Goal: Task Accomplishment & Management: Use online tool/utility

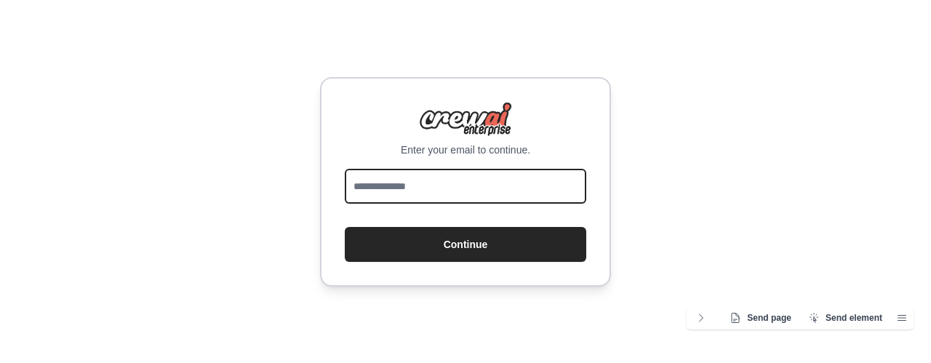
click at [499, 199] on input "email" at bounding box center [466, 186] width 242 height 35
type input "**********"
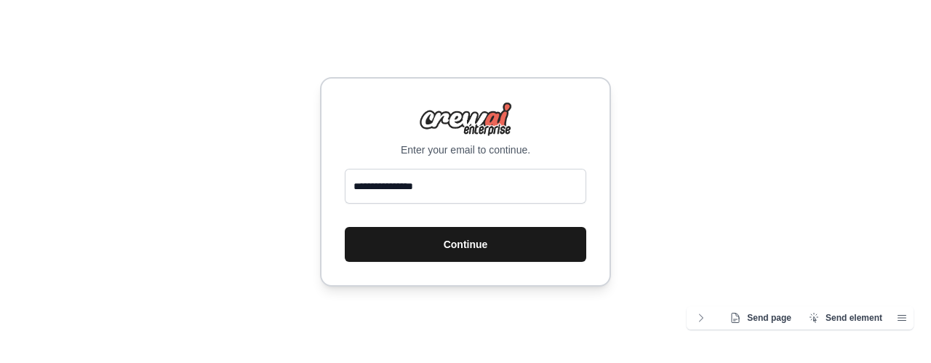
click at [462, 239] on button "Continue" at bounding box center [466, 244] width 242 height 35
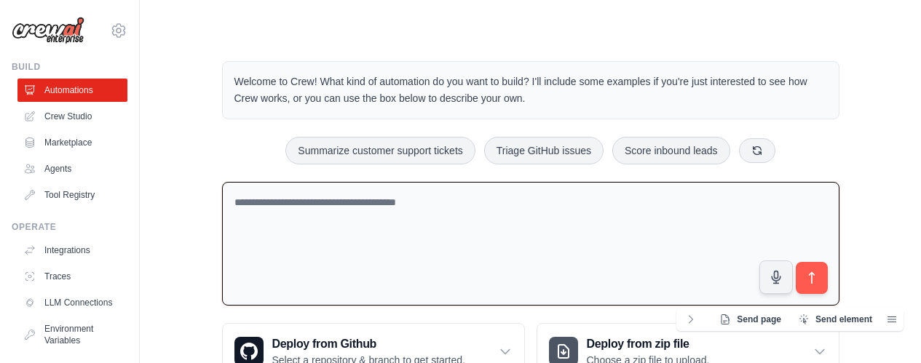
click at [319, 218] on textarea at bounding box center [530, 244] width 617 height 124
paste textarea "**********"
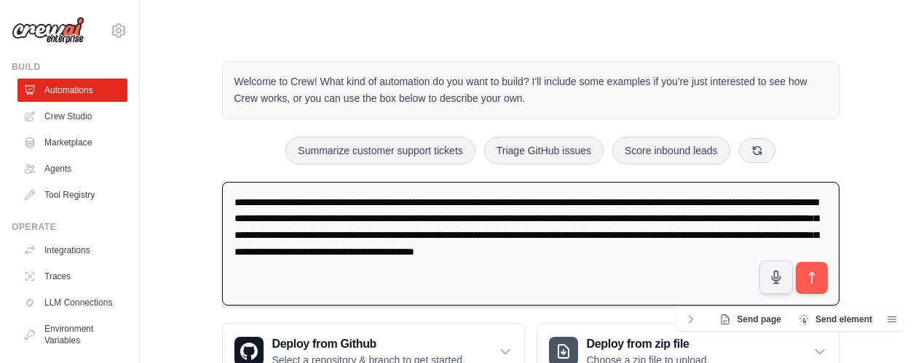
paste textarea "**********"
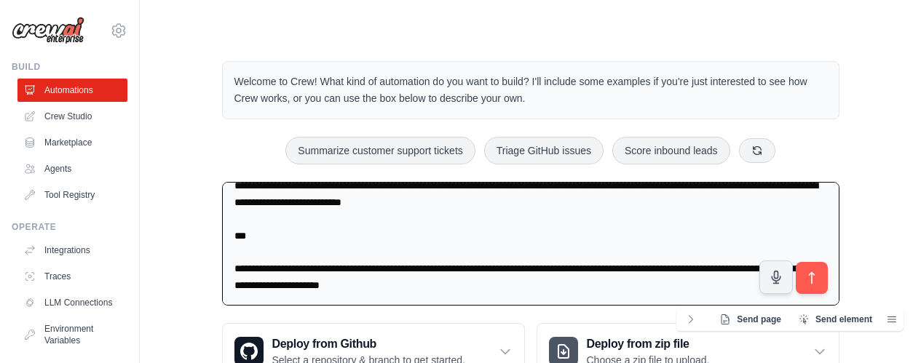
scroll to position [54, 0]
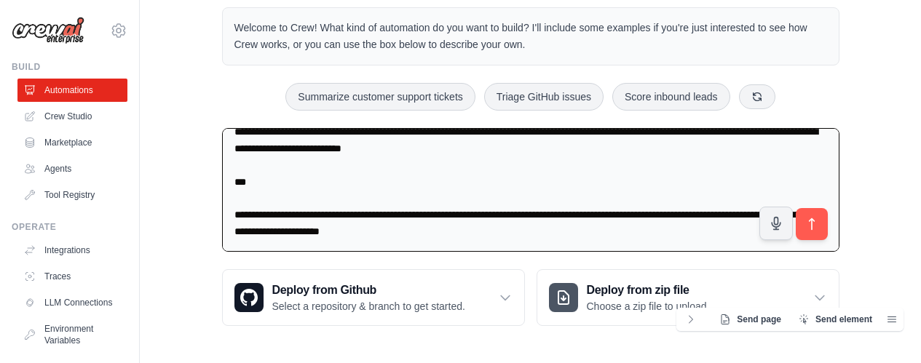
drag, startPoint x: 233, startPoint y: 253, endPoint x: 704, endPoint y: 349, distance: 481.2
click at [696, 362] on html "sovtig@gmail.com Settings Build Automations Crew Studio" at bounding box center [460, 155] width 921 height 418
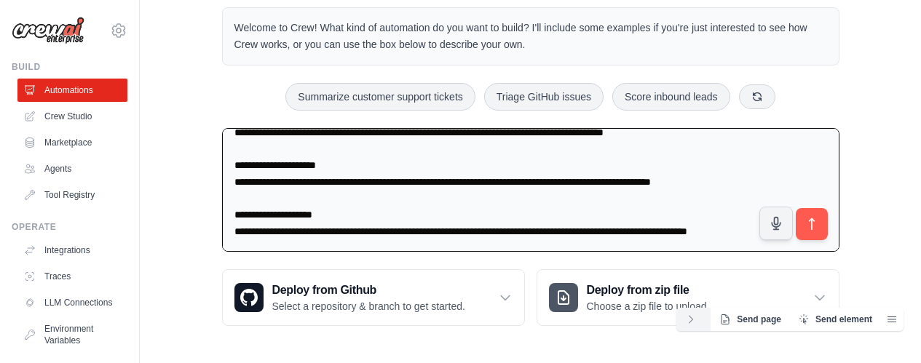
scroll to position [1274, 0]
type textarea "**********"
click at [815, 212] on button "submit" at bounding box center [810, 223] width 33 height 33
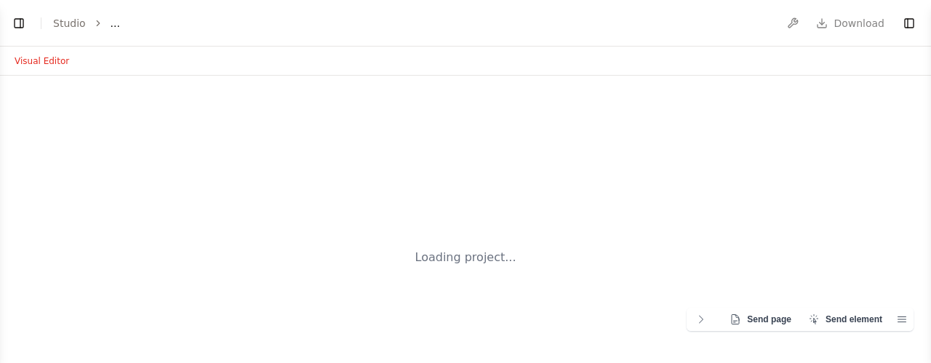
select select "****"
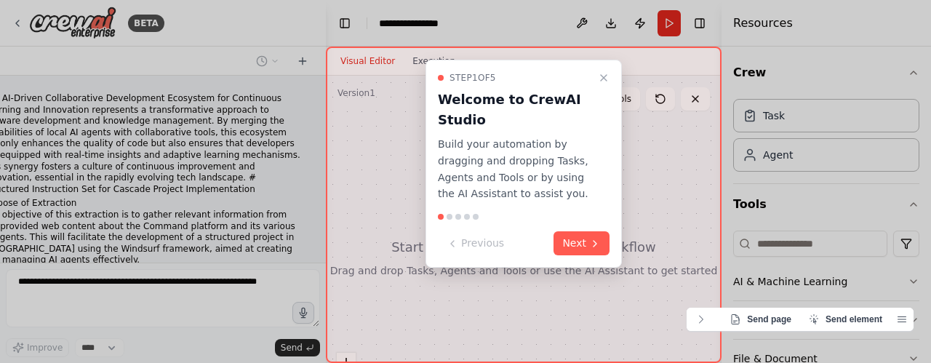
scroll to position [974, 0]
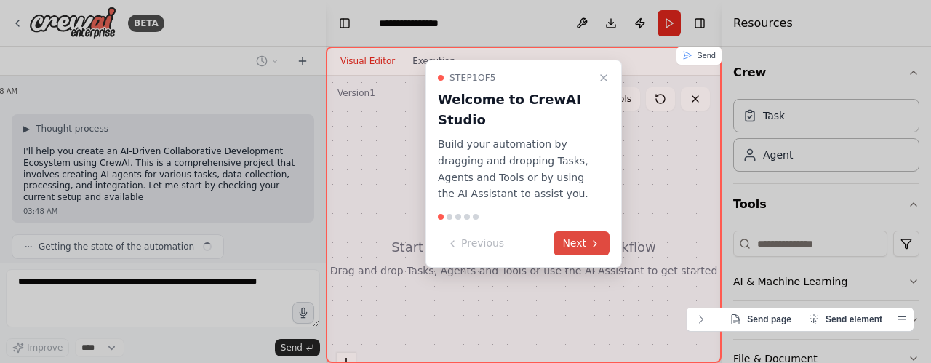
click at [581, 237] on button "Next" at bounding box center [582, 243] width 56 height 24
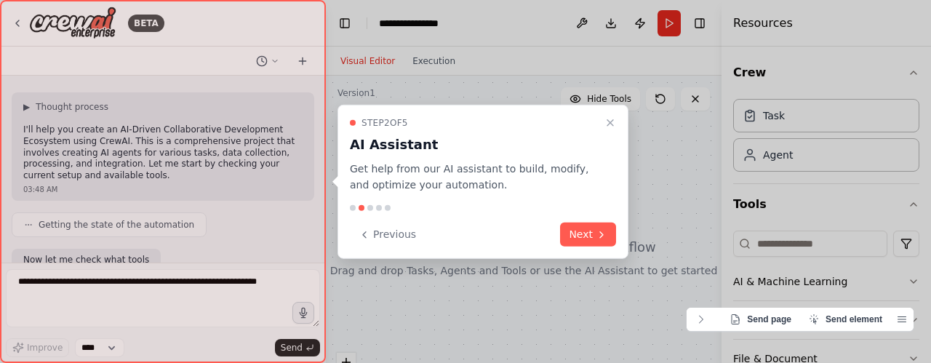
scroll to position [1226, 0]
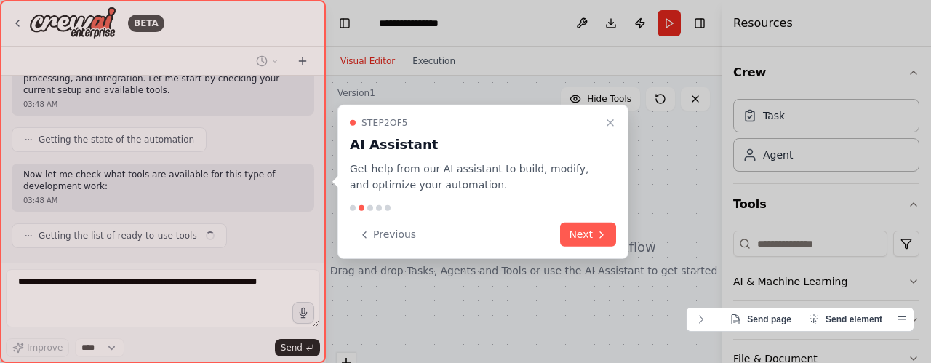
click at [581, 237] on button "Next" at bounding box center [588, 235] width 56 height 24
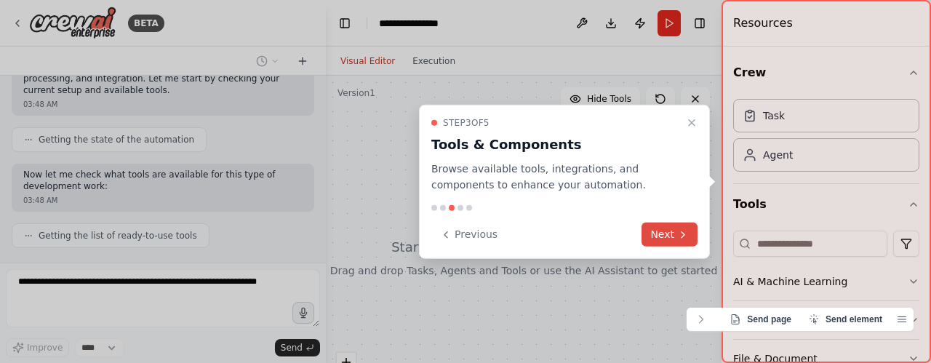
click at [680, 236] on icon at bounding box center [683, 234] width 12 height 12
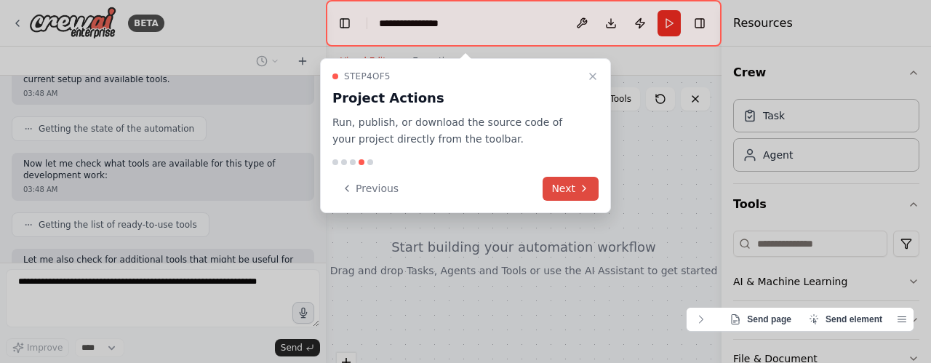
scroll to position [1323, 0]
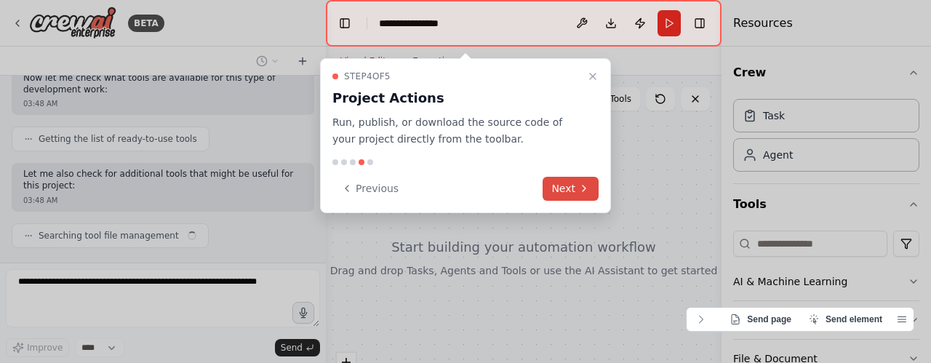
click at [563, 185] on button "Next" at bounding box center [571, 189] width 56 height 24
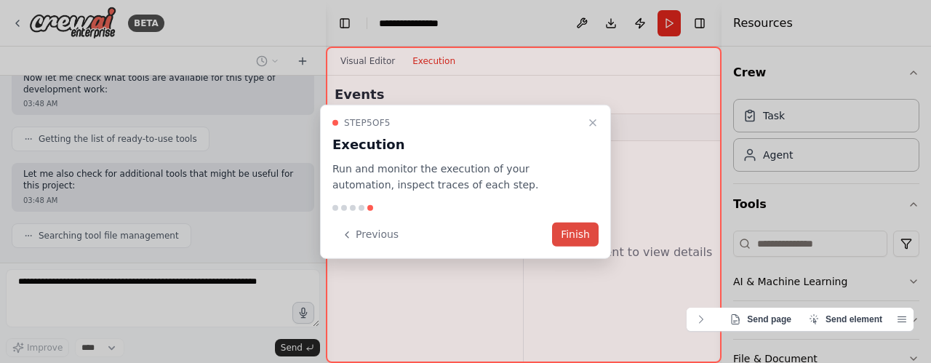
click at [573, 233] on button "Finish" at bounding box center [575, 235] width 47 height 24
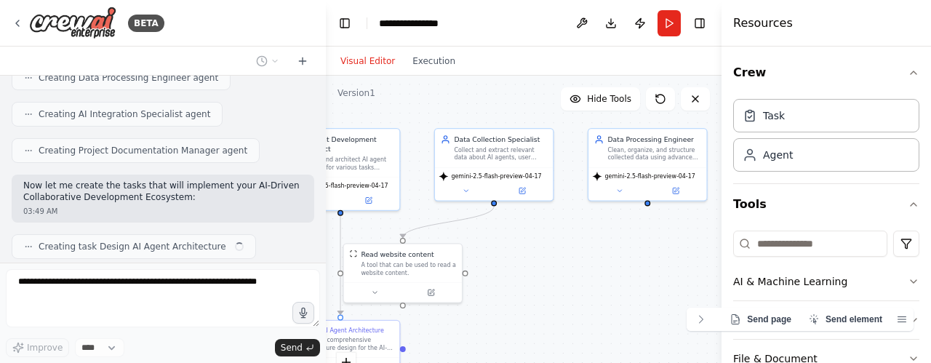
scroll to position [1804, 0]
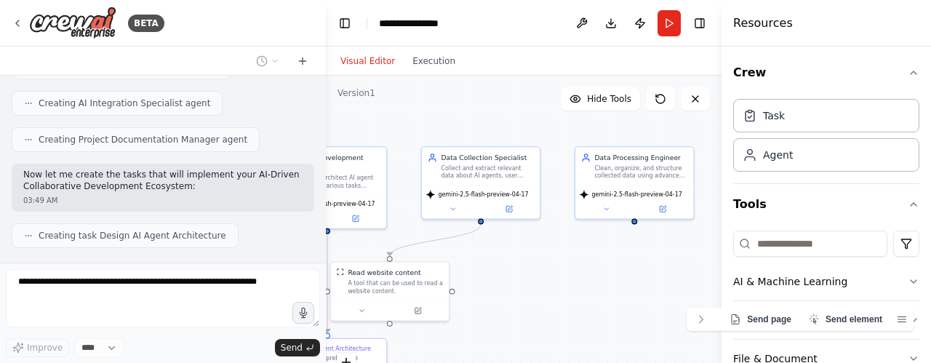
drag, startPoint x: 386, startPoint y: 273, endPoint x: 234, endPoint y: 255, distance: 152.4
click at [234, 255] on div "BETA The AI-Driven Collaborative Development Ecosystem for Continuous Learning …" at bounding box center [465, 181] width 931 height 363
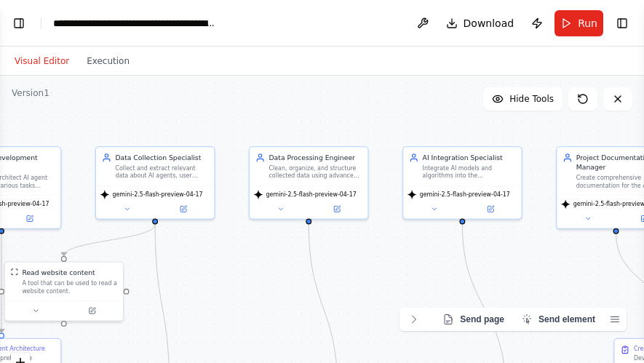
scroll to position [2943, 0]
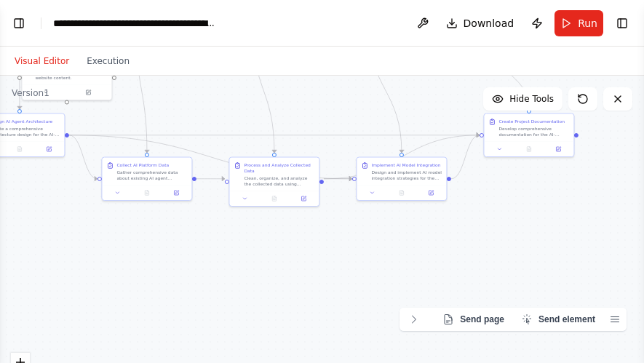
drag, startPoint x: 341, startPoint y: 245, endPoint x: 290, endPoint y: 74, distance: 178.4
click at [290, 74] on div "Visual Editor Execution Version 1 Hide Tools .deletable-edge-delete-btn { width…" at bounding box center [322, 205] width 644 height 317
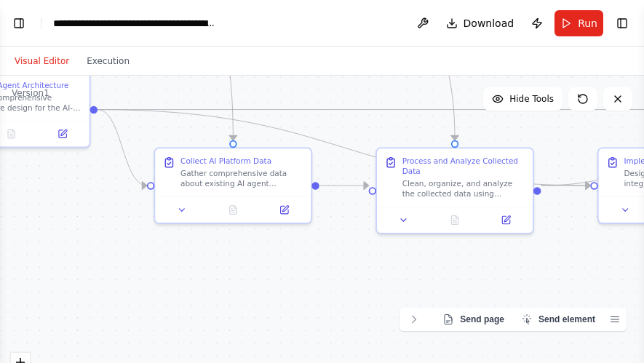
drag, startPoint x: 331, startPoint y: 175, endPoint x: 581, endPoint y: 124, distance: 255.3
click at [581, 124] on div ".deletable-edge-delete-btn { width: 20px; height: 20px; border: 0px solid #ffff…" at bounding box center [322, 258] width 644 height 364
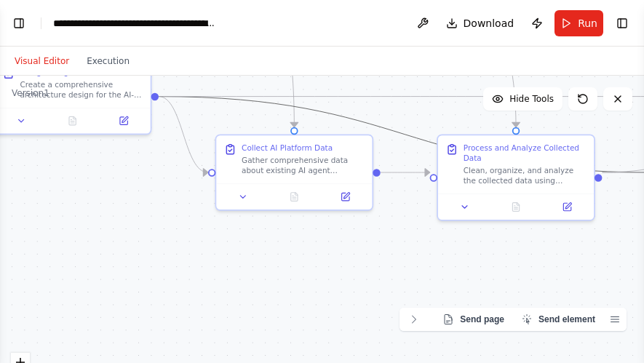
drag, startPoint x: 232, startPoint y: 103, endPoint x: 410, endPoint y: 199, distance: 201.9
click at [410, 199] on div ".deletable-edge-delete-btn { width: 20px; height: 20px; border: 0px solid #ffff…" at bounding box center [322, 258] width 644 height 364
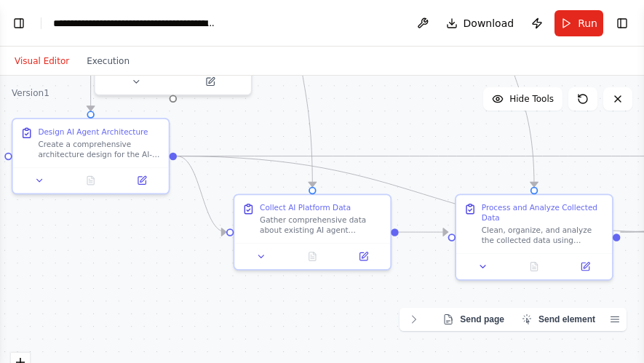
drag, startPoint x: 113, startPoint y: 197, endPoint x: 254, endPoint y: 397, distance: 244.9
click at [254, 362] on html "BETA The AI-Driven Collaborative Development Ecosystem for Continuous Learning …" at bounding box center [322, 181] width 644 height 363
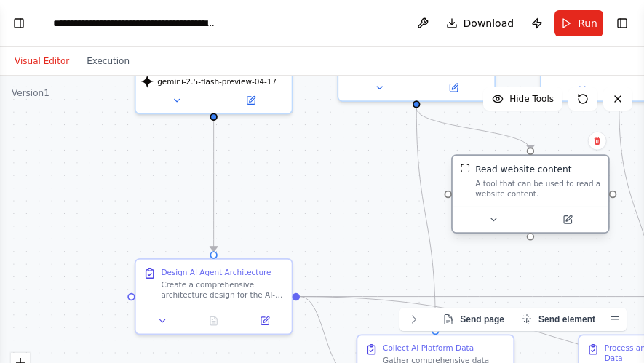
drag, startPoint x: 317, startPoint y: 162, endPoint x: 547, endPoint y: 162, distance: 229.9
click at [547, 162] on div "Read website content A tool that can be used to read a website content." at bounding box center [531, 181] width 156 height 51
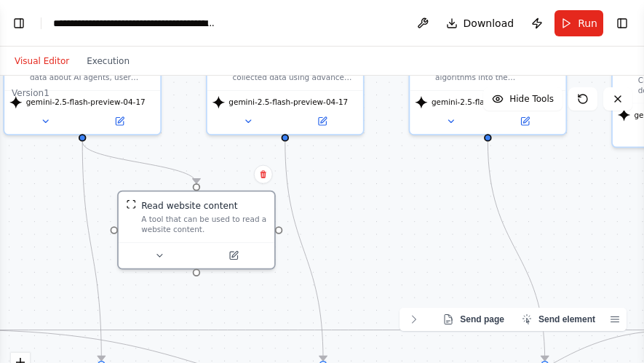
drag, startPoint x: 341, startPoint y: 143, endPoint x: 7, endPoint y: 177, distance: 335.7
click at [7, 177] on div ".deletable-edge-delete-btn { width: 20px; height: 20px; border: 0px solid #ffff…" at bounding box center [322, 258] width 644 height 364
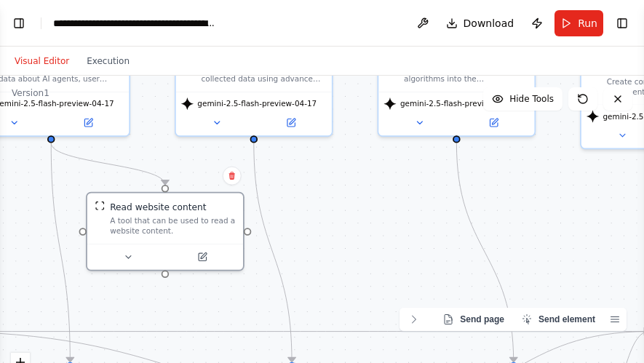
drag, startPoint x: 388, startPoint y: 186, endPoint x: 228, endPoint y: 180, distance: 160.2
click at [228, 180] on div ".deletable-edge-delete-btn { width: 20px; height: 20px; border: 0px solid #ffff…" at bounding box center [322, 258] width 644 height 364
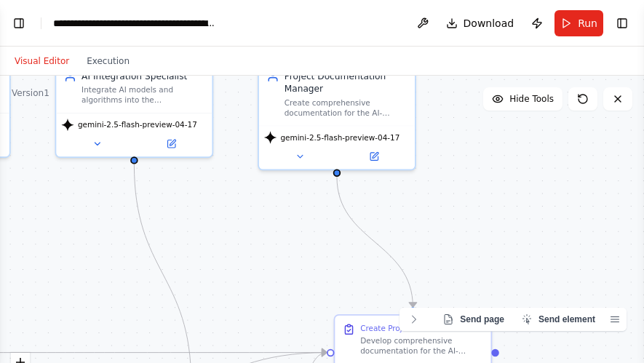
drag, startPoint x: 405, startPoint y: 185, endPoint x: 165, endPoint y: 205, distance: 240.3
click at [174, 210] on div ".deletable-edge-delete-btn { width: 20px; height: 20px; border: 0px solid #ffff…" at bounding box center [322, 258] width 644 height 364
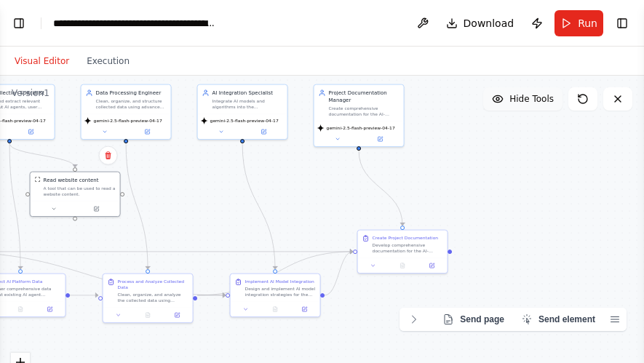
drag, startPoint x: 298, startPoint y: 207, endPoint x: 526, endPoint y: 108, distance: 249.0
click at [526, 108] on div "Version 1 Hide Tools .deletable-edge-delete-btn { width: 20px; height: 20px; bo…" at bounding box center [322, 258] width 644 height 364
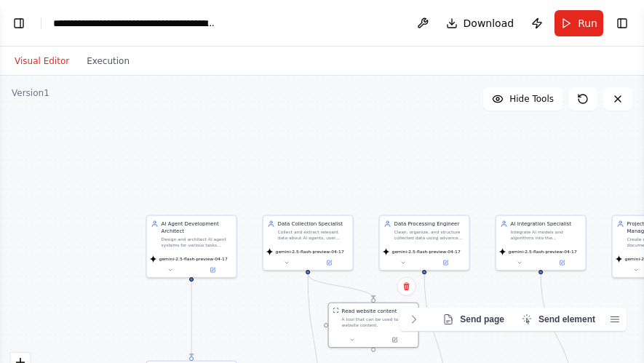
drag, startPoint x: 411, startPoint y: 131, endPoint x: 501, endPoint y: 342, distance: 229.5
click at [511, 360] on div ".deletable-edge-delete-btn { width: 20px; height: 20px; border: 0px solid #ffff…" at bounding box center [322, 258] width 644 height 364
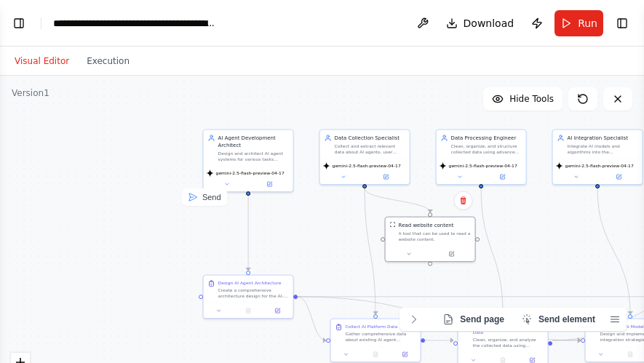
drag, startPoint x: 261, startPoint y: 211, endPoint x: 324, endPoint y: 73, distance: 151.1
click at [324, 73] on div "Visual Editor Execution Version 1 Hide Tools .deletable-edge-delete-btn { width…" at bounding box center [322, 205] width 644 height 317
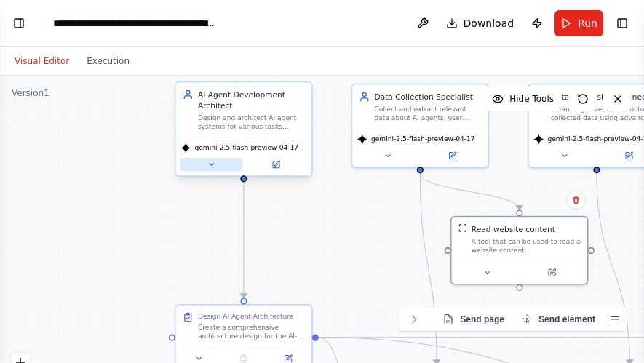
click at [222, 159] on button at bounding box center [211, 164] width 63 height 13
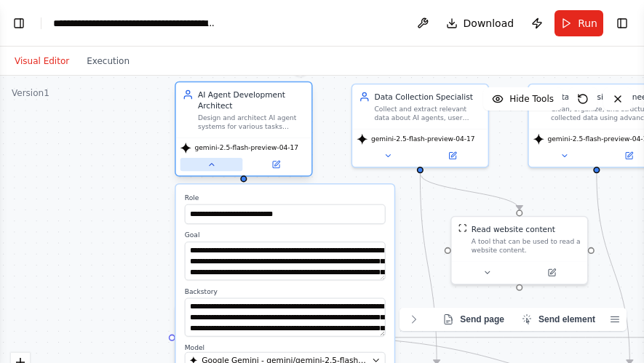
click at [218, 167] on button at bounding box center [211, 164] width 63 height 13
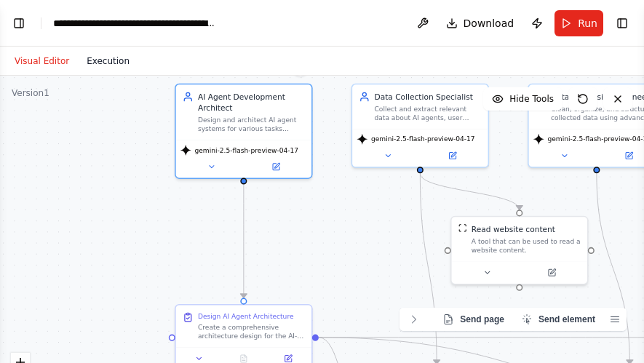
click at [103, 63] on button "Execution" at bounding box center [108, 60] width 60 height 17
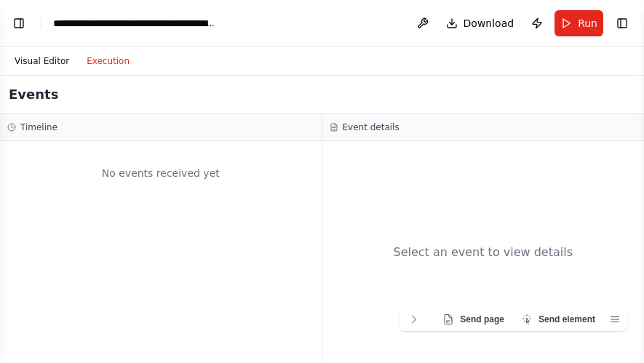
click at [28, 55] on button "Visual Editor" at bounding box center [42, 60] width 72 height 17
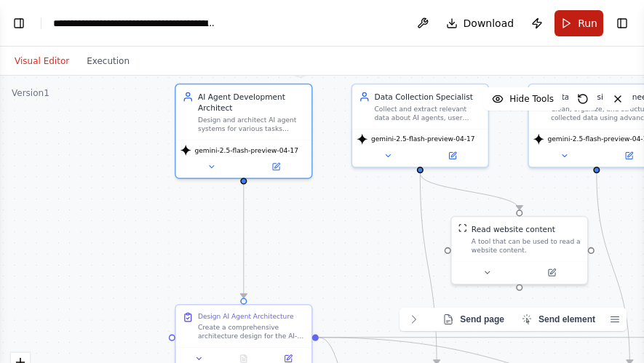
click at [565, 24] on button "Run" at bounding box center [578, 23] width 49 height 26
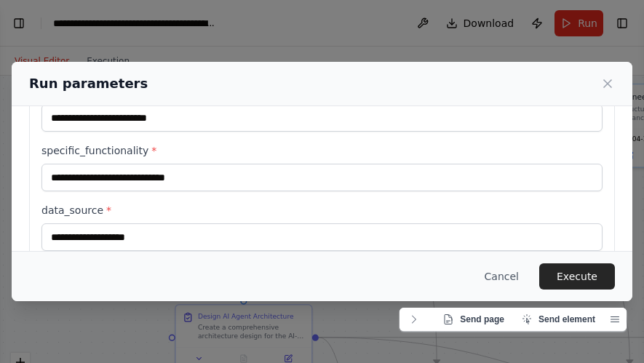
scroll to position [0, 0]
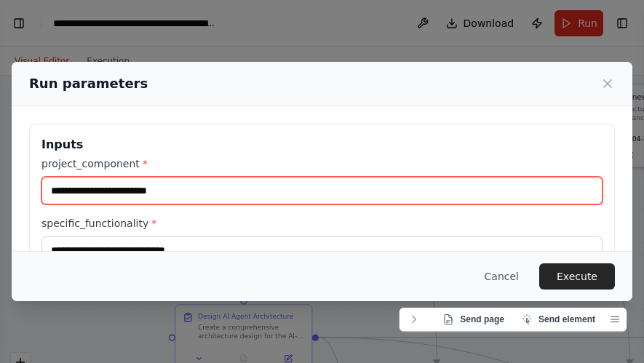
click at [159, 190] on input "project_component *" at bounding box center [321, 191] width 561 height 28
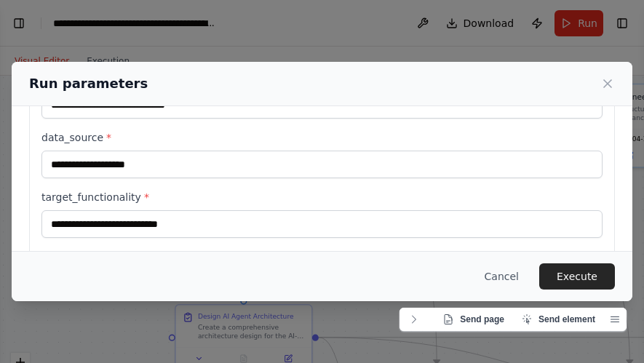
scroll to position [77, 0]
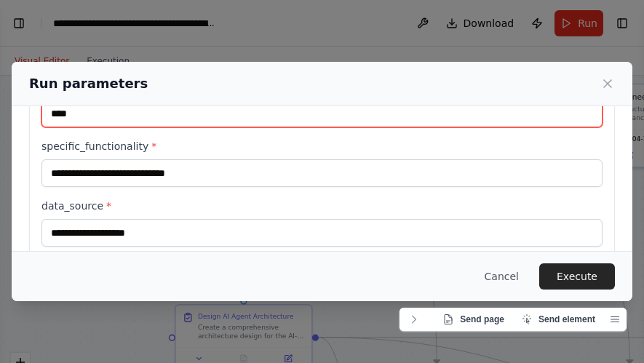
type input "****"
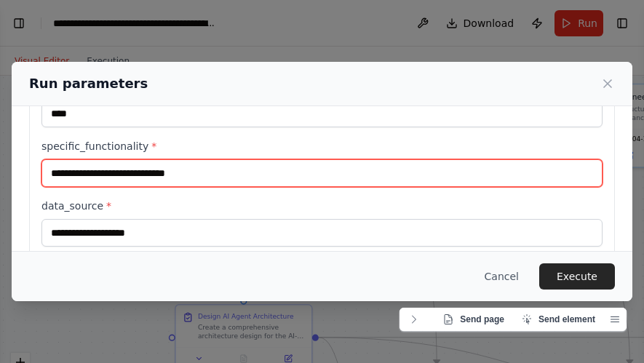
click at [147, 170] on input "specific_functionality *" at bounding box center [321, 173] width 561 height 28
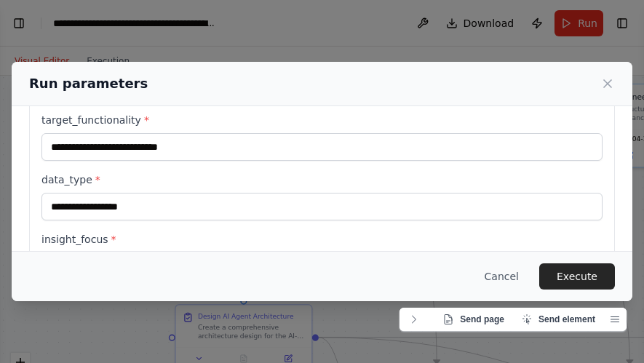
scroll to position [4, 0]
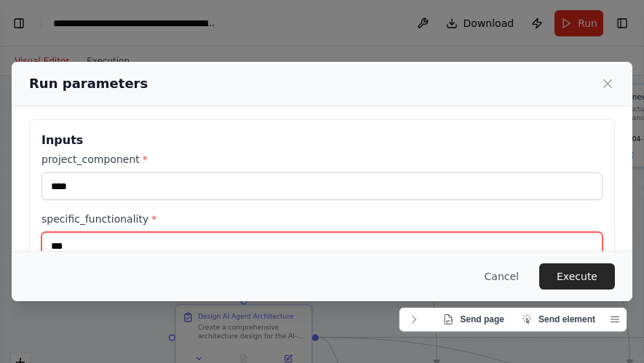
type input "***"
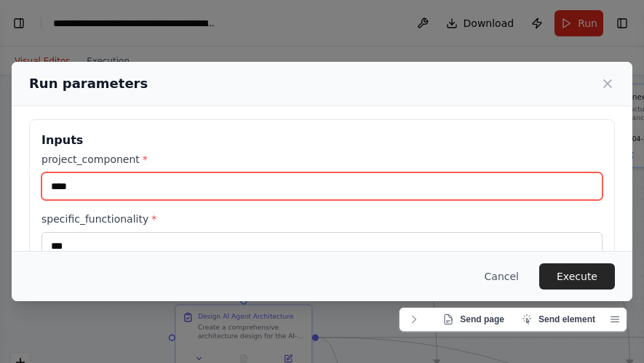
click at [119, 192] on input "****" at bounding box center [321, 186] width 561 height 28
type input "*"
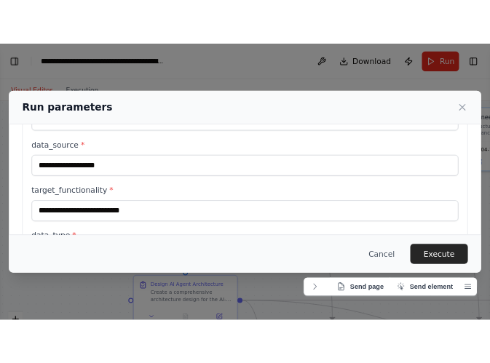
scroll to position [77, 0]
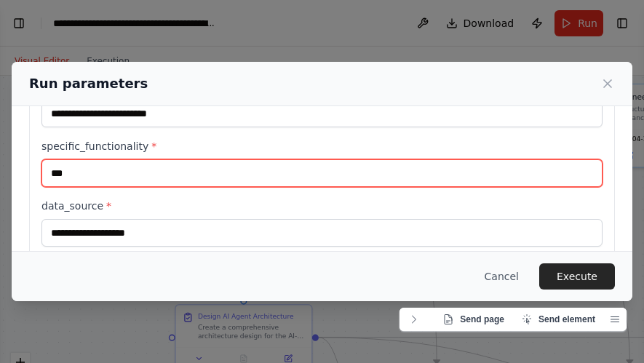
click at [106, 175] on input "***" at bounding box center [321, 173] width 561 height 28
type input "*"
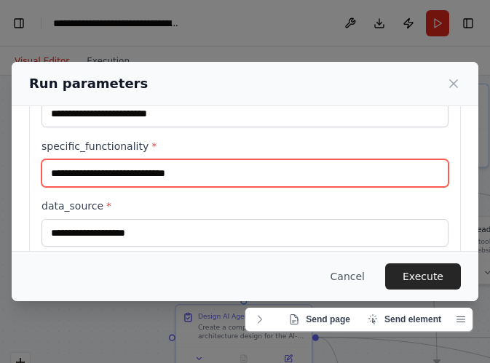
type input "**********"
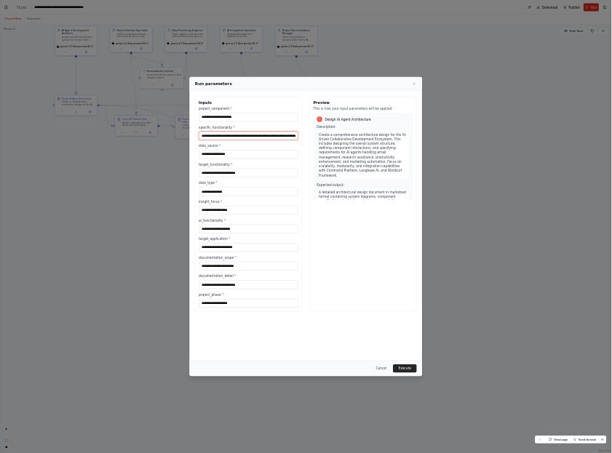
scroll to position [1809, 0]
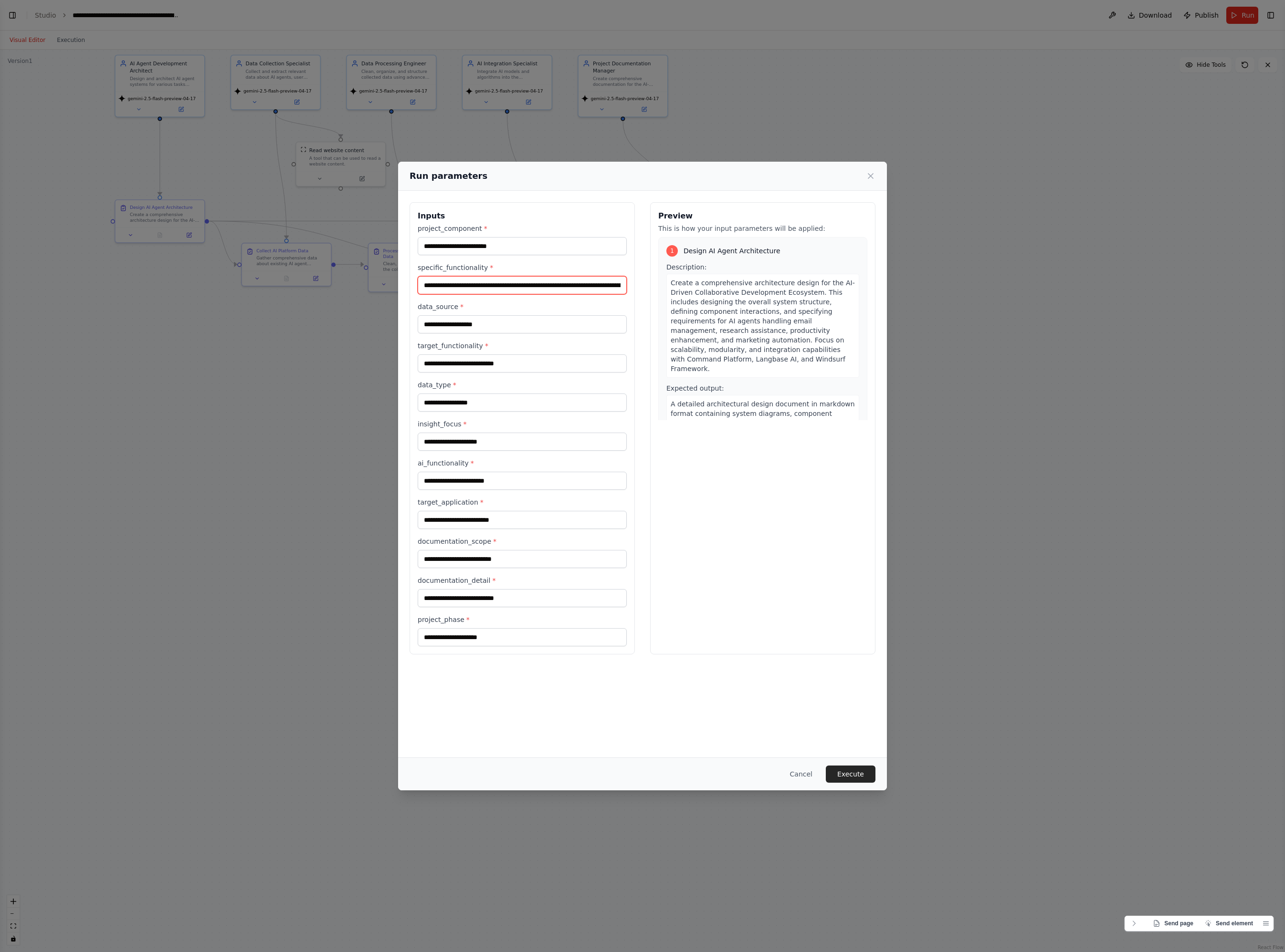
select select "****"
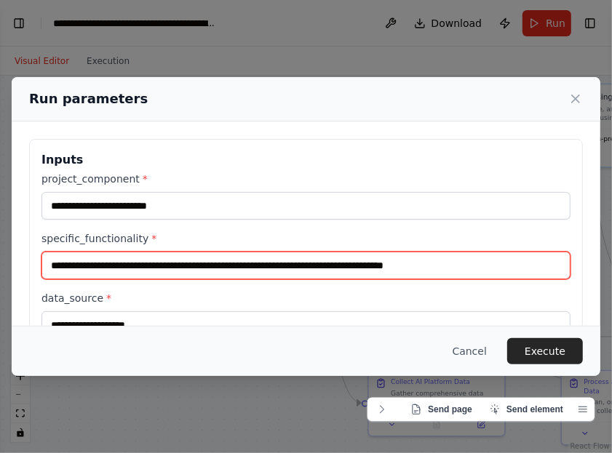
scroll to position [1832, 0]
type input "**********"
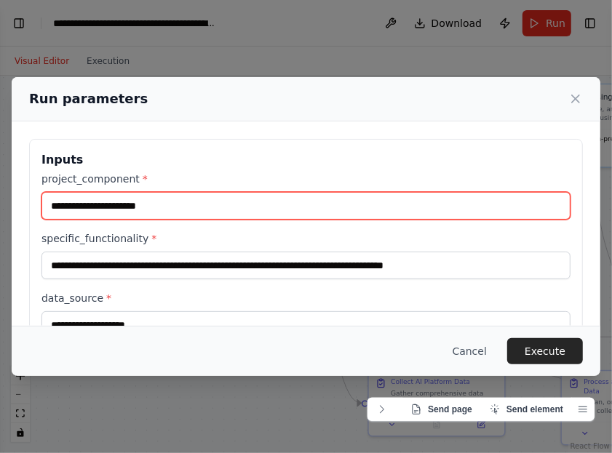
scroll to position [21, 0]
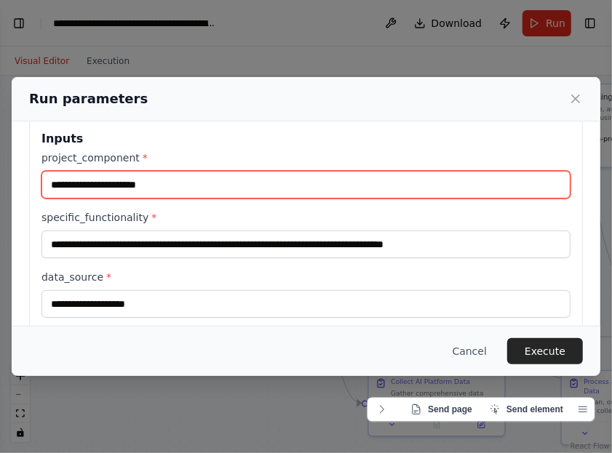
type input "**********"
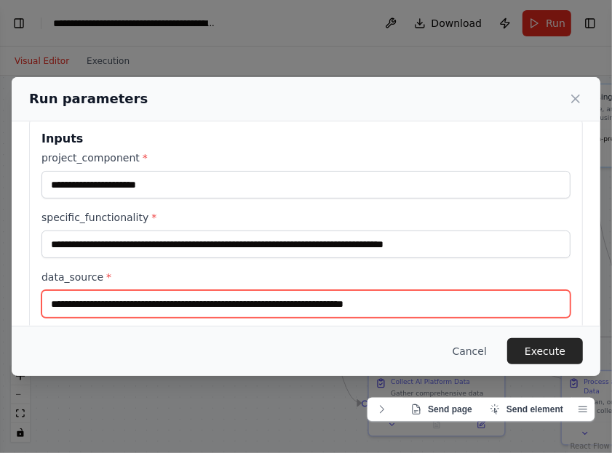
scroll to position [113, 0]
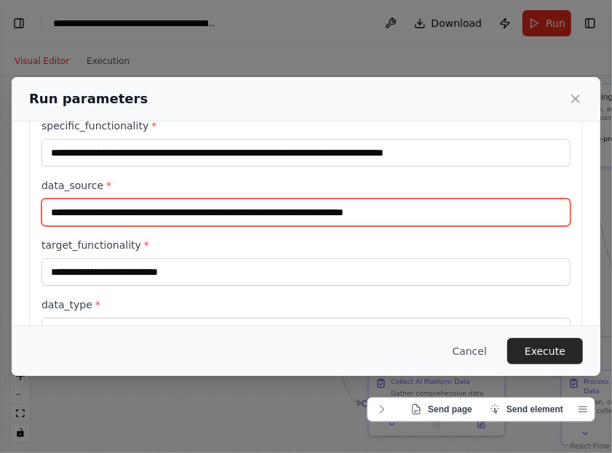
type input "**********"
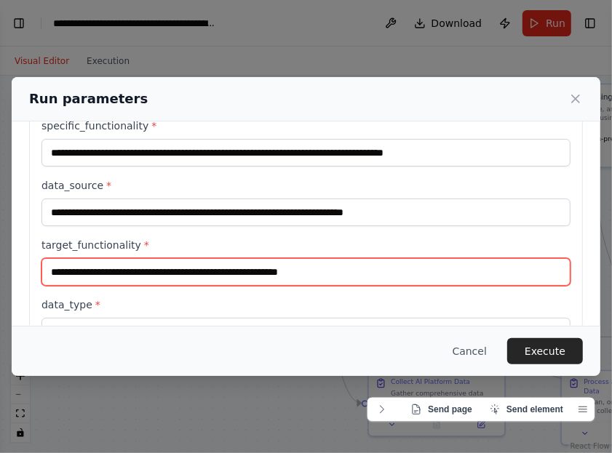
scroll to position [204, 0]
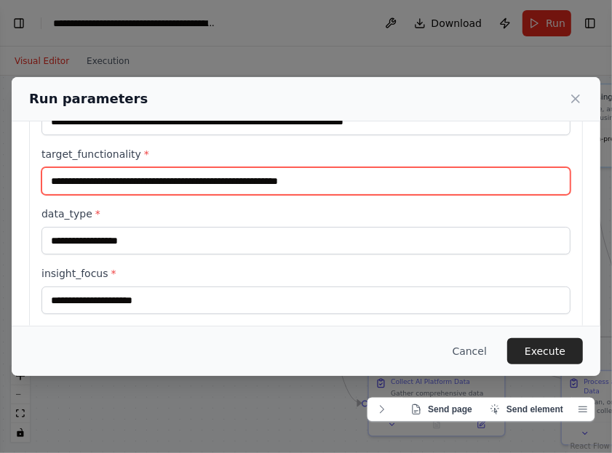
type input "**********"
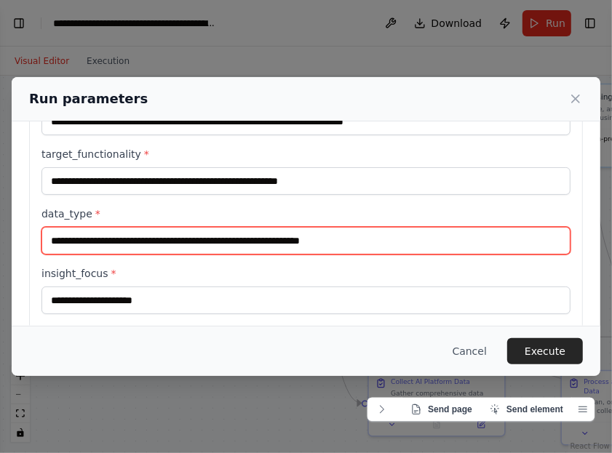
scroll to position [294, 0]
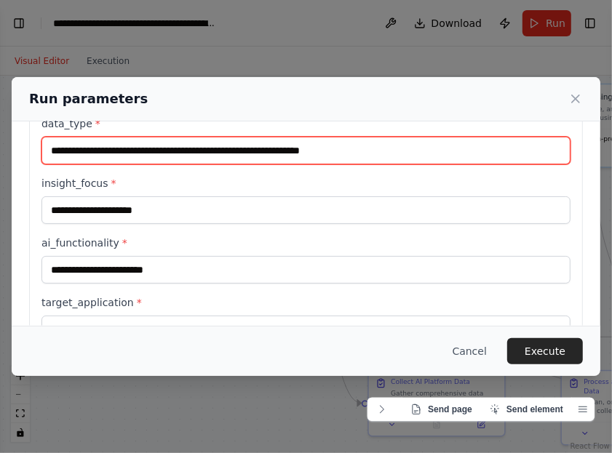
type input "**********"
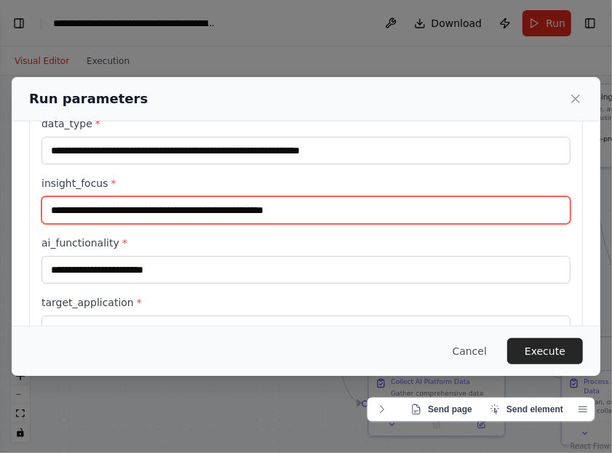
type input "**********"
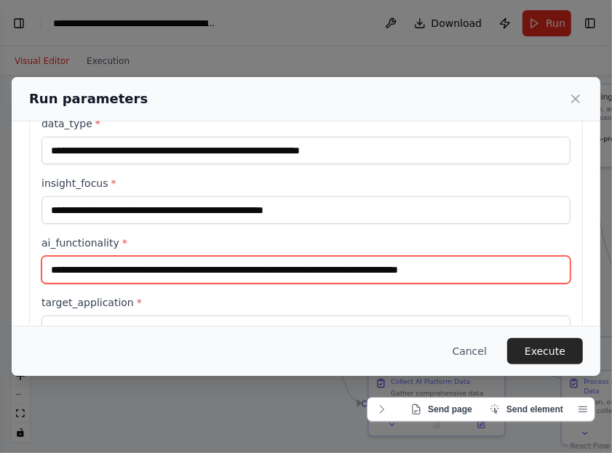
scroll to position [477, 0]
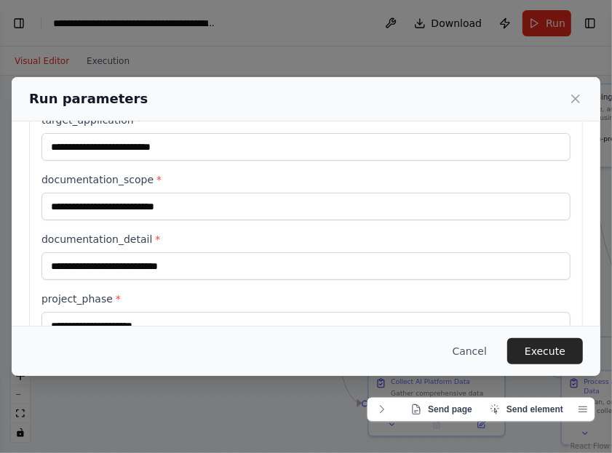
type input "**********"
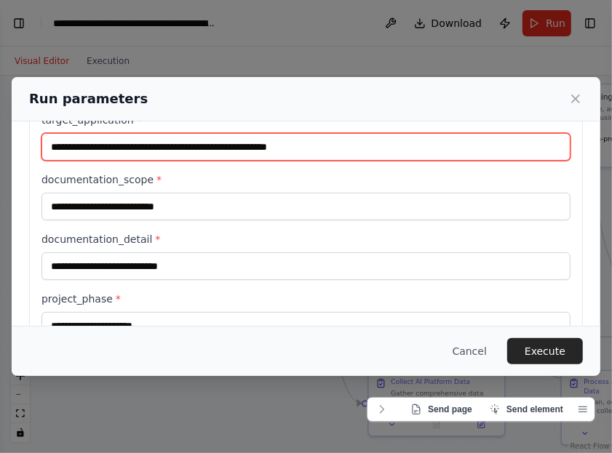
type input "**********"
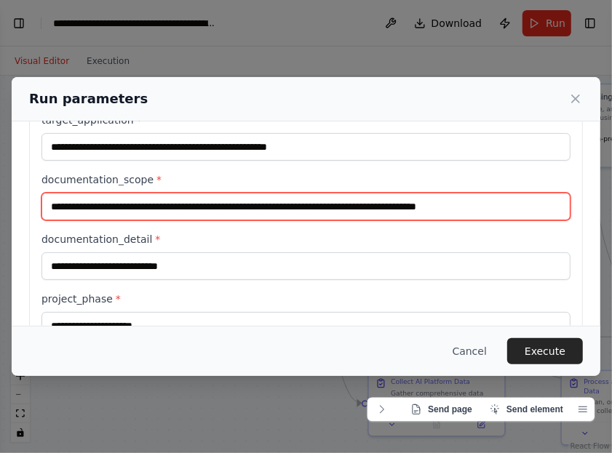
type input "**********"
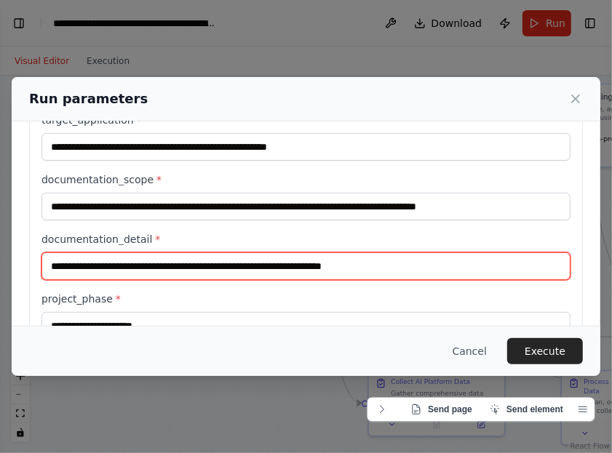
scroll to position [567, 0]
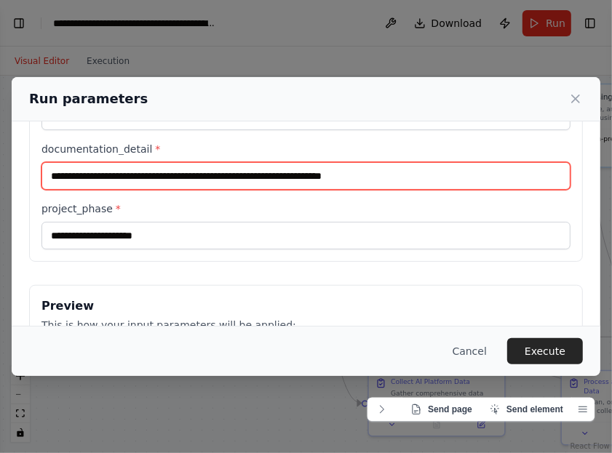
type input "**********"
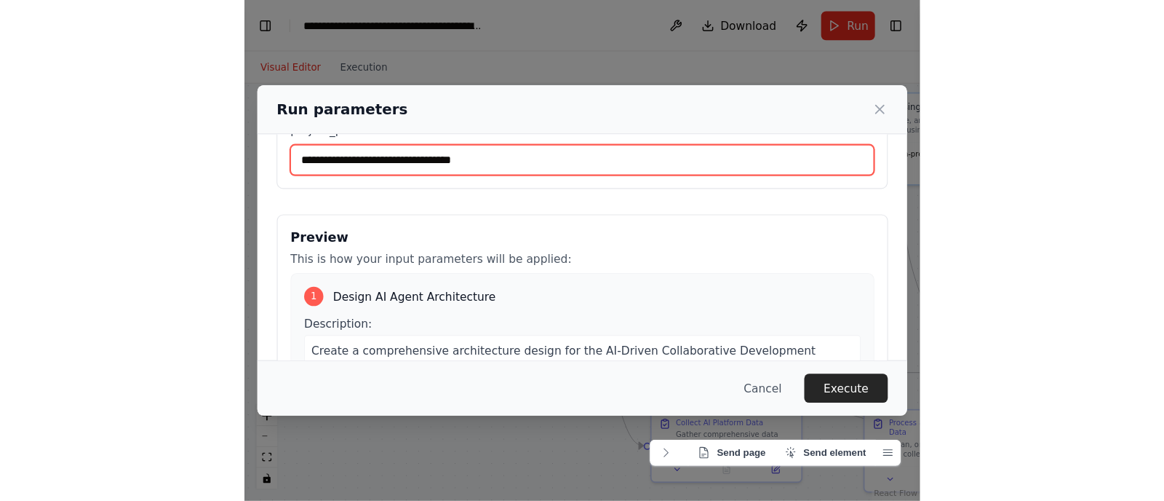
scroll to position [181, 0]
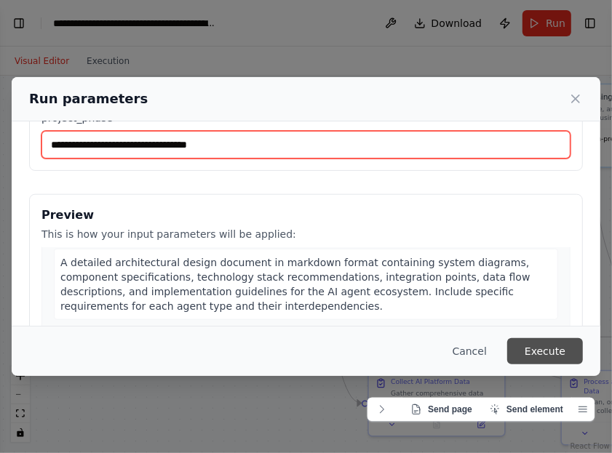
type input "**********"
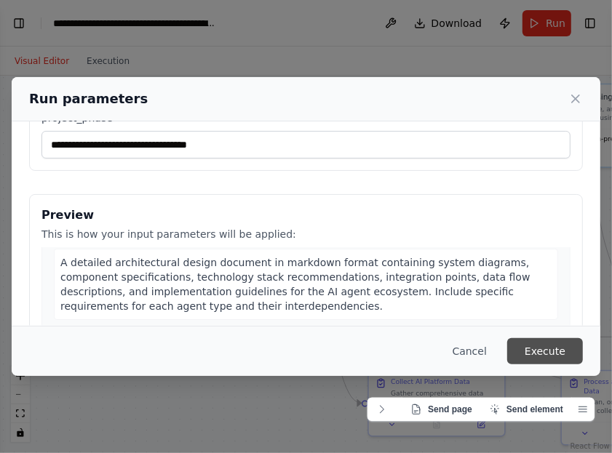
click at [554, 361] on button "Execute" at bounding box center [545, 351] width 76 height 26
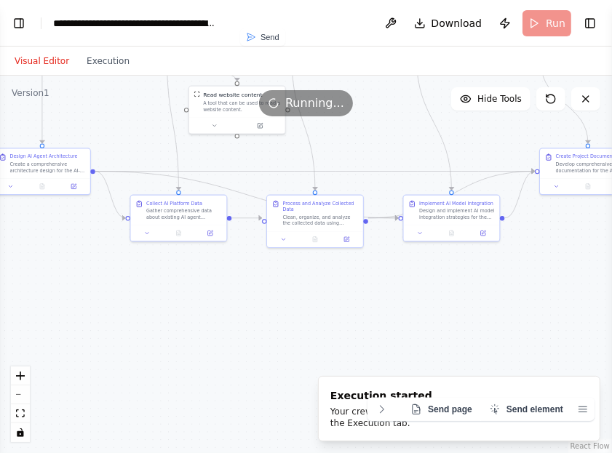
drag, startPoint x: 391, startPoint y: 317, endPoint x: 142, endPoint y: 156, distance: 296.3
click at [142, 156] on div ".deletable-edge-delete-btn { width: 20px; height: 20px; border: 0px solid #ffff…" at bounding box center [306, 265] width 612 height 378
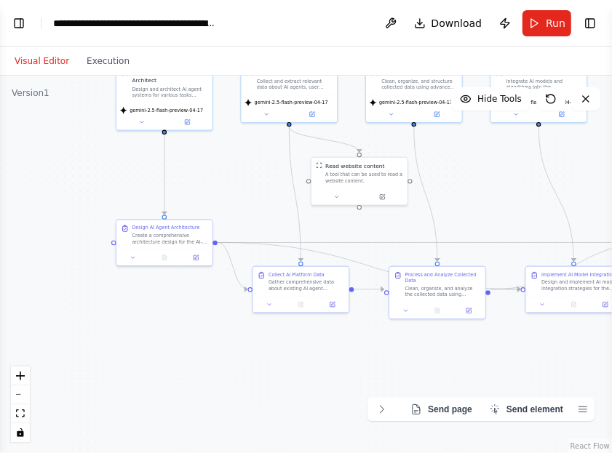
drag, startPoint x: 152, startPoint y: 127, endPoint x: 274, endPoint y: 198, distance: 141.5
click at [274, 198] on div ".deletable-edge-delete-btn { width: 20px; height: 20px; border: 0px solid #ffff…" at bounding box center [306, 265] width 612 height 378
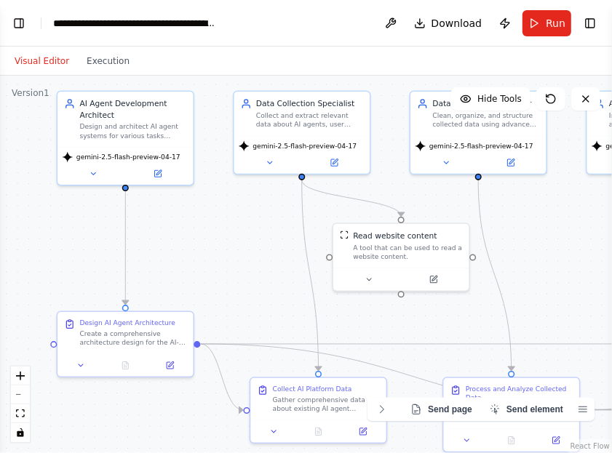
click at [249, 239] on div ".deletable-edge-delete-btn { width: 20px; height: 20px; border: 0px solid #ffff…" at bounding box center [306, 265] width 612 height 378
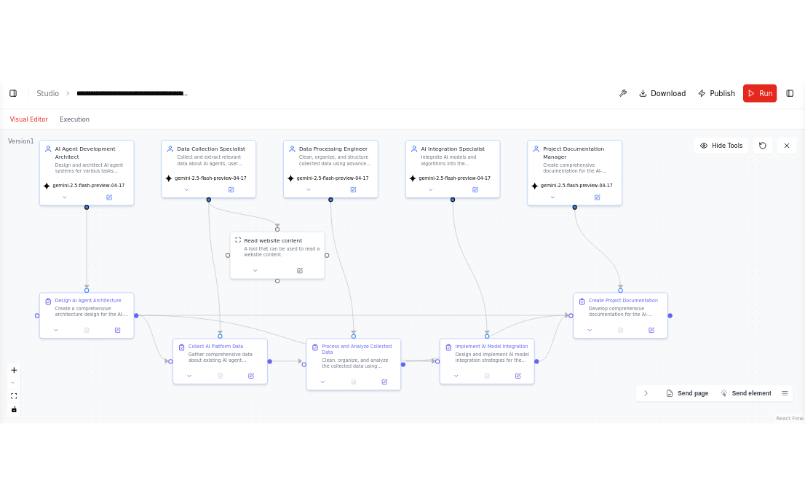
scroll to position [1810, 0]
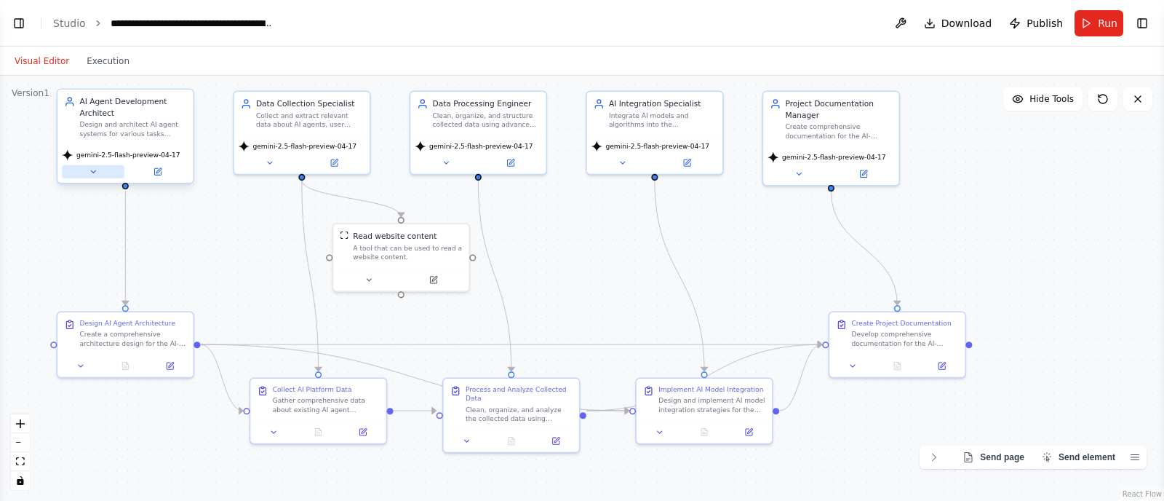
click at [97, 171] on icon at bounding box center [93, 171] width 9 height 9
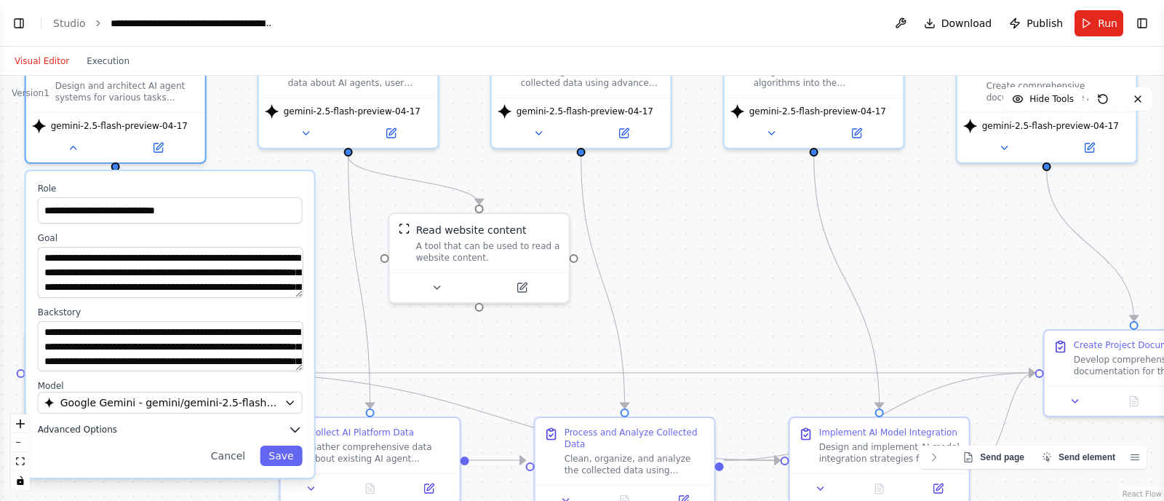
click at [189, 362] on button "Advanced Options" at bounding box center [170, 429] width 265 height 15
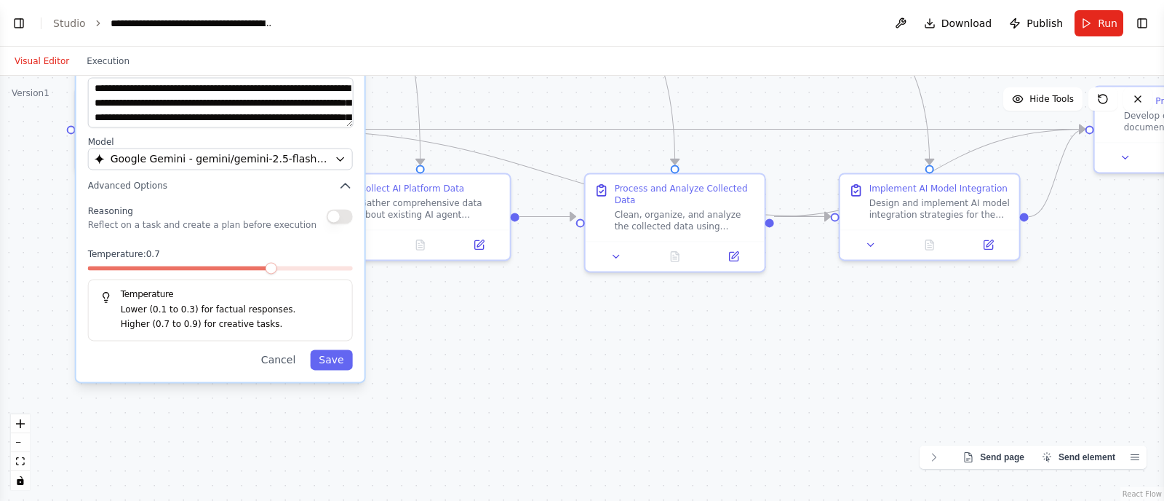
drag, startPoint x: 301, startPoint y: 343, endPoint x: 385, endPoint y: 68, distance: 287.7
click at [385, 68] on div "Visual Editor Execution Version 1 Hide Tools .deletable-edge-delete-btn { width…" at bounding box center [582, 274] width 1164 height 454
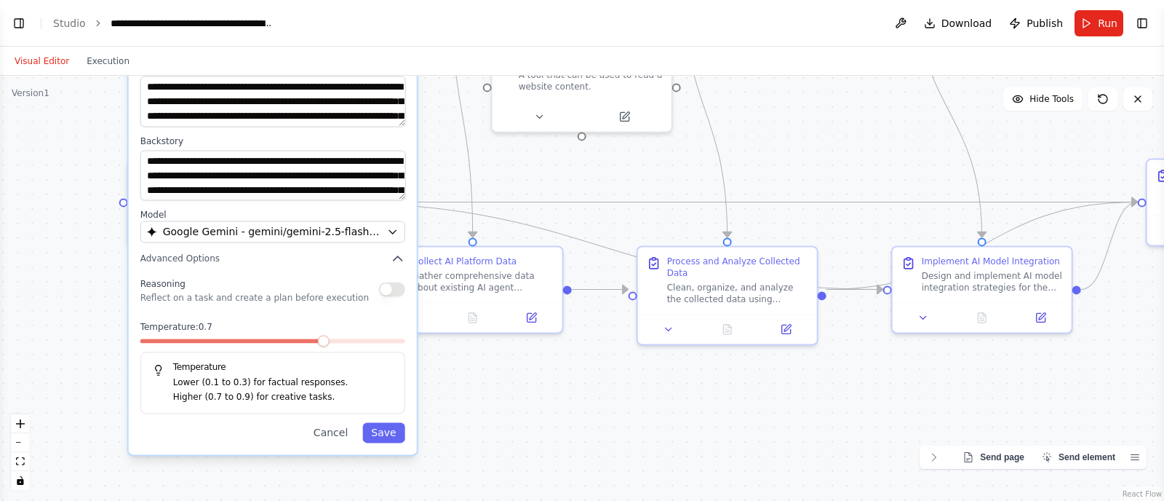
drag, startPoint x: 447, startPoint y: 349, endPoint x: 512, endPoint y: 429, distance: 103.0
click at [514, 362] on div ".deletable-edge-delete-btn { width: 20px; height: 20px; border: 0px solid #ffff…" at bounding box center [582, 288] width 1164 height 425
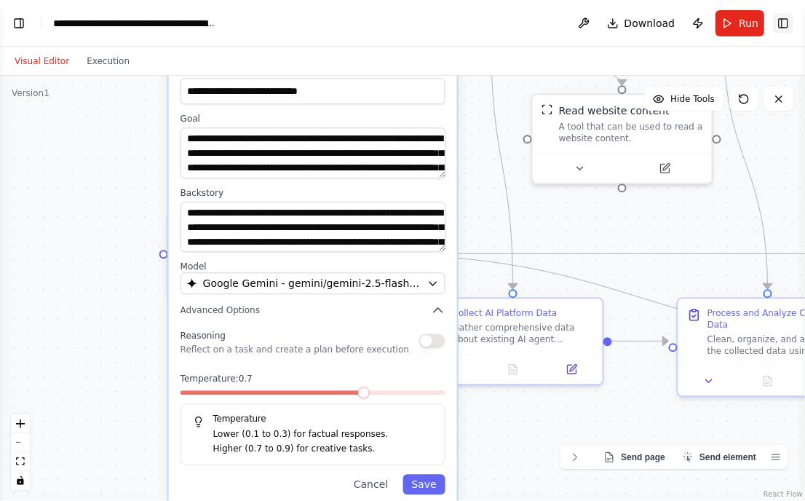
click at [789, 23] on button "Toggle Right Sidebar" at bounding box center [783, 23] width 20 height 20
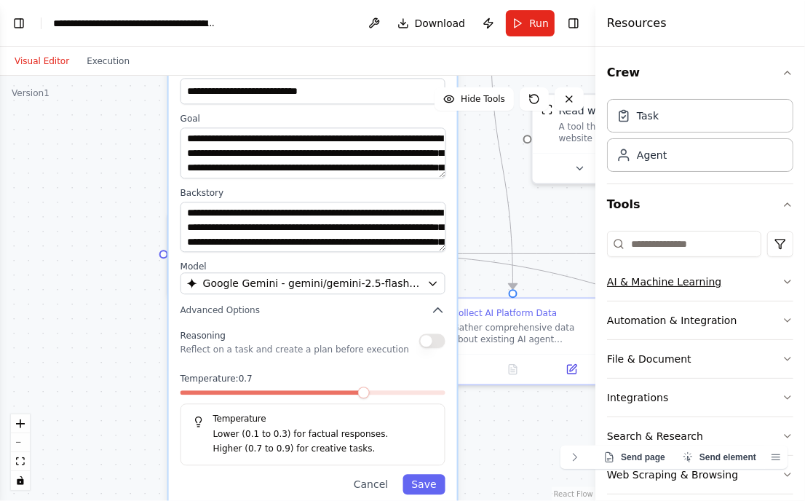
scroll to position [15, 0]
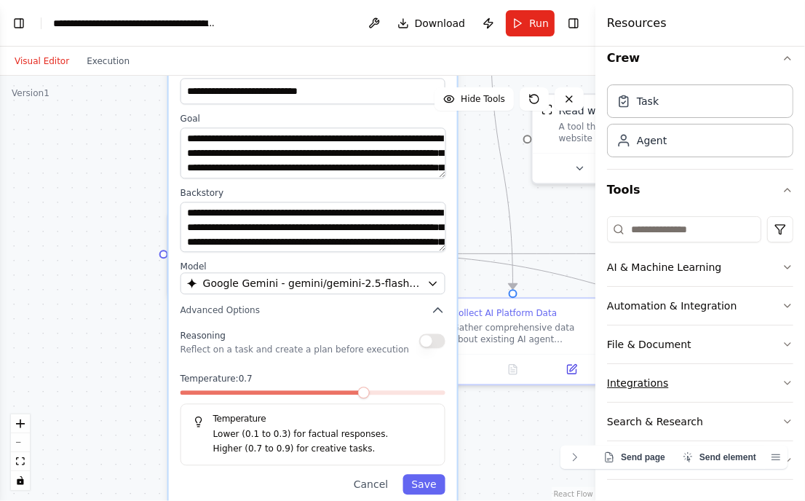
click at [696, 362] on button "Integrations" at bounding box center [700, 383] width 186 height 38
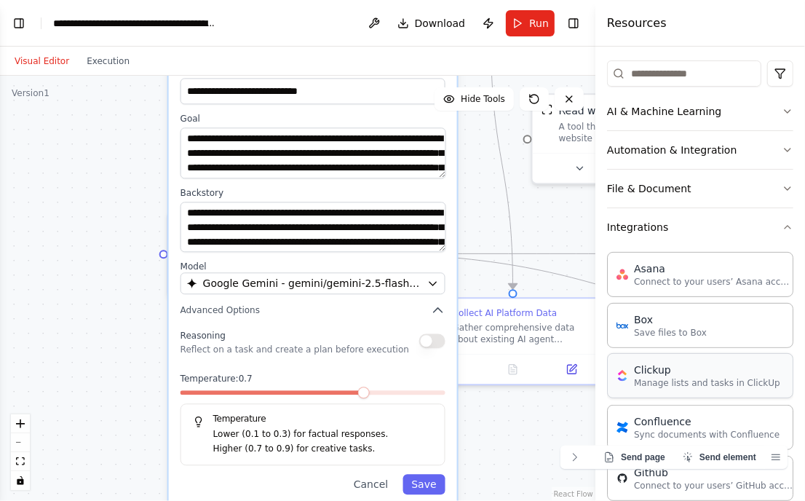
scroll to position [0, 0]
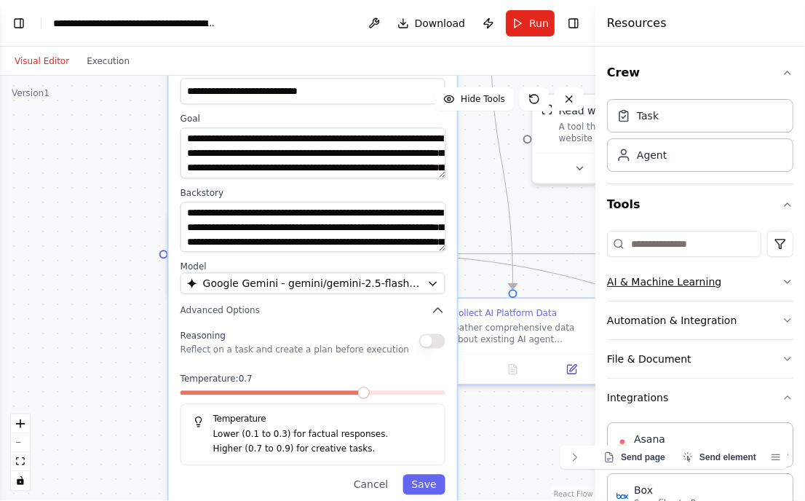
click at [700, 278] on button "AI & Machine Learning" at bounding box center [700, 282] width 186 height 38
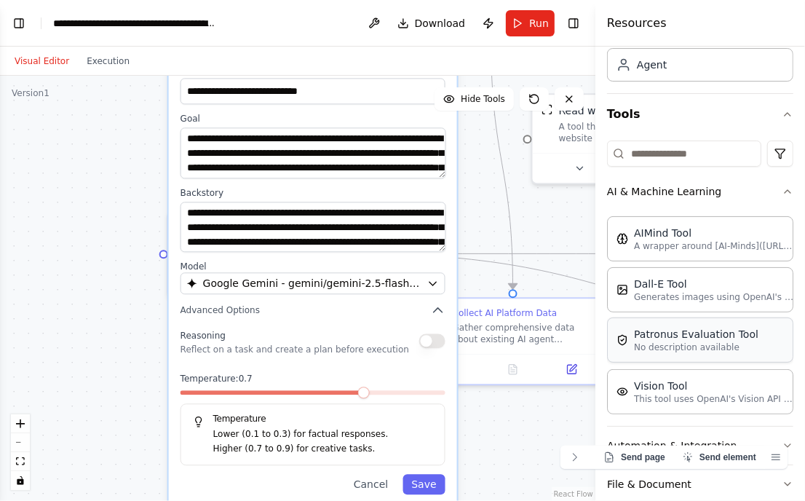
scroll to position [181, 0]
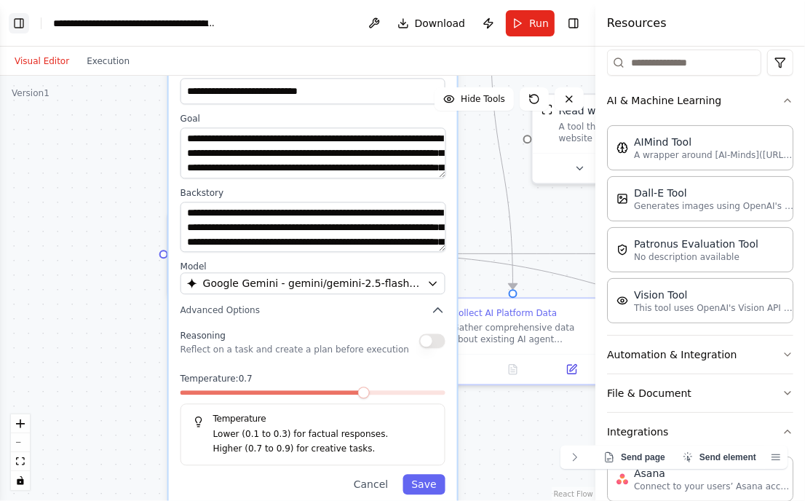
click at [16, 15] on button "Toggle Left Sidebar" at bounding box center [19, 23] width 20 height 20
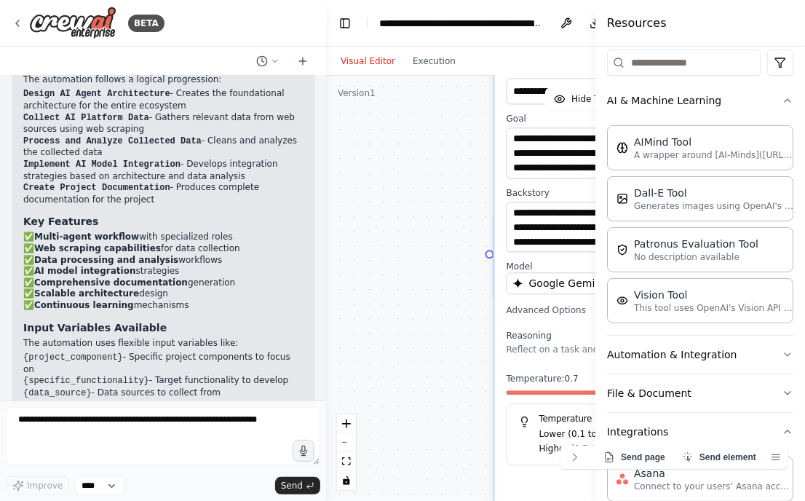
scroll to position [2683, 0]
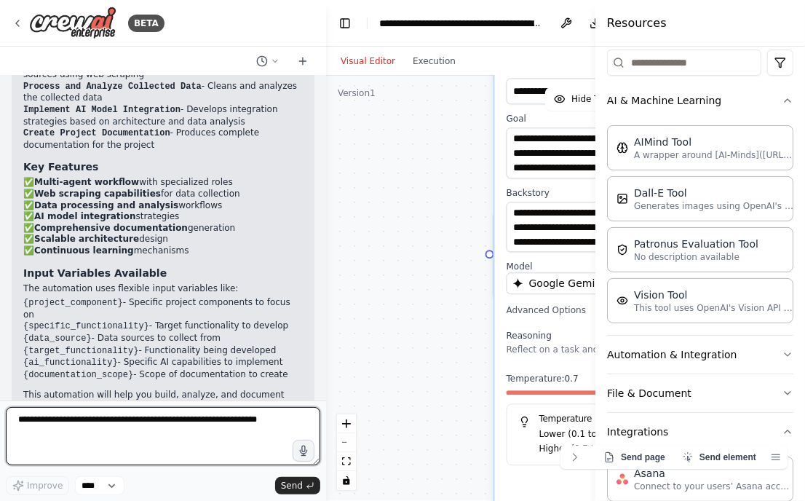
click at [152, 362] on textarea at bounding box center [163, 436] width 314 height 58
paste textarea "**********"
type textarea "**********"
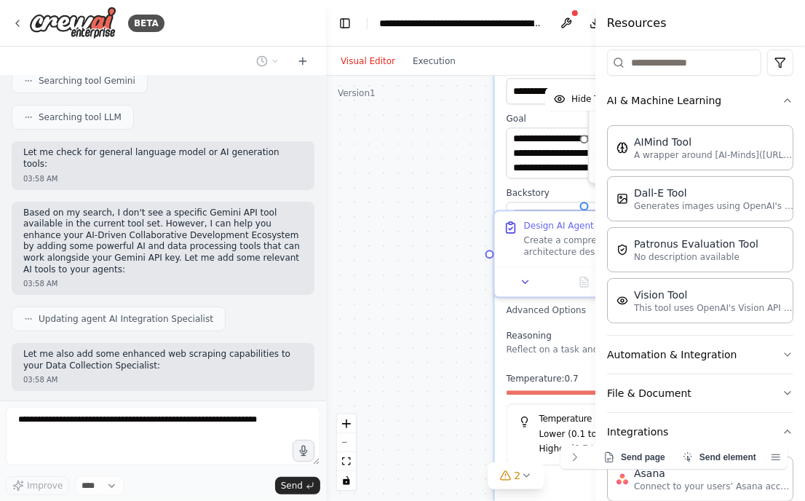
scroll to position [3382, 0]
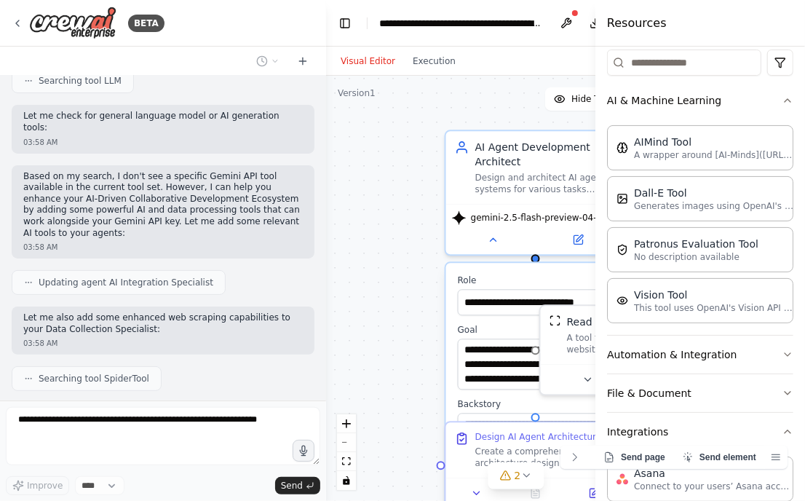
drag, startPoint x: 421, startPoint y: 167, endPoint x: 373, endPoint y: 378, distance: 216.6
click at [373, 362] on div ".deletable-edge-delete-btn { width: 20px; height: 20px; border: 0px solid #ffff…" at bounding box center [516, 288] width 380 height 425
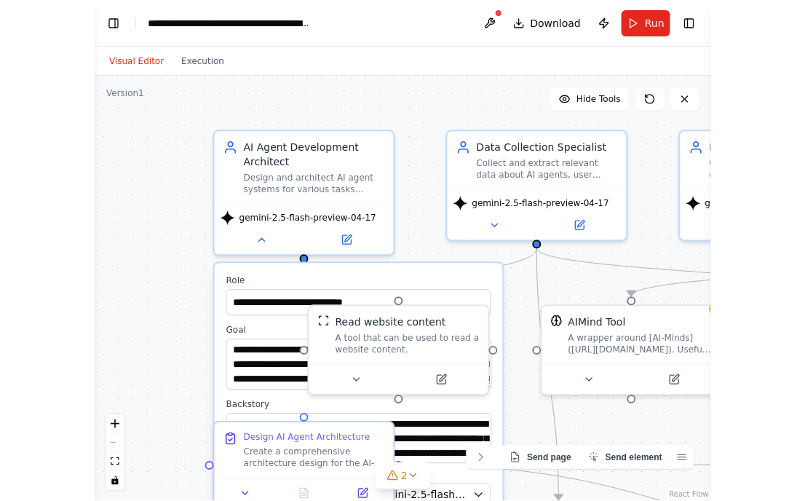
scroll to position [4006, 0]
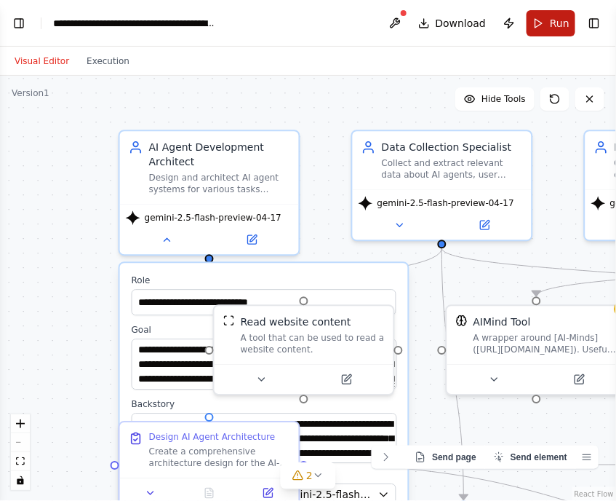
click at [540, 10] on button "Run" at bounding box center [551, 23] width 49 height 26
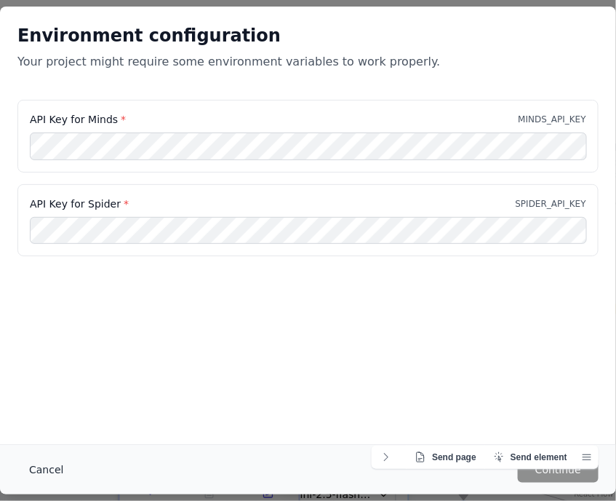
click at [24, 362] on button "Cancel" at bounding box center [45, 469] width 57 height 26
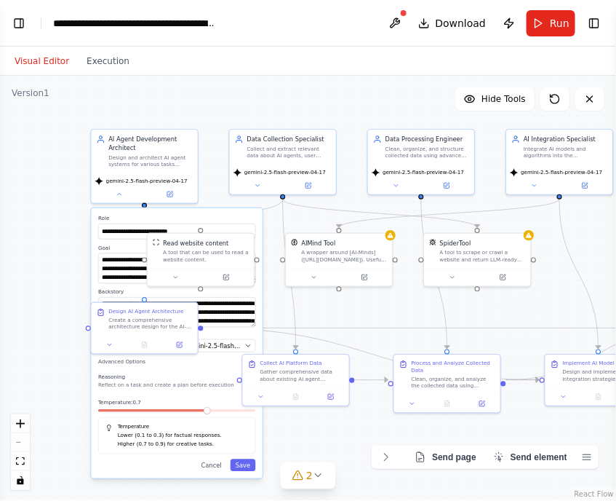
click at [25, 6] on header "**********" at bounding box center [308, 23] width 616 height 47
click at [9, 27] on button "Toggle Left Sidebar" at bounding box center [19, 23] width 20 height 20
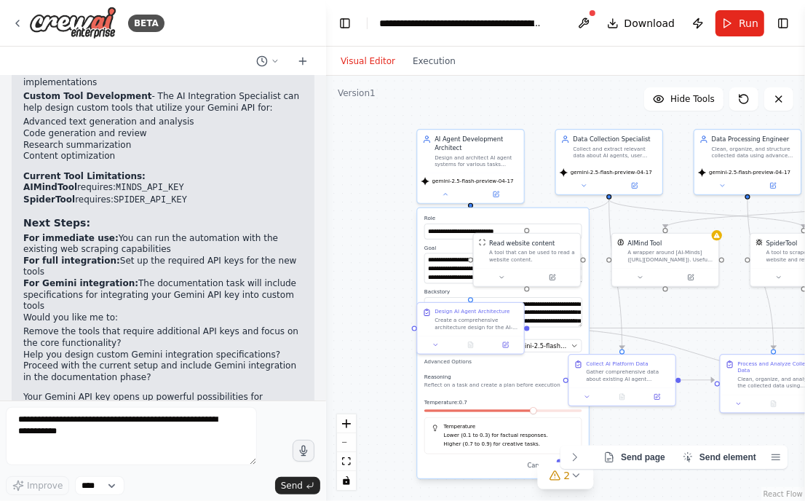
scroll to position [3733, 0]
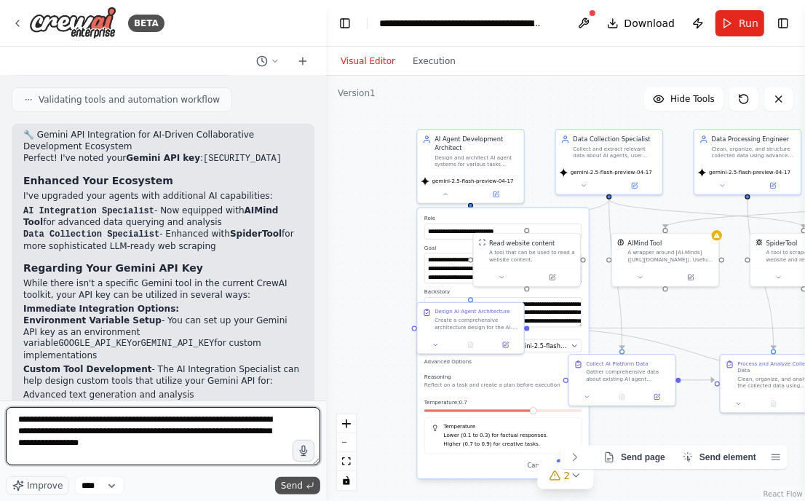
type textarea "**********"
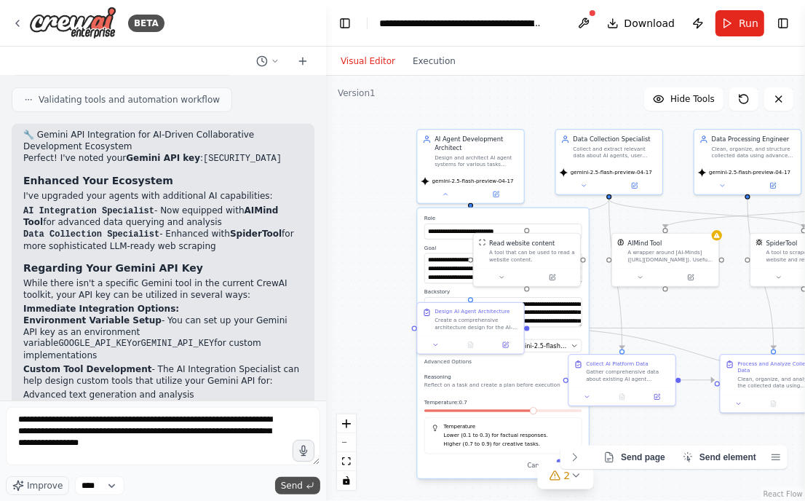
click at [302, 362] on span "Send" at bounding box center [292, 486] width 22 height 12
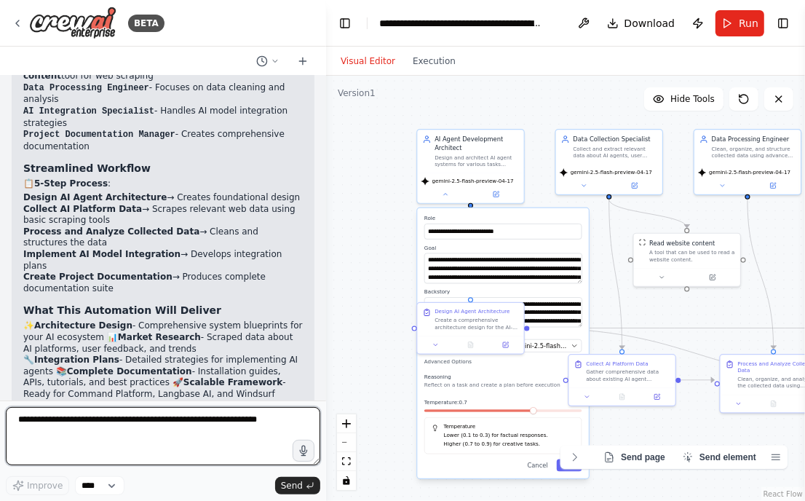
scroll to position [4805, 0]
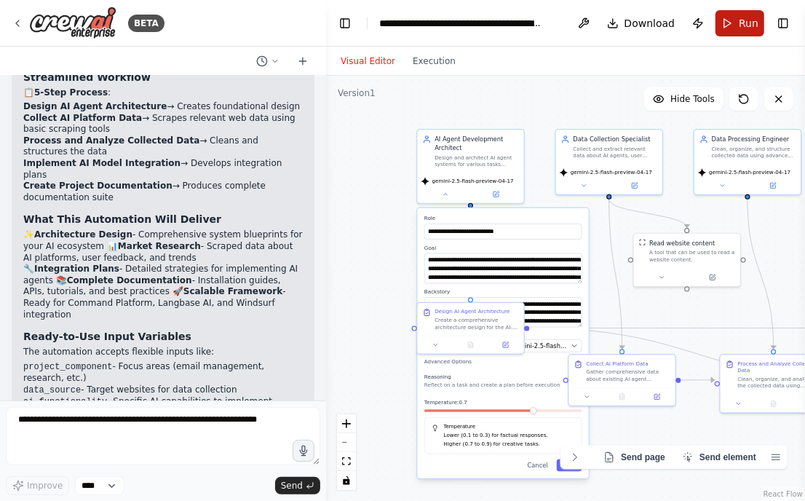
click at [756, 25] on span "Run" at bounding box center [749, 23] width 20 height 15
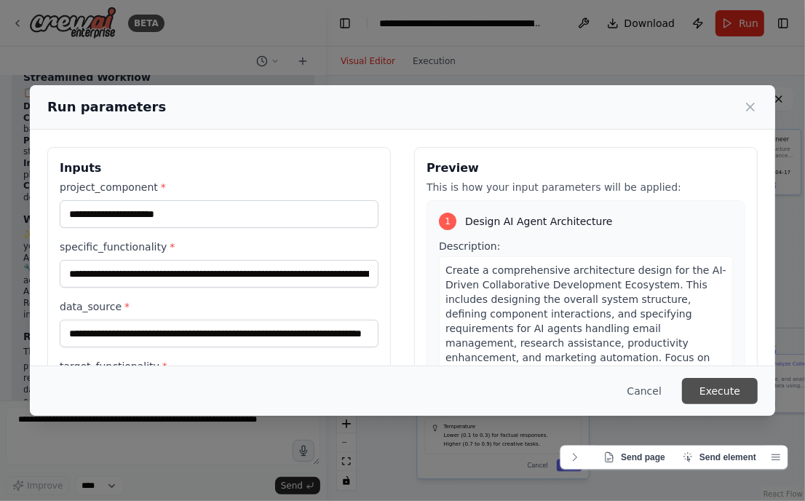
click at [718, 362] on button "Execute" at bounding box center [720, 391] width 76 height 26
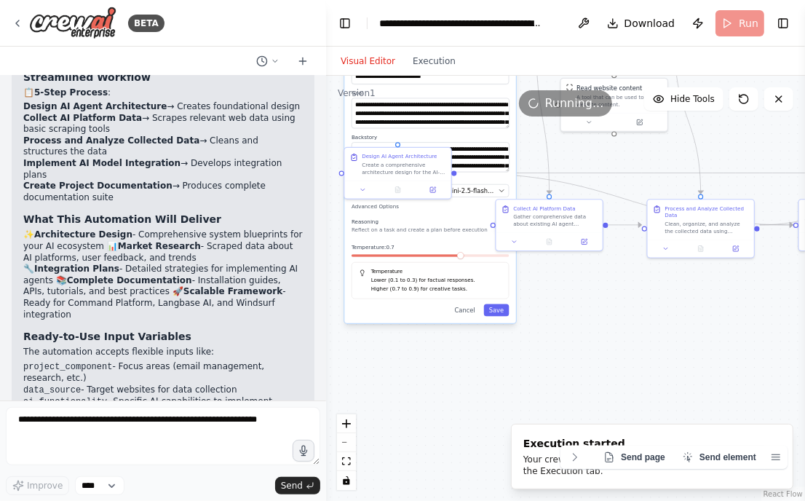
drag, startPoint x: 369, startPoint y: 351, endPoint x: 296, endPoint y: 196, distance: 171.2
click at [296, 196] on div "BETA The AI-Driven Collaborative Development Ecosystem for Continuous Learning …" at bounding box center [402, 250] width 805 height 501
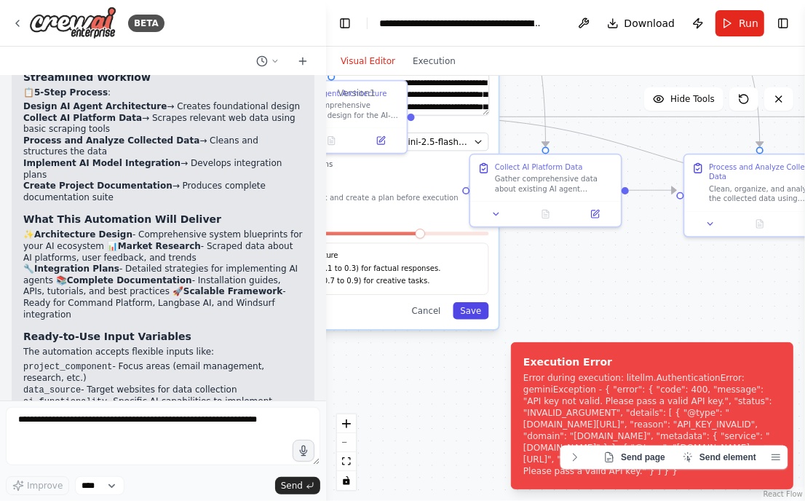
click at [478, 311] on button "Save" at bounding box center [471, 310] width 36 height 17
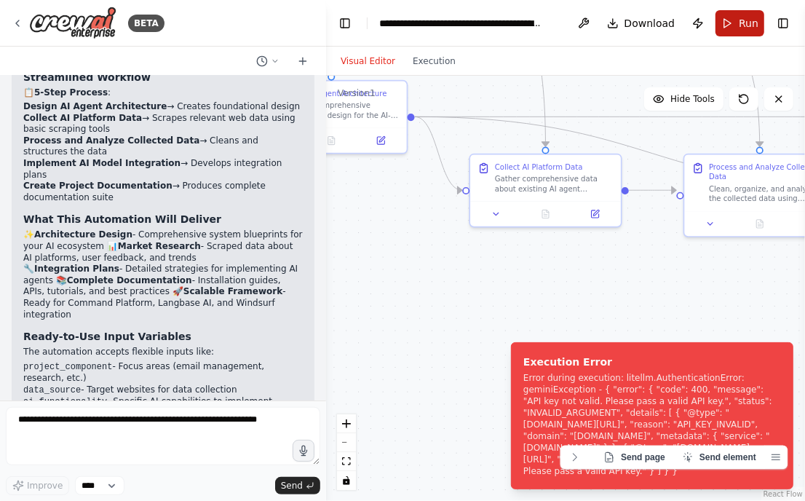
click at [755, 31] on button "Run" at bounding box center [739, 23] width 49 height 26
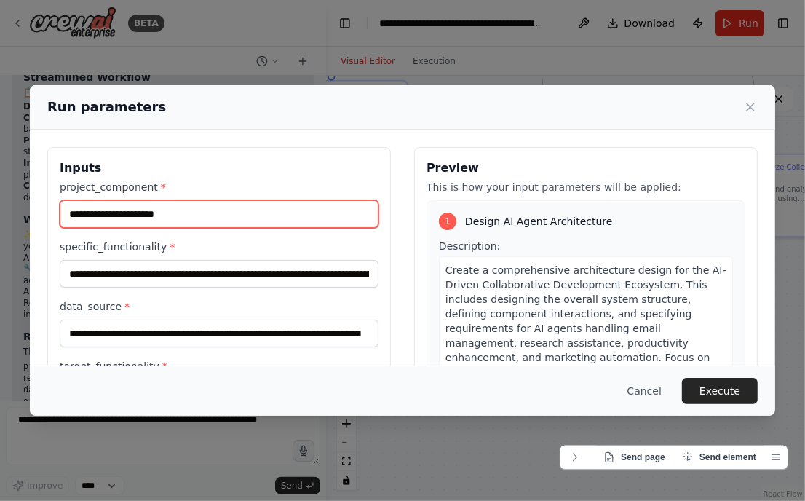
click at [196, 212] on input "**********" at bounding box center [219, 214] width 319 height 28
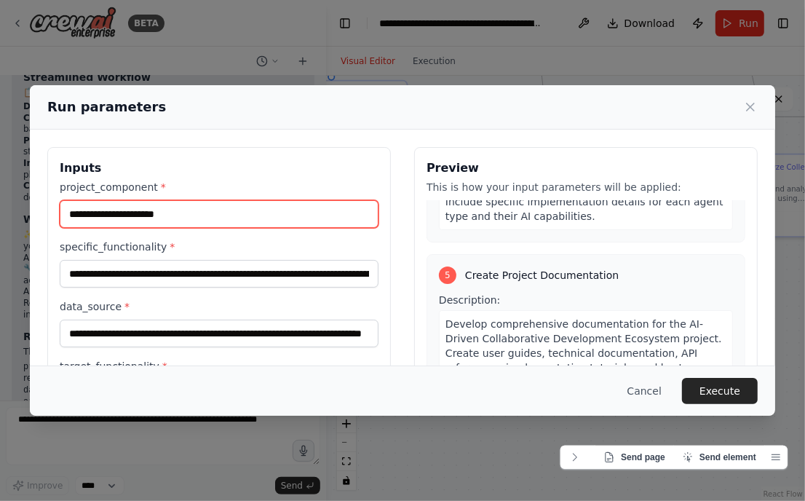
scroll to position [1415, 0]
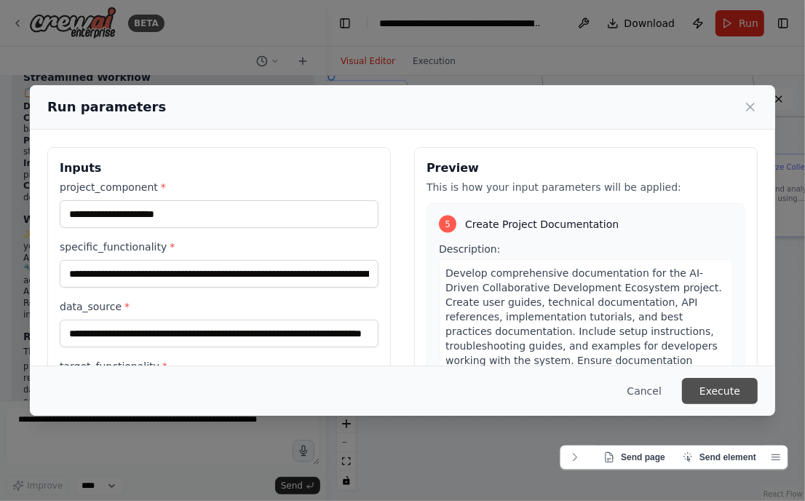
click at [726, 362] on button "Execute" at bounding box center [720, 391] width 76 height 26
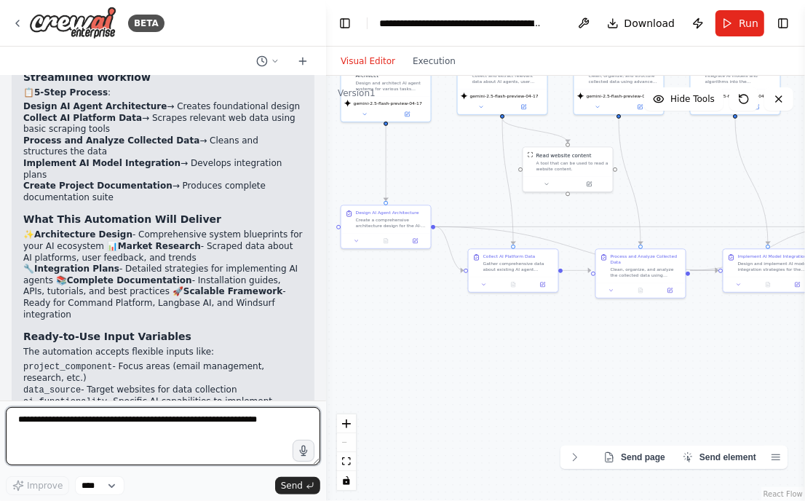
click at [202, 362] on textarea at bounding box center [163, 436] width 314 height 58
paste textarea "**********"
type textarea "**********"
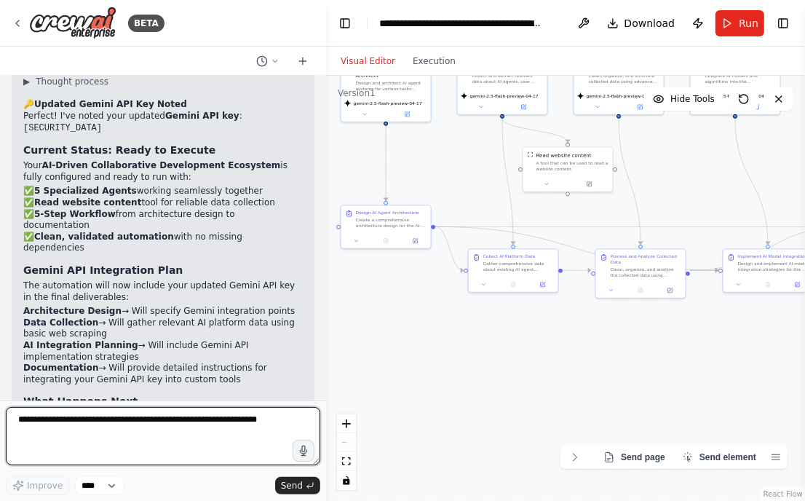
scroll to position [5359, 0]
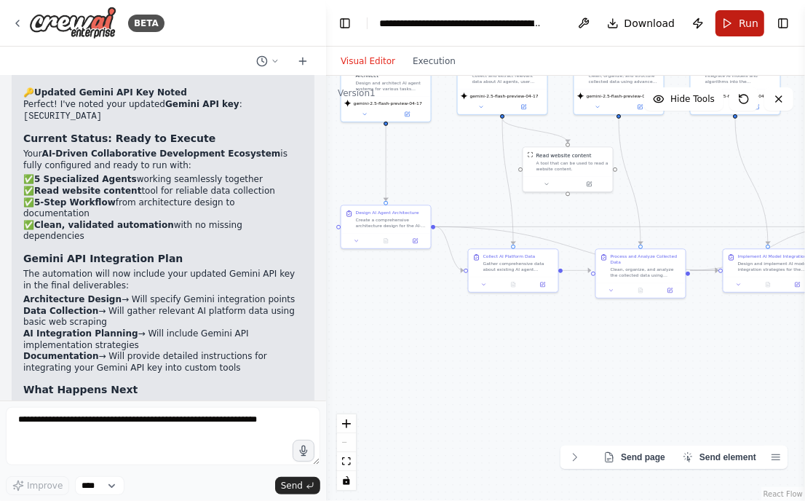
click at [744, 23] on span "Run" at bounding box center [749, 23] width 20 height 15
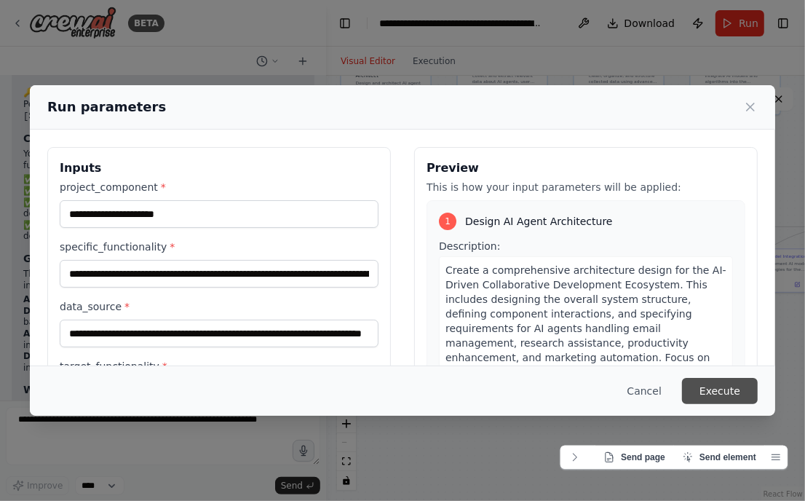
click at [741, 362] on button "Execute" at bounding box center [720, 391] width 76 height 26
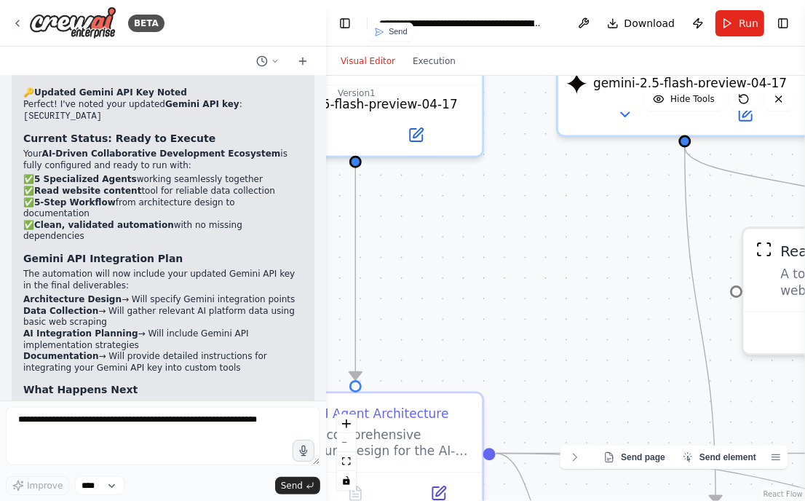
drag, startPoint x: 462, startPoint y: 156, endPoint x: 795, endPoint y: 436, distance: 434.4
click at [795, 362] on div ".deletable-edge-delete-btn { width: 20px; height: 20px; border: 0px solid #ffff…" at bounding box center [565, 288] width 479 height 425
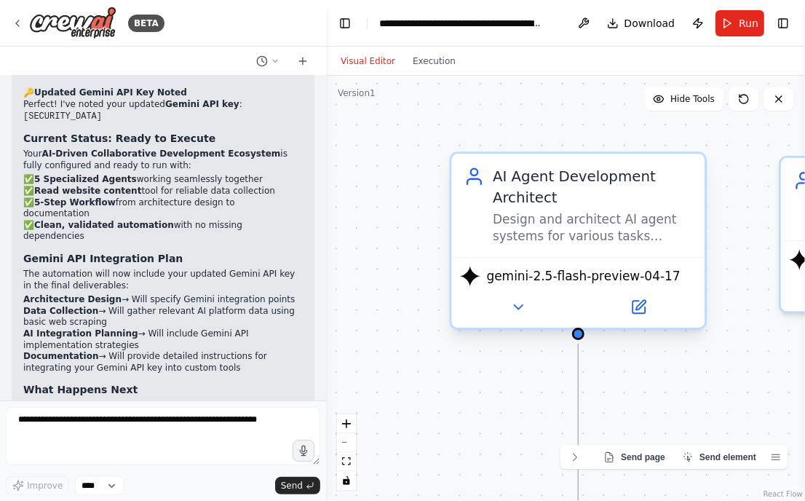
click at [625, 274] on span "gemini-2.5-flash-preview-04-17" at bounding box center [584, 276] width 194 height 17
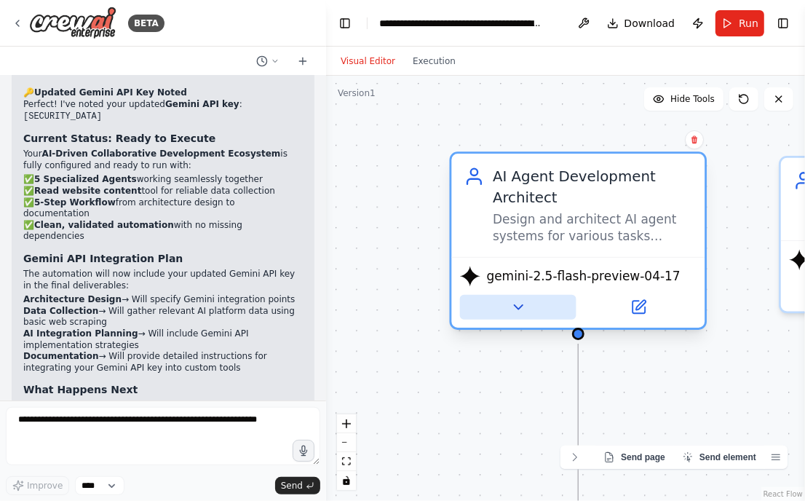
click at [531, 296] on button at bounding box center [518, 307] width 116 height 25
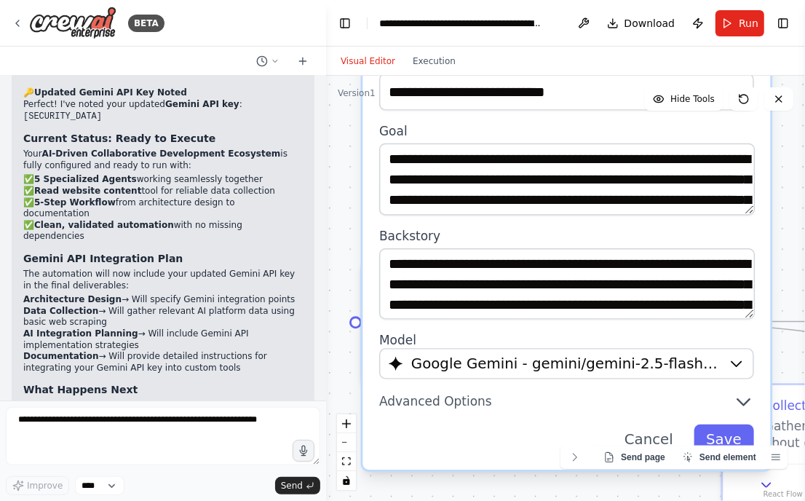
drag, startPoint x: 420, startPoint y: 338, endPoint x: 429, endPoint y: 138, distance: 201.1
click at [335, 32] on main "**********" at bounding box center [565, 250] width 479 height 501
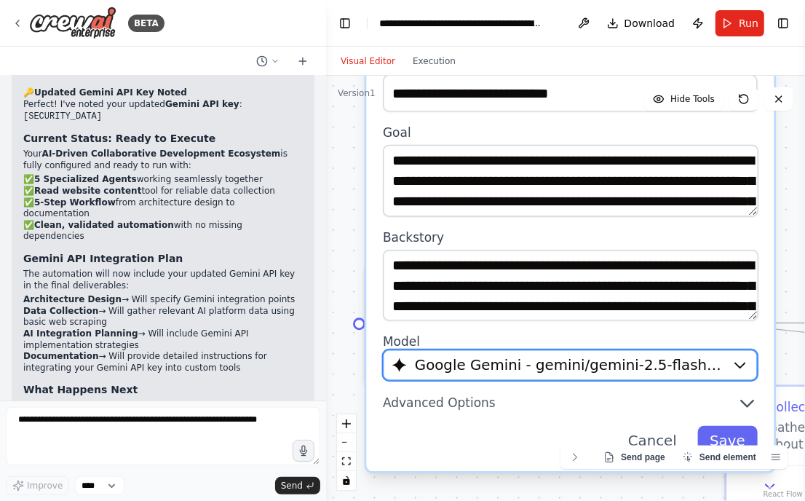
click at [648, 360] on span "Google Gemini - gemini/gemini-2.5-flash-preview-04-17" at bounding box center [569, 365] width 309 height 20
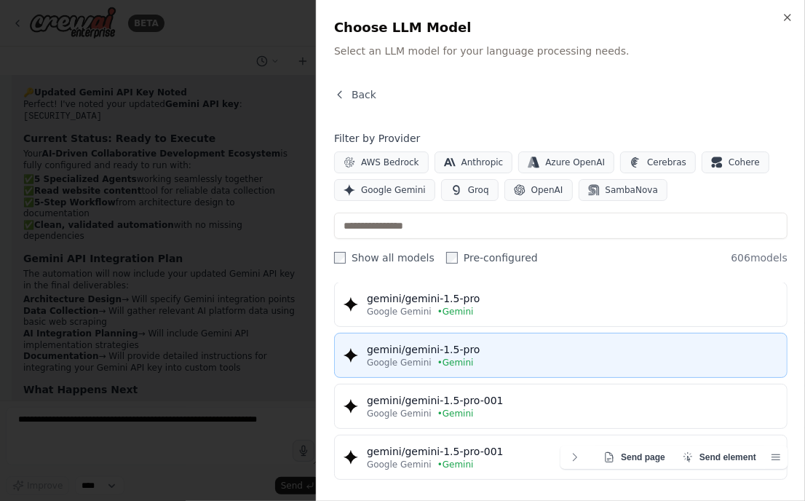
scroll to position [2910, 0]
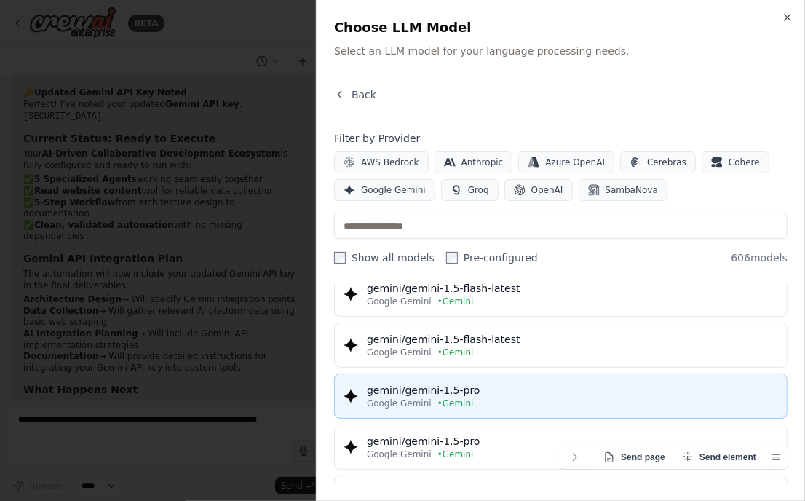
click at [492, 362] on div "gemini/gemini-1.5-pro" at bounding box center [572, 390] width 411 height 15
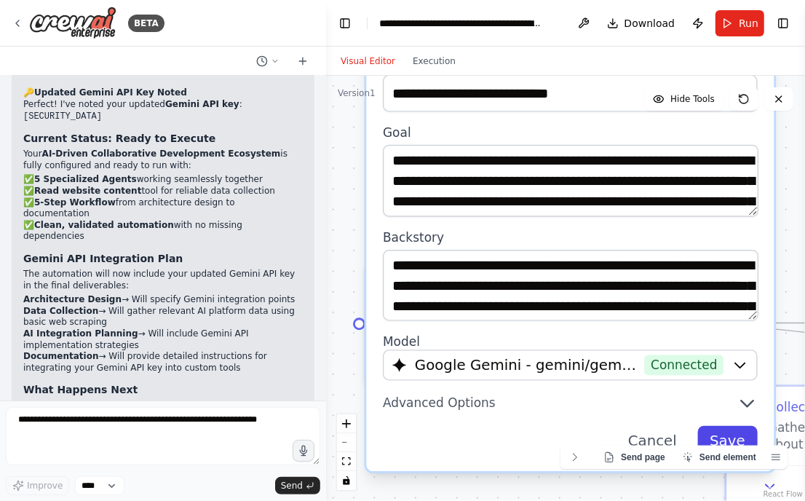
click at [729, 362] on button "Save" at bounding box center [727, 440] width 60 height 29
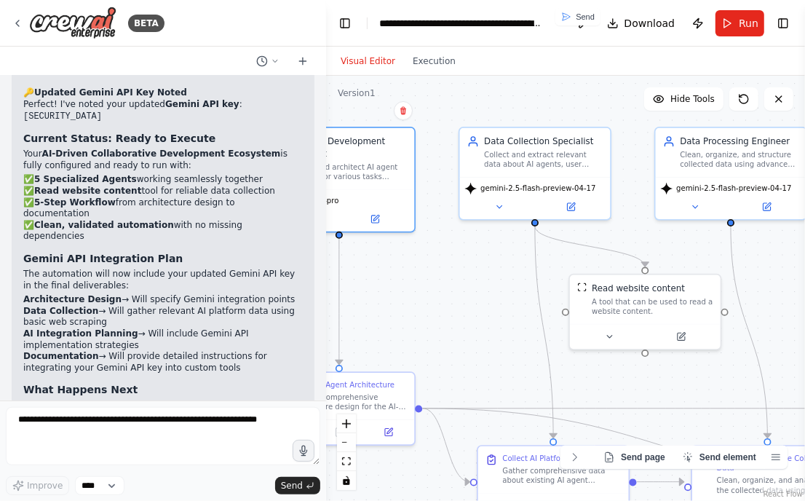
drag, startPoint x: 643, startPoint y: 234, endPoint x: 428, endPoint y: 291, distance: 222.7
click at [428, 291] on div ".deletable-edge-delete-btn { width: 20px; height: 20px; border: 0px solid #ffff…" at bounding box center [565, 288] width 479 height 425
click at [585, 193] on div "gemini-2.5-flash-preview-04-17" at bounding box center [535, 196] width 151 height 42
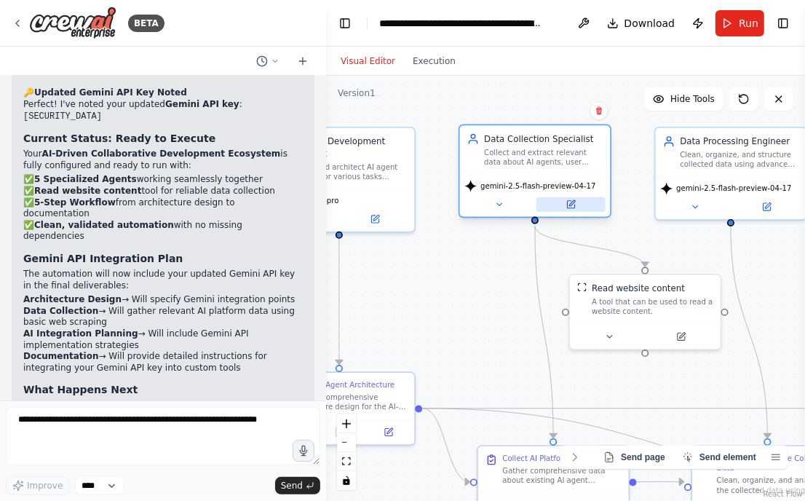
click at [573, 204] on icon at bounding box center [570, 204] width 7 height 7
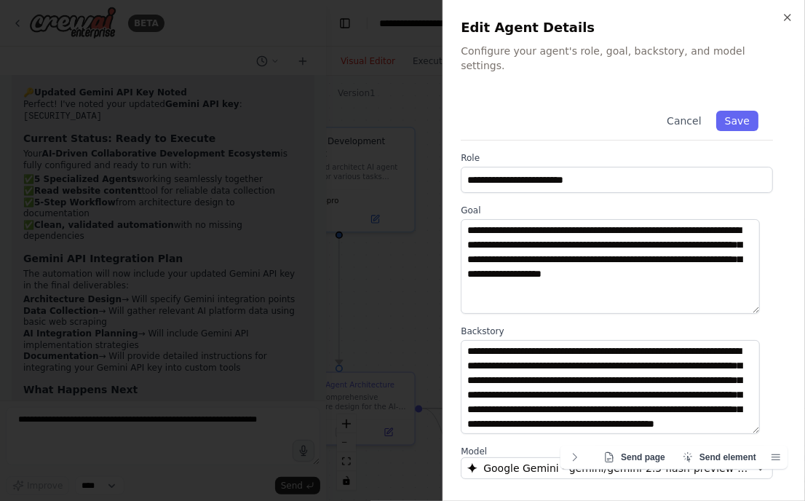
scroll to position [156, 0]
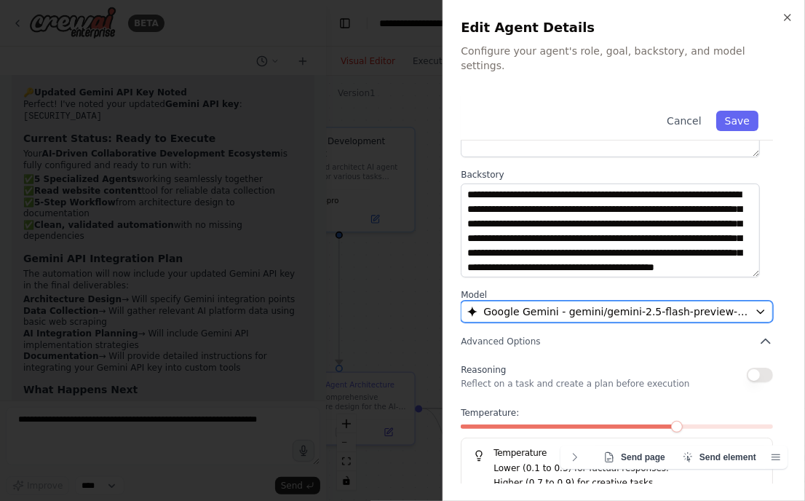
click at [671, 304] on span "Google Gemini - gemini/gemini-2.5-flash-preview-04-17" at bounding box center [616, 311] width 266 height 15
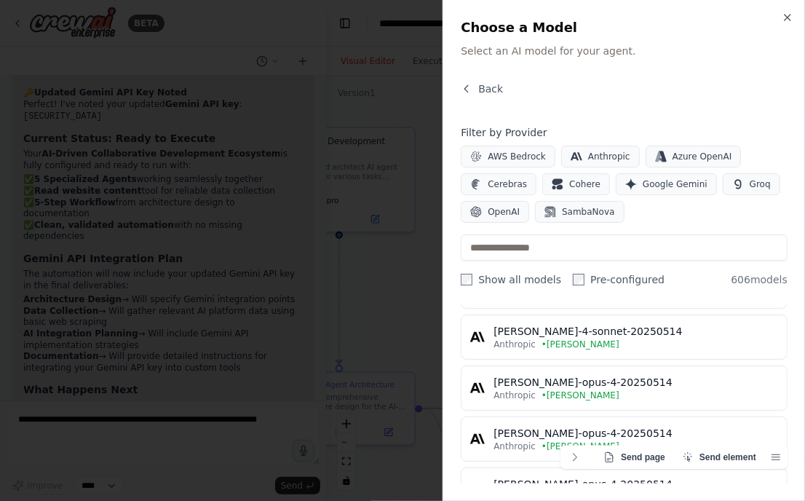
scroll to position [2546, 0]
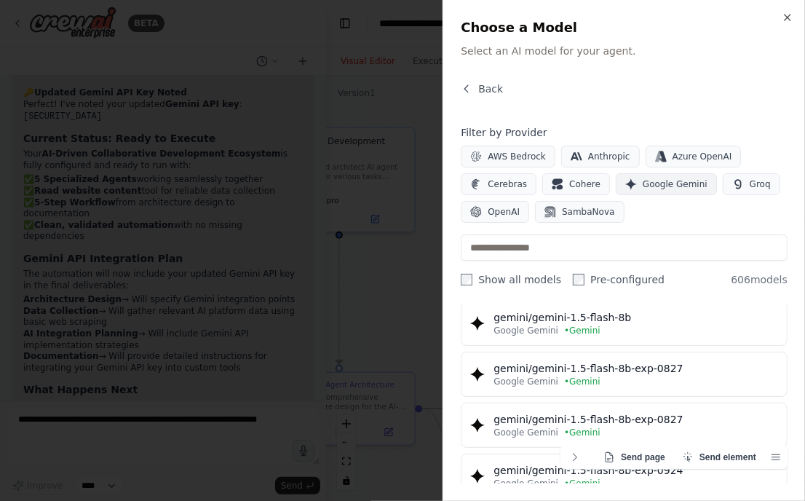
click at [655, 178] on span "Google Gemini" at bounding box center [675, 184] width 65 height 12
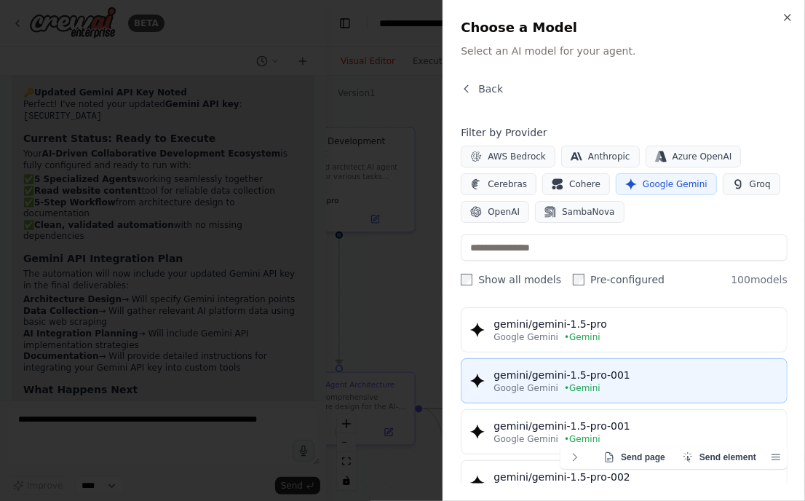
scroll to position [819, 0]
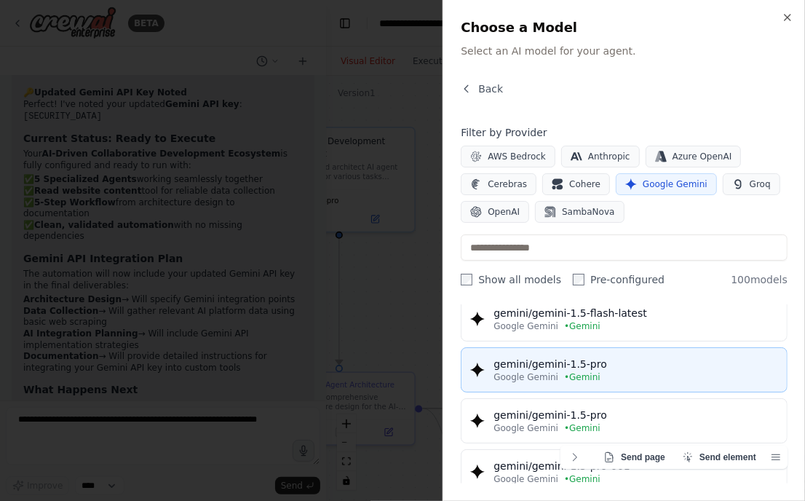
click at [618, 358] on div "gemini/gemini-1.5-pro" at bounding box center [635, 364] width 285 height 15
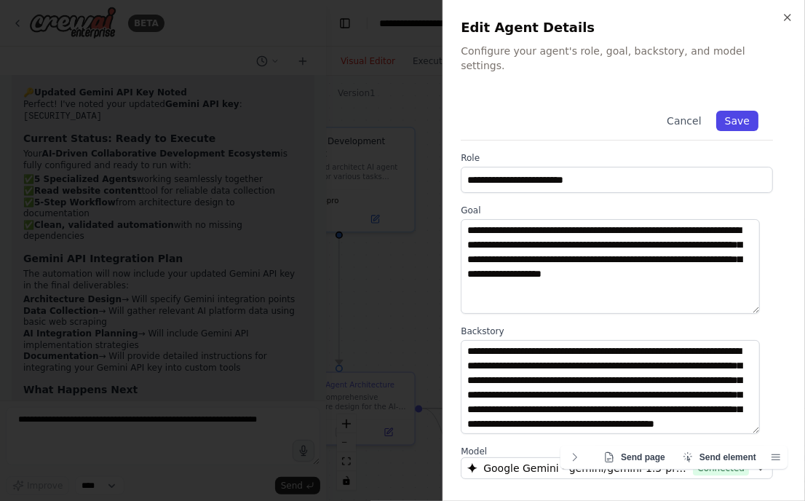
click at [720, 111] on button "Save" at bounding box center [737, 121] width 42 height 20
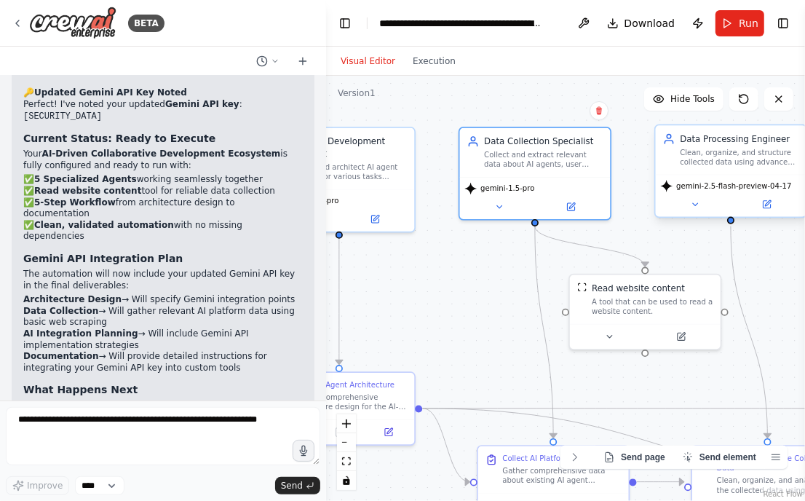
click at [747, 189] on span "gemini-2.5-flash-preview-04-17" at bounding box center [733, 185] width 115 height 9
click at [768, 206] on icon at bounding box center [766, 204] width 7 height 7
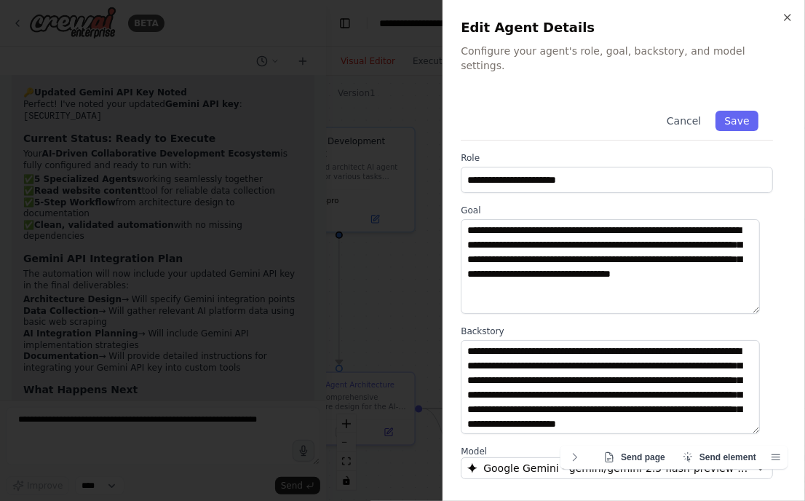
scroll to position [156, 0]
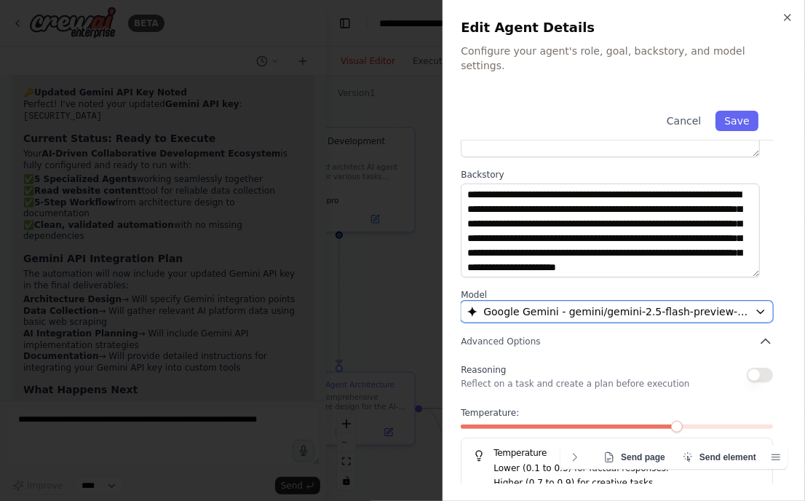
click at [688, 304] on span "Google Gemini - gemini/gemini-2.5-flash-preview-04-17" at bounding box center [616, 311] width 266 height 15
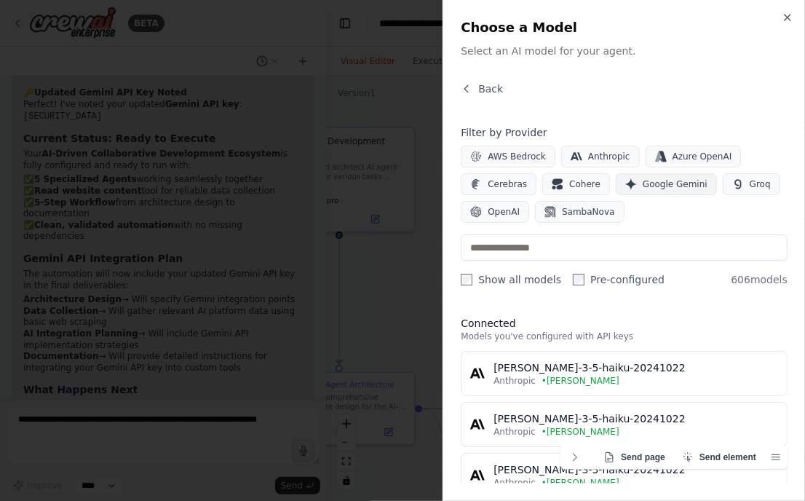
click at [657, 183] on span "Google Gemini" at bounding box center [675, 184] width 65 height 12
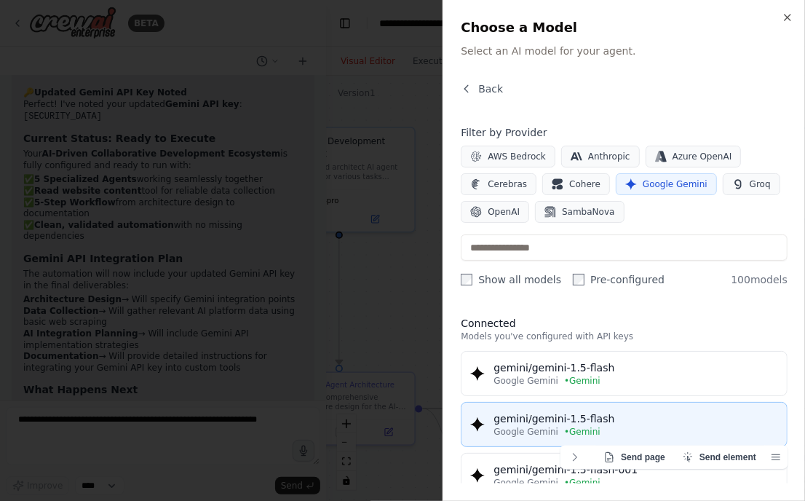
scroll to position [90, 0]
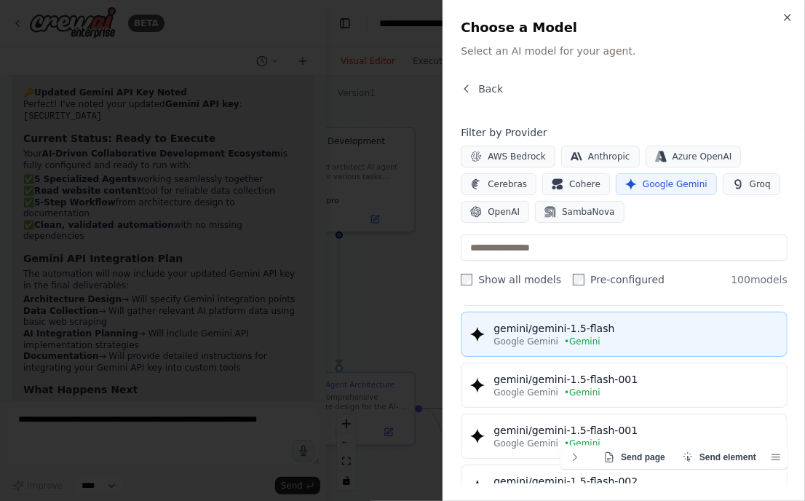
click at [619, 350] on button "gemini/gemini-1.5-flash Google Gemini • Gemini" at bounding box center [624, 333] width 327 height 45
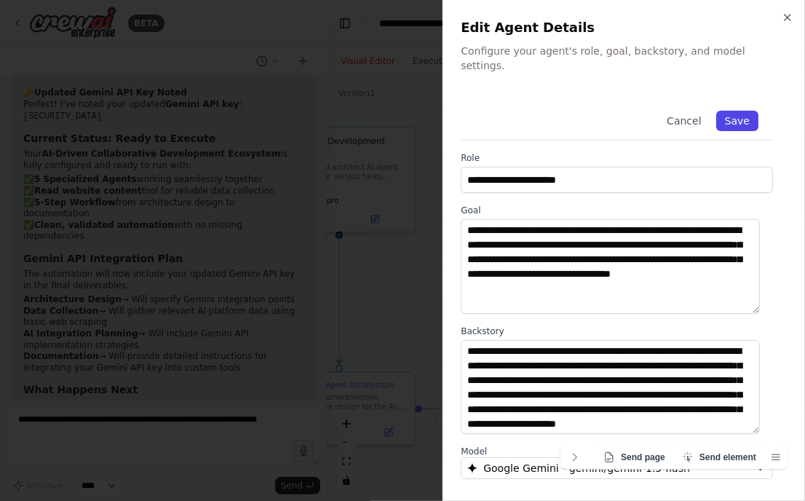
click at [737, 111] on button "Save" at bounding box center [737, 121] width 42 height 20
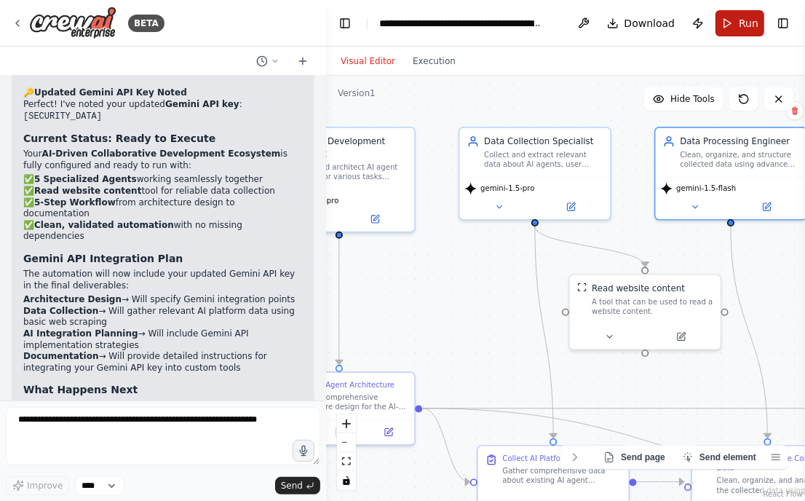
click at [747, 29] on span "Run" at bounding box center [749, 23] width 20 height 15
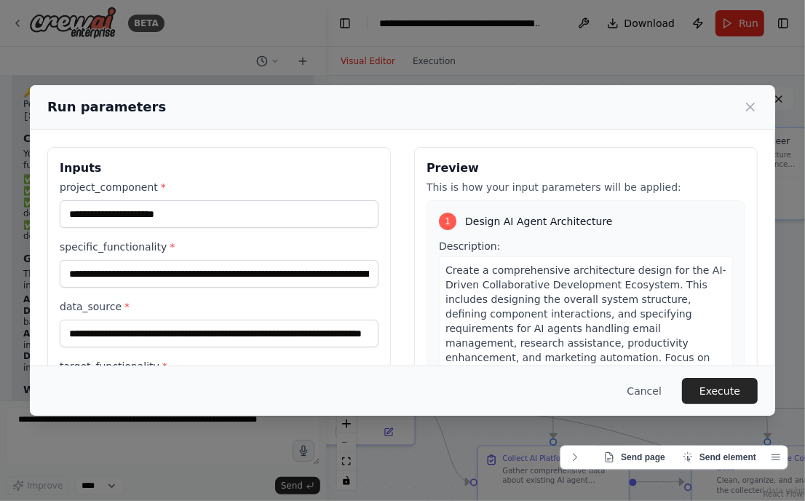
click at [700, 362] on button "Execute" at bounding box center [720, 391] width 76 height 26
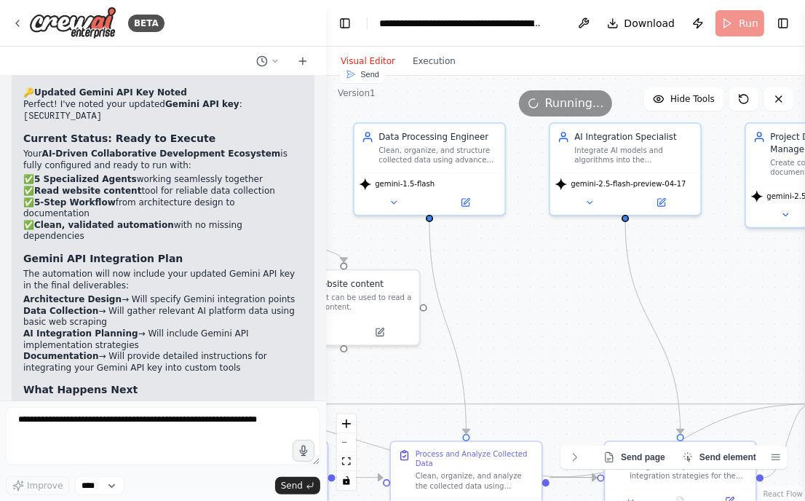
drag, startPoint x: 706, startPoint y: 257, endPoint x: 405, endPoint y: 253, distance: 301.3
click at [405, 253] on div ".deletable-edge-delete-btn { width: 20px; height: 20px; border: 0px solid #ffff…" at bounding box center [565, 288] width 479 height 425
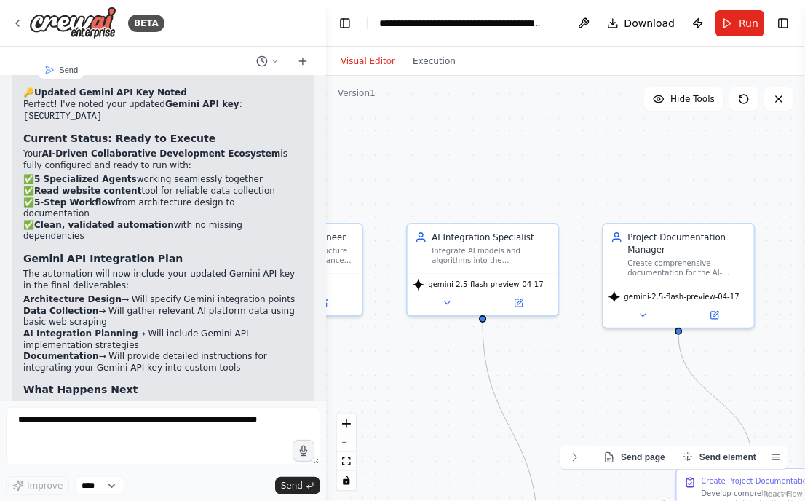
drag, startPoint x: 728, startPoint y: 277, endPoint x: 585, endPoint y: 378, distance: 174.4
click at [585, 362] on div ".deletable-edge-delete-btn { width: 20px; height: 20px; border: 0px solid #ffff…" at bounding box center [565, 288] width 479 height 425
click at [520, 306] on button at bounding box center [518, 300] width 69 height 15
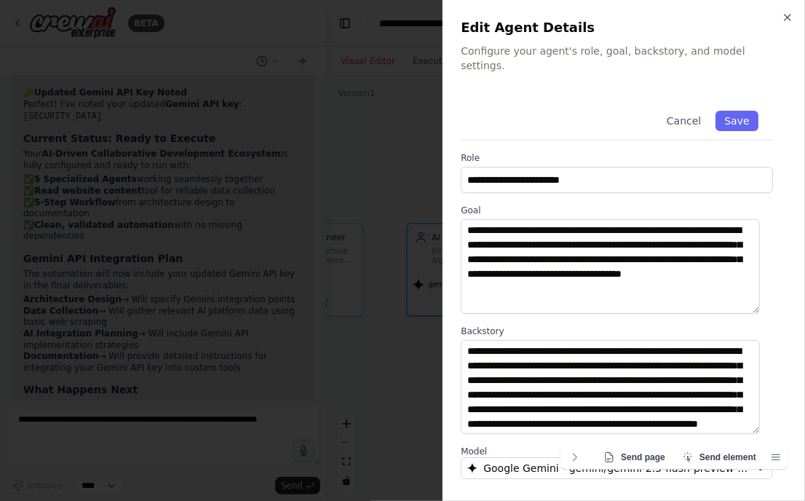
scroll to position [156, 0]
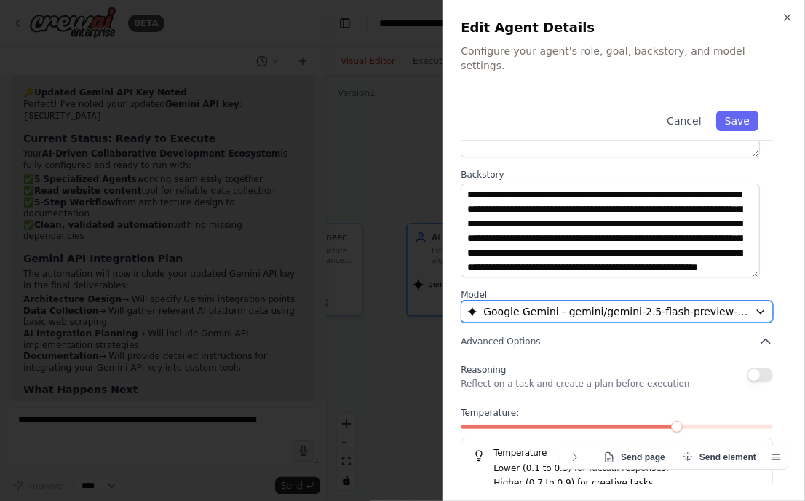
click at [666, 307] on button "Google Gemini - gemini/gemini-2.5-flash-preview-04-17" at bounding box center [617, 312] width 312 height 22
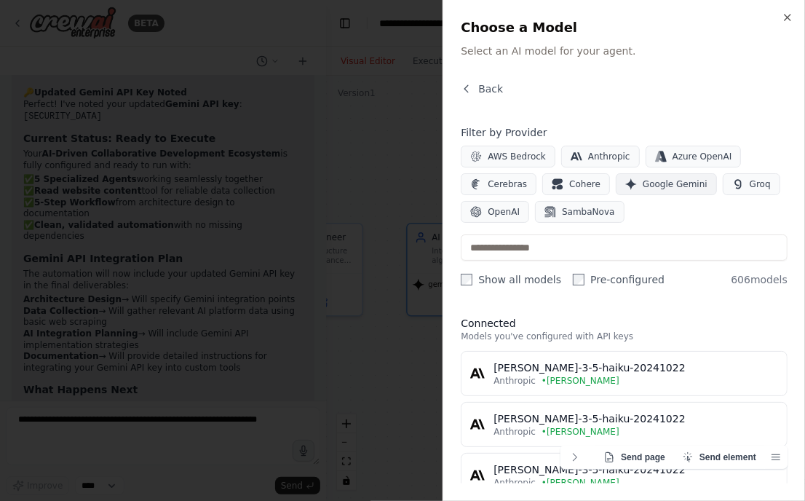
click at [645, 182] on span "Google Gemini" at bounding box center [675, 184] width 65 height 12
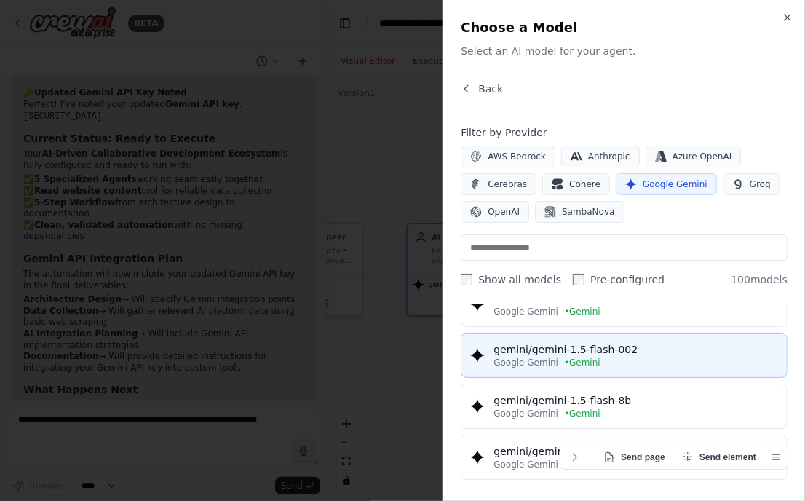
scroll to position [90, 0]
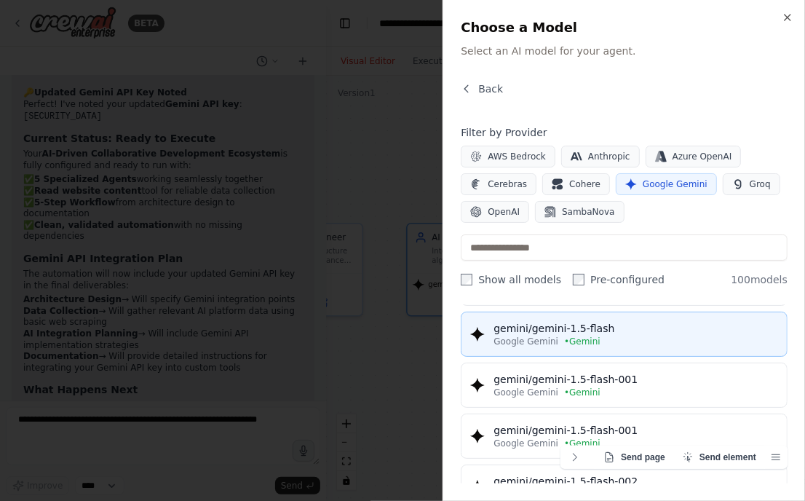
click at [652, 339] on div "Google Gemini • Gemini" at bounding box center [635, 341] width 285 height 12
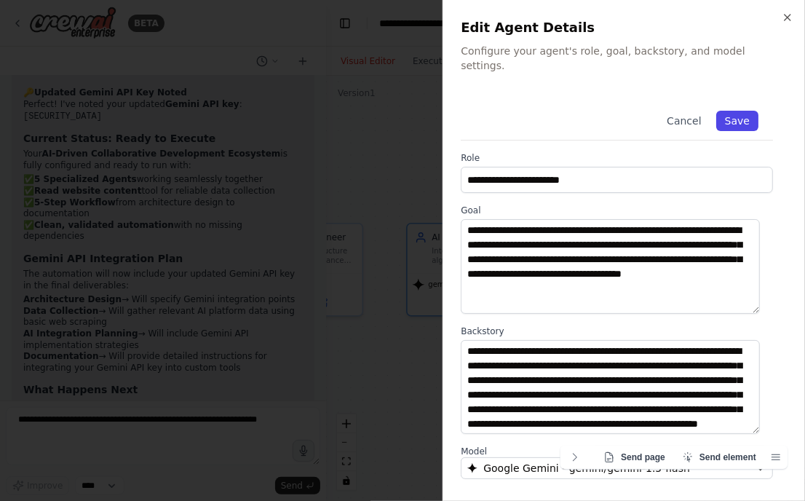
click at [730, 111] on button "Save" at bounding box center [737, 121] width 42 height 20
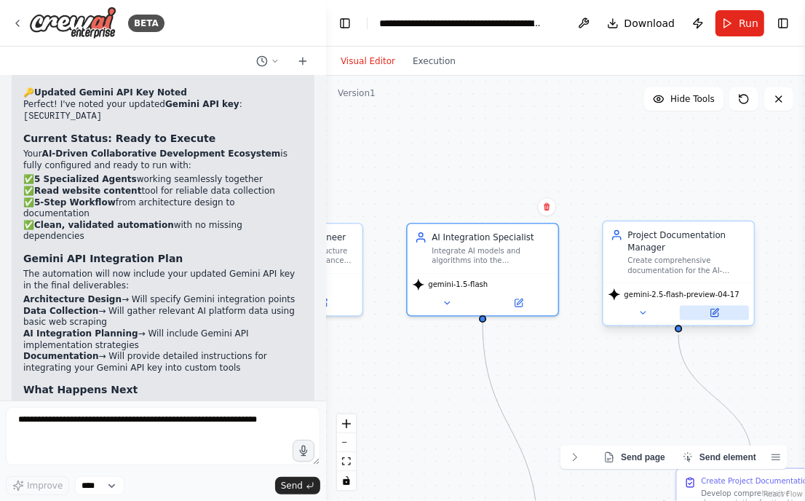
click at [725, 317] on button at bounding box center [714, 313] width 69 height 15
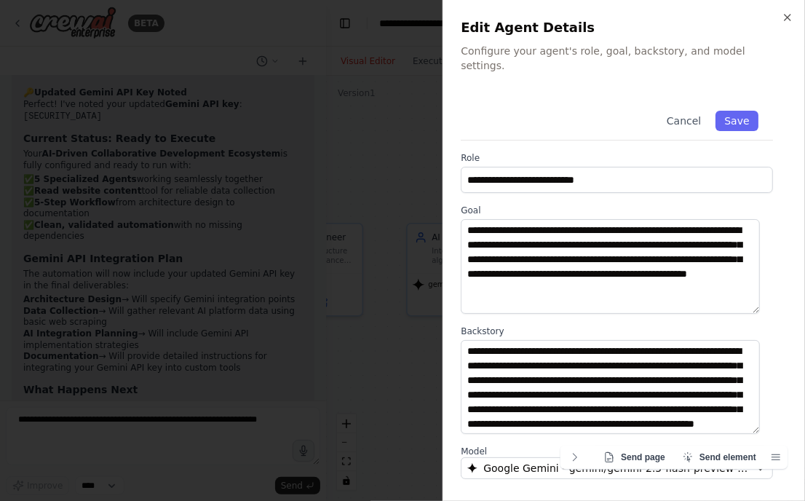
scroll to position [156, 0]
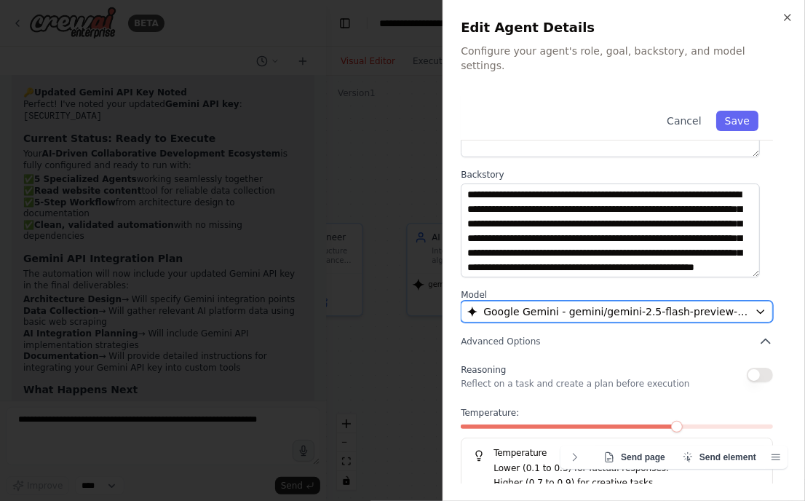
click at [658, 304] on span "Google Gemini - gemini/gemini-2.5-flash-preview-04-17" at bounding box center [616, 311] width 266 height 15
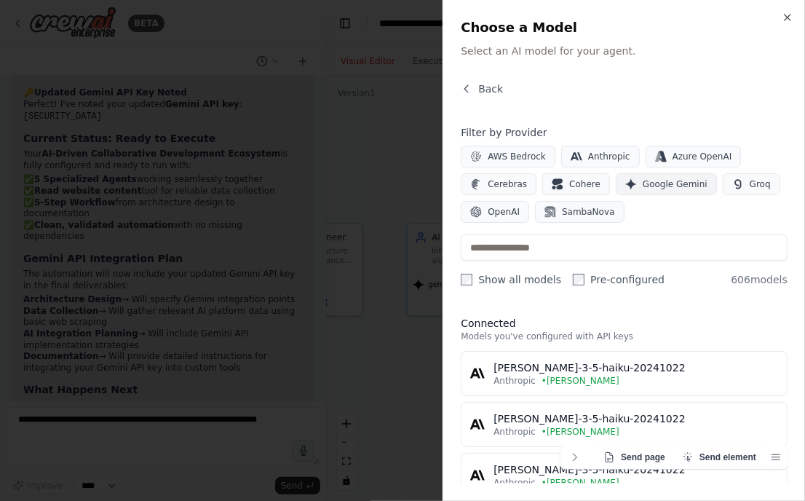
click at [645, 178] on span "Google Gemini" at bounding box center [675, 184] width 65 height 12
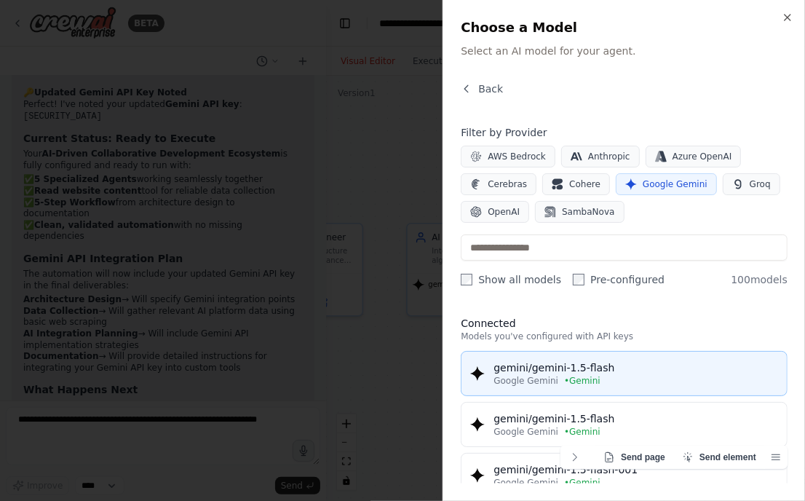
click at [612, 362] on div "gemini/gemini-1.5-flash" at bounding box center [635, 367] width 285 height 15
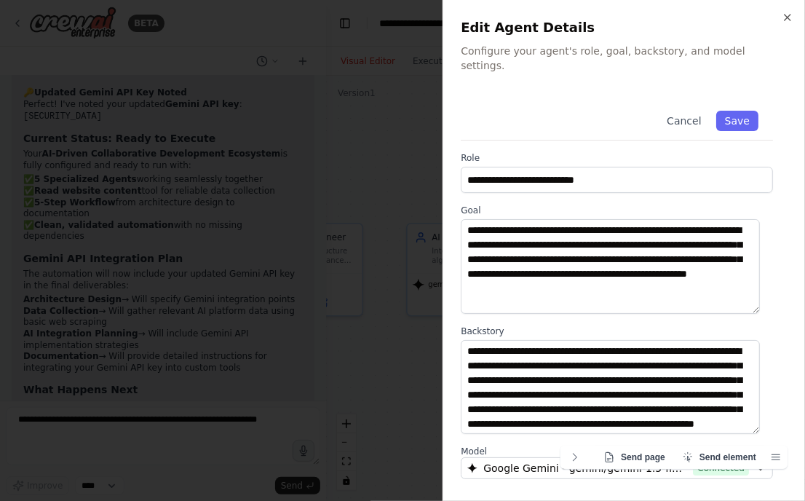
click at [725, 116] on div "Cancel Save" at bounding box center [617, 118] width 312 height 44
click at [728, 111] on button "Save" at bounding box center [737, 121] width 42 height 20
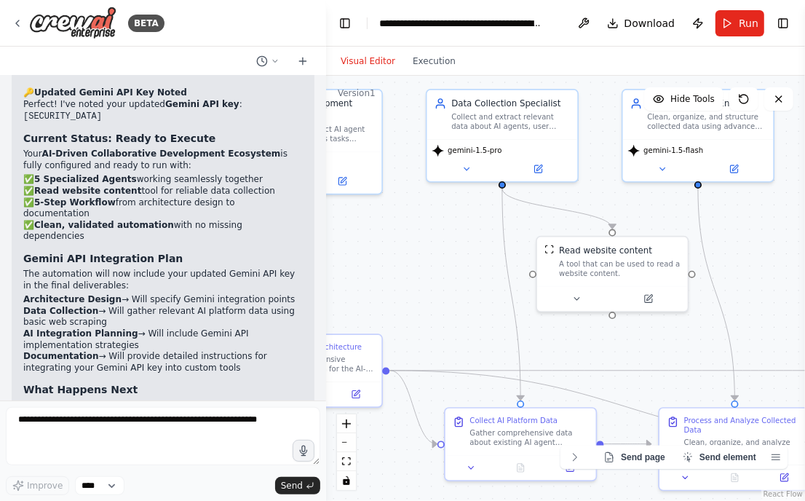
drag, startPoint x: 642, startPoint y: 383, endPoint x: 1051, endPoint y: 250, distance: 429.9
click at [805, 250] on html "BETA The AI-Driven Collaborative Development Ecosystem for Continuous Learning …" at bounding box center [402, 250] width 805 height 501
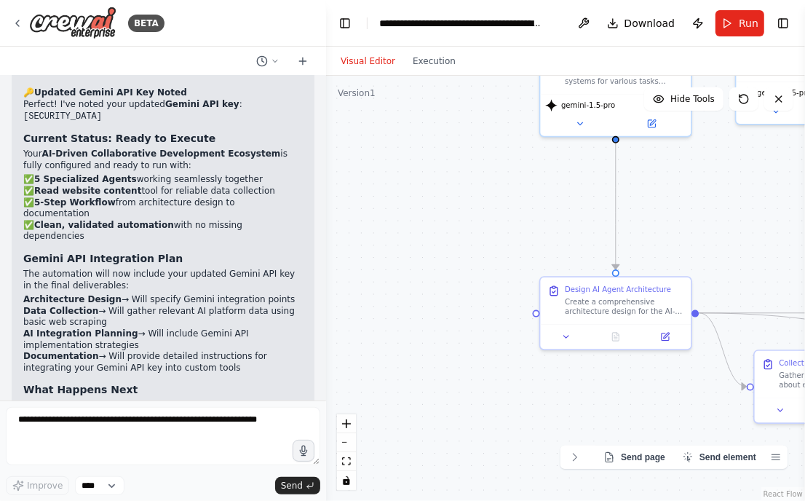
drag, startPoint x: 470, startPoint y: 245, endPoint x: 755, endPoint y: 182, distance: 292.2
click at [755, 182] on div ".deletable-edge-delete-btn { width: 20px; height: 20px; border: 0px solid #ffff…" at bounding box center [565, 288] width 479 height 425
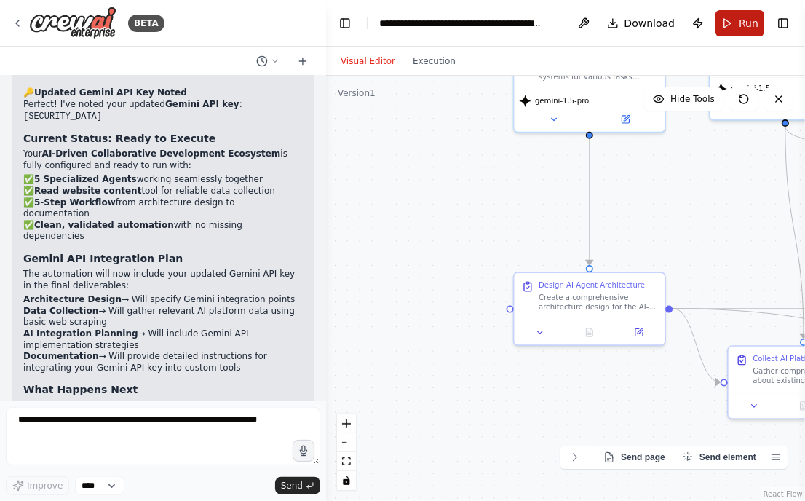
click at [733, 16] on button "Run" at bounding box center [739, 23] width 49 height 26
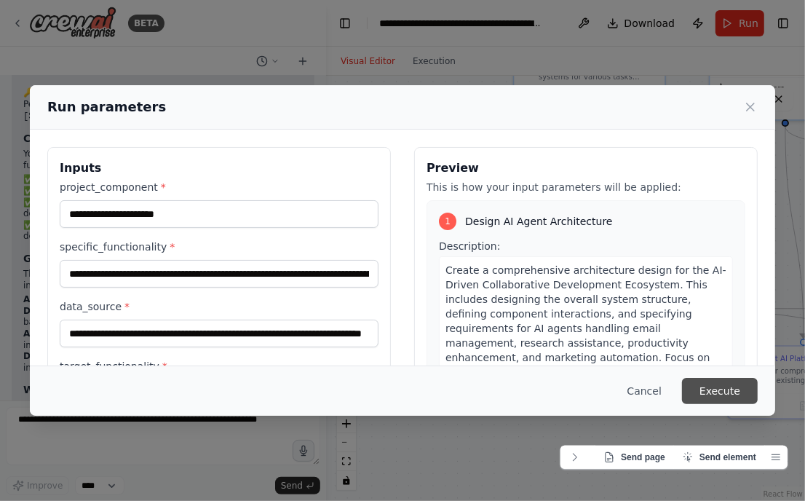
click at [717, 362] on button "Execute" at bounding box center [720, 391] width 76 height 26
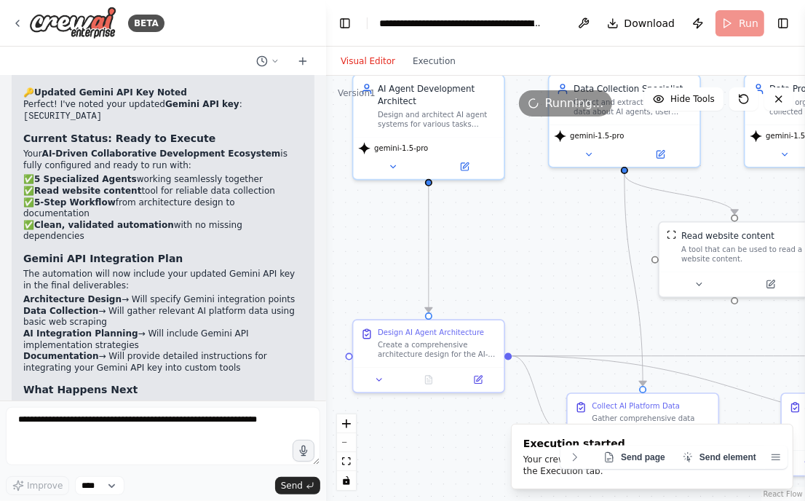
drag, startPoint x: 721, startPoint y: 247, endPoint x: 559, endPoint y: 295, distance: 169.2
click at [559, 295] on div ".deletable-edge-delete-btn { width: 20px; height: 20px; border: 0px solid #ffff…" at bounding box center [565, 288] width 479 height 425
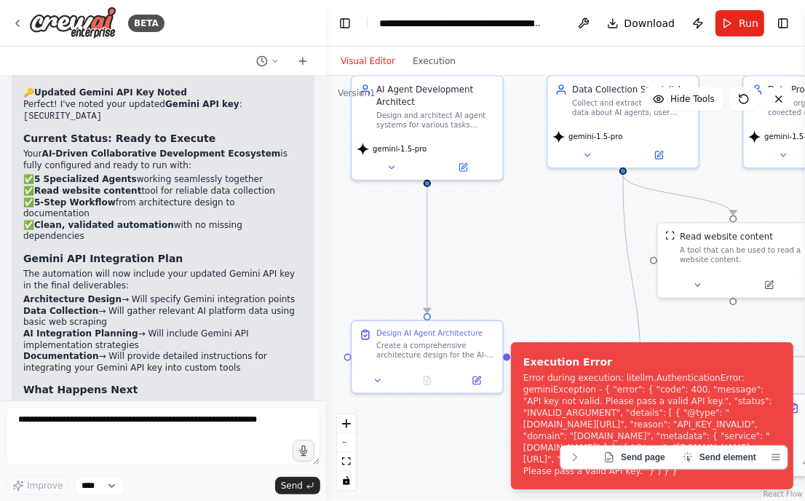
click at [469, 179] on div "AI Agent Development Architect Design and architect AI agent systems for variou…" at bounding box center [427, 128] width 153 height 106
click at [463, 174] on div "gemini-1.5-pro" at bounding box center [427, 156] width 151 height 42
click at [456, 165] on button at bounding box center [463, 165] width 69 height 15
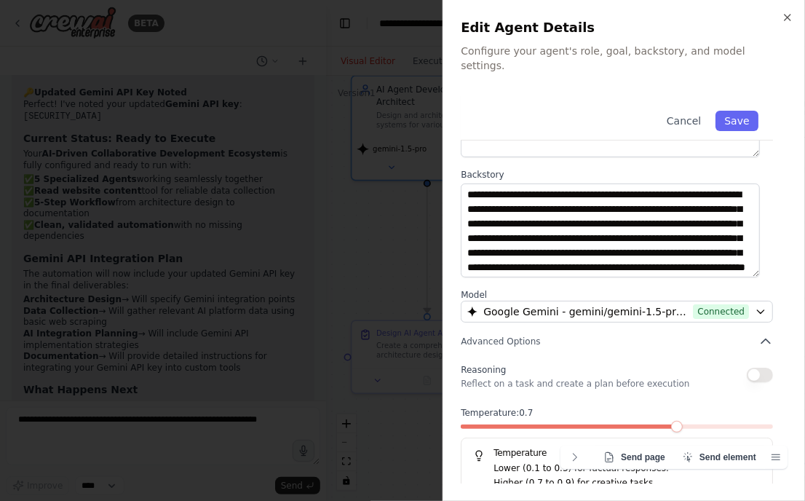
scroll to position [43, 0]
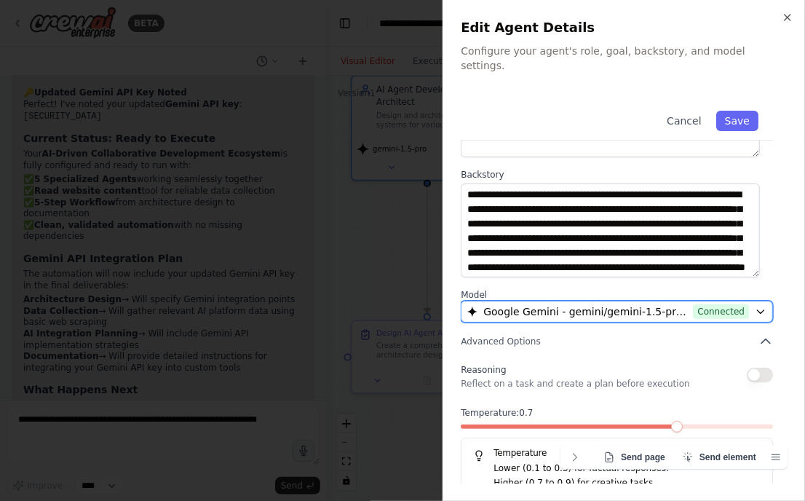
click at [680, 304] on div "Google Gemini - gemini/gemini-1.5-pro (Gemini) Connected" at bounding box center [608, 311] width 282 height 15
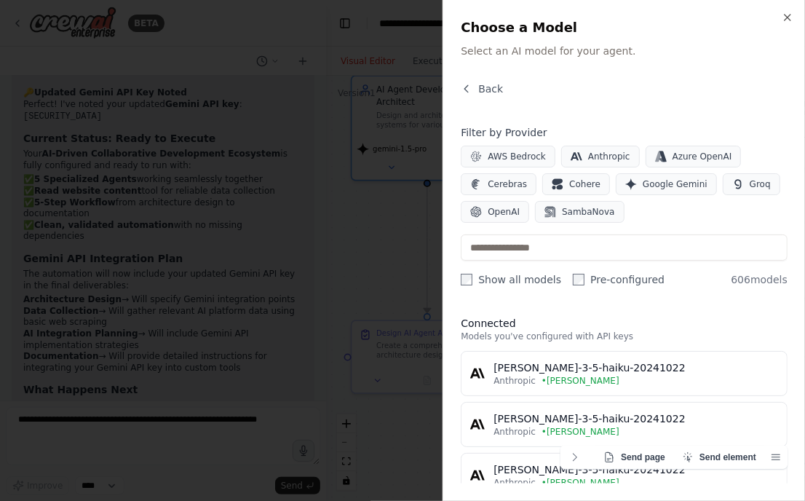
click at [347, 183] on div at bounding box center [402, 250] width 805 height 501
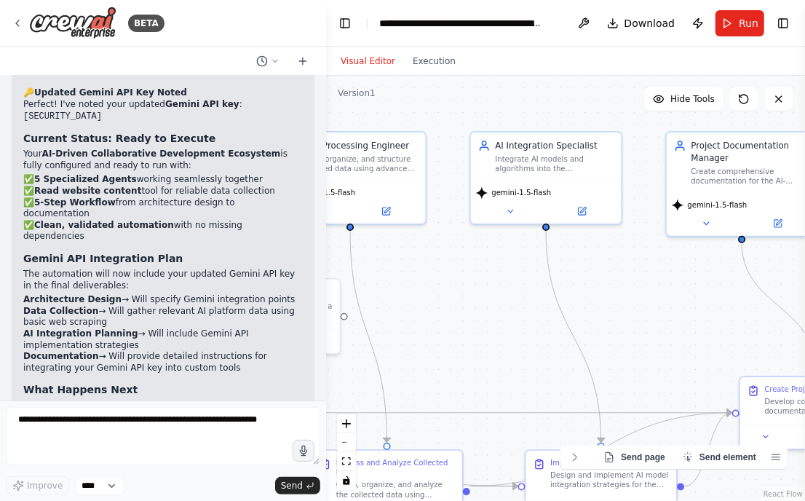
drag, startPoint x: 680, startPoint y: 178, endPoint x: 212, endPoint y: 234, distance: 472.0
click at [212, 234] on div "BETA The AI-Driven Collaborative Development Ecosystem for Continuous Learning …" at bounding box center [402, 250] width 805 height 501
click at [534, 193] on span "gemini-1.5-flash" at bounding box center [521, 190] width 60 height 9
click at [557, 197] on div "gemini-1.5-flash" at bounding box center [546, 200] width 151 height 42
click at [608, 224] on div ".deletable-edge-delete-btn { width: 20px; height: 20px; border: 0px solid #ffff…" at bounding box center [565, 288] width 479 height 425
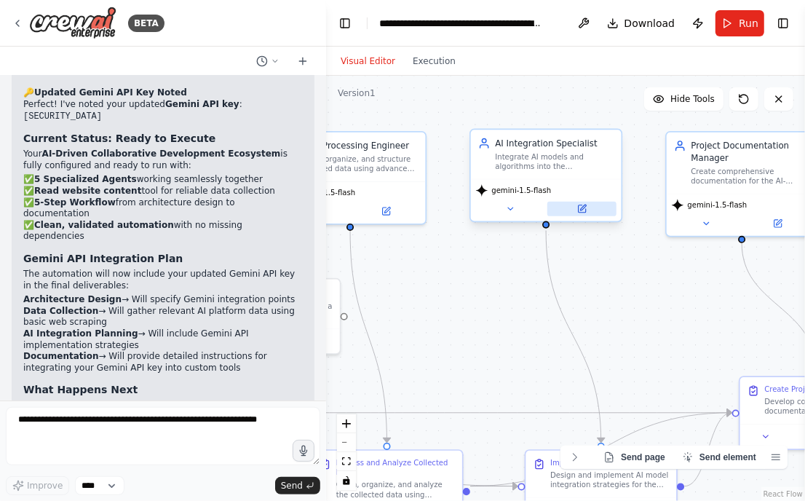
click at [584, 207] on icon at bounding box center [583, 207] width 6 height 6
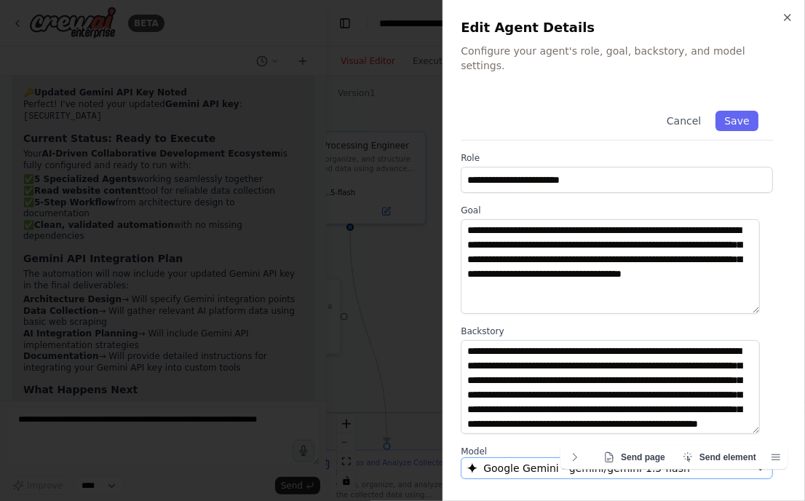
scroll to position [156, 0]
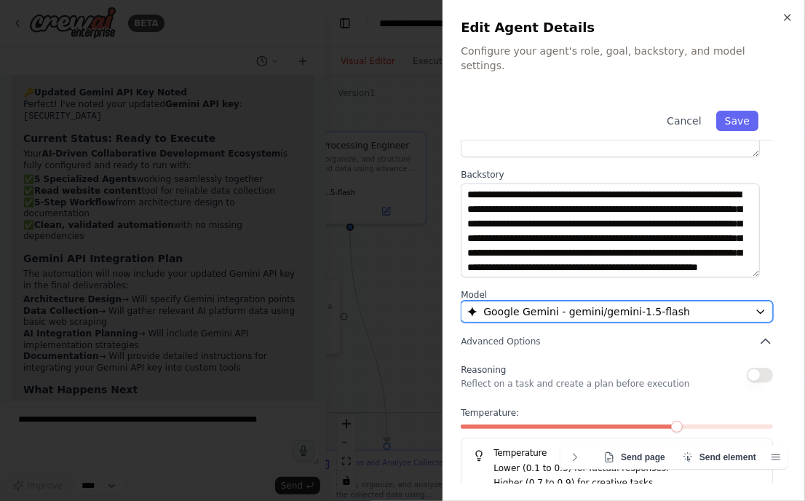
click at [685, 301] on button "Google Gemini - gemini/gemini-1.5-flash" at bounding box center [617, 312] width 312 height 22
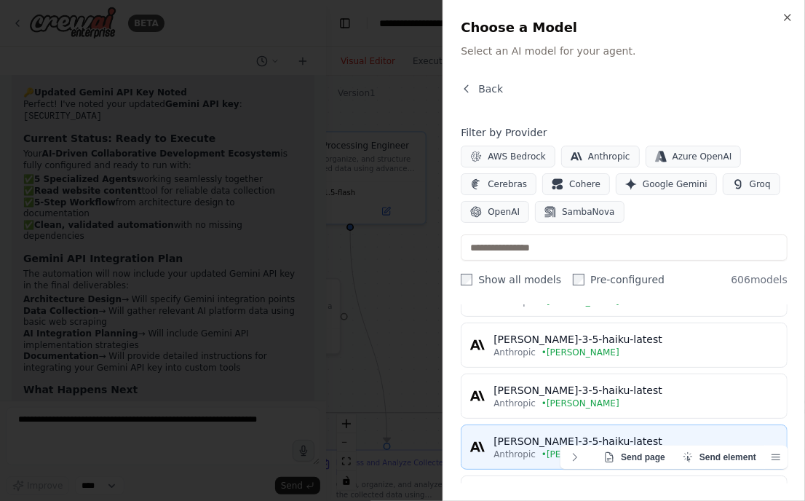
scroll to position [363, 0]
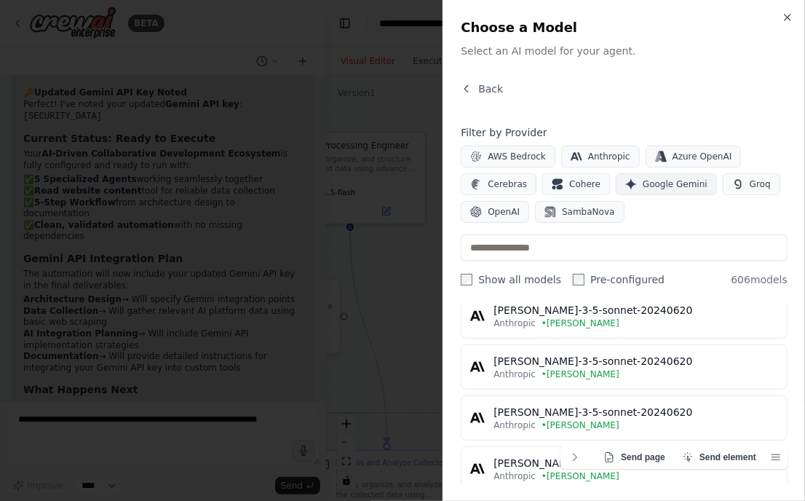
click at [661, 182] on span "Google Gemini" at bounding box center [675, 184] width 65 height 12
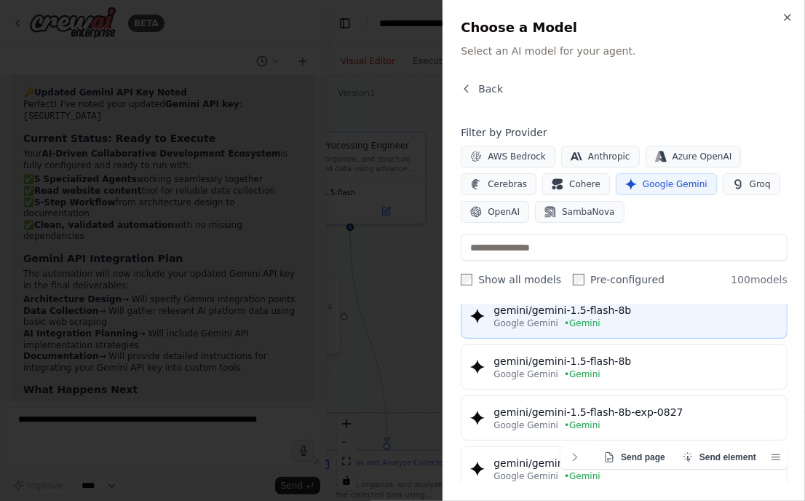
scroll to position [910, 0]
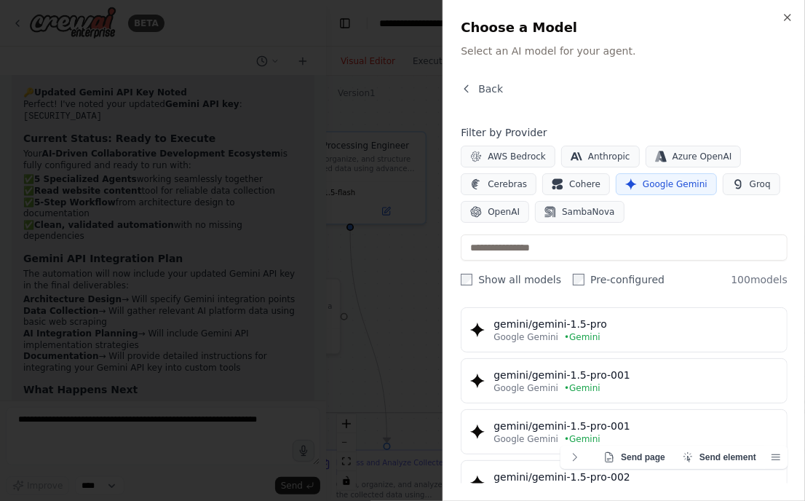
click at [675, 310] on button "gemini/gemini-1.5-pro Google Gemini • Gemini" at bounding box center [624, 329] width 327 height 45
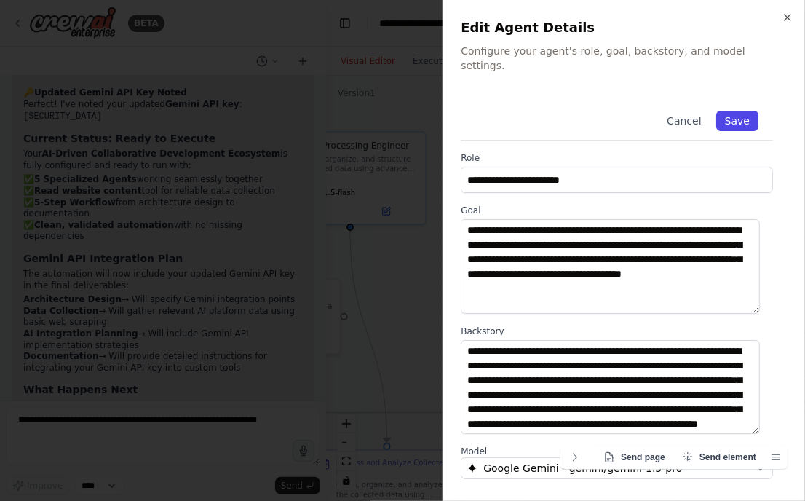
click at [716, 111] on button "Save" at bounding box center [737, 121] width 42 height 20
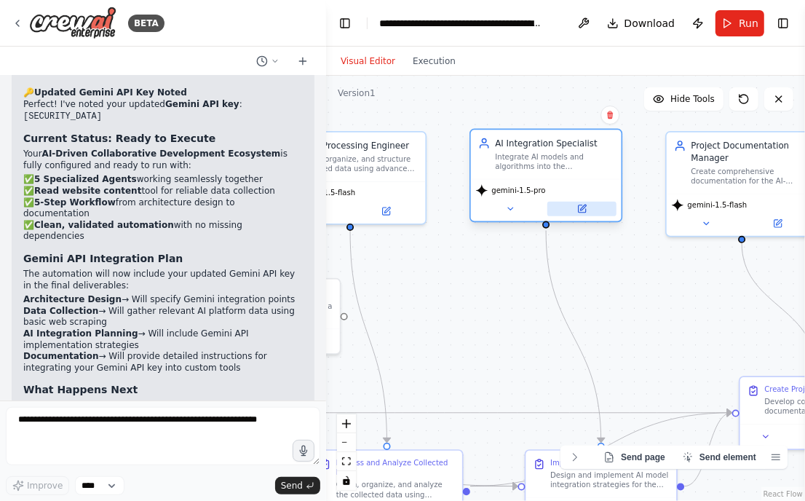
click at [573, 208] on button at bounding box center [581, 209] width 69 height 15
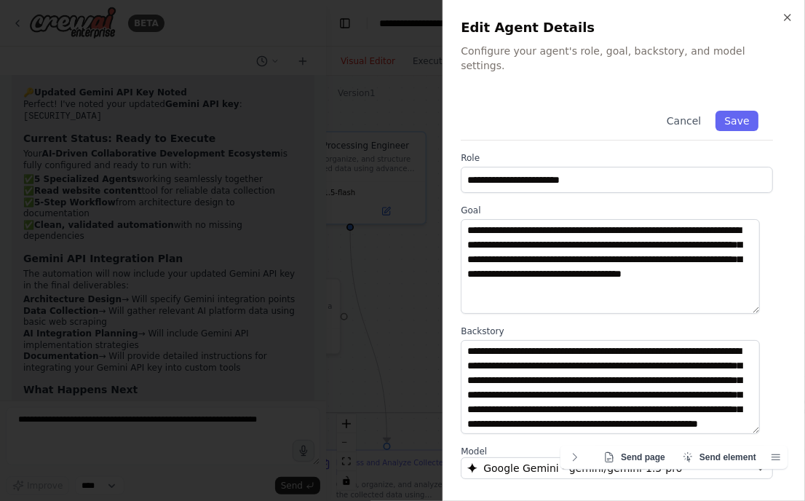
scroll to position [156, 0]
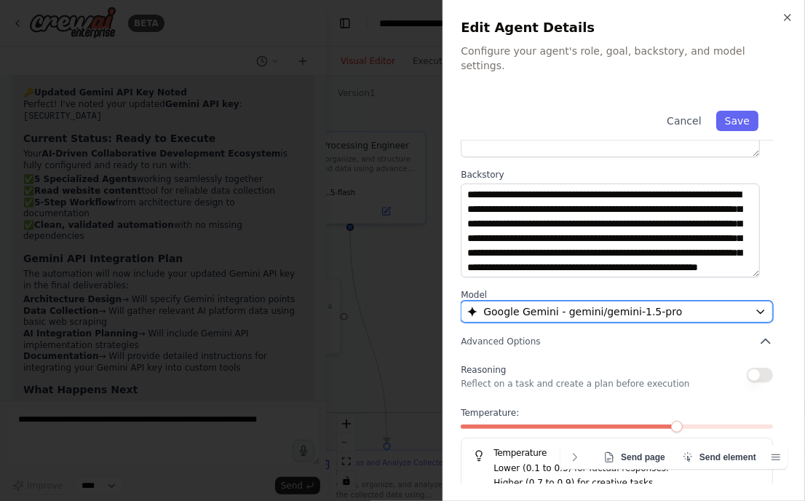
click at [706, 304] on div "Google Gemini - gemini/gemini-1.5-pro" at bounding box center [608, 311] width 282 height 15
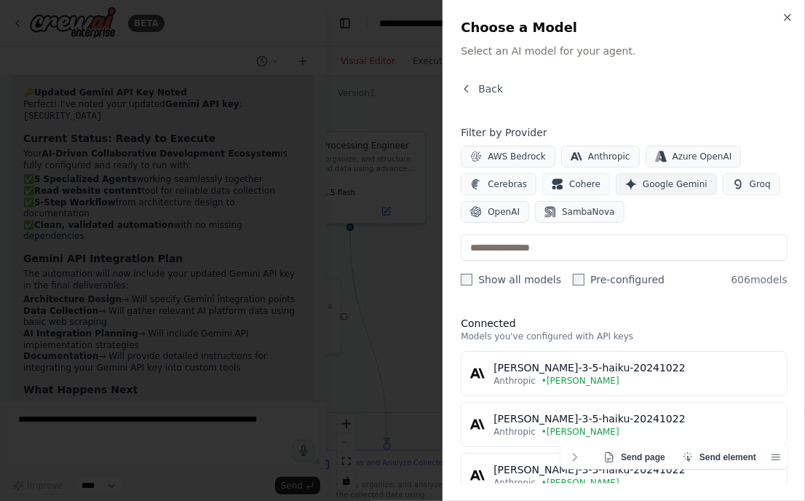
click at [656, 177] on button "Google Gemini" at bounding box center [666, 184] width 101 height 22
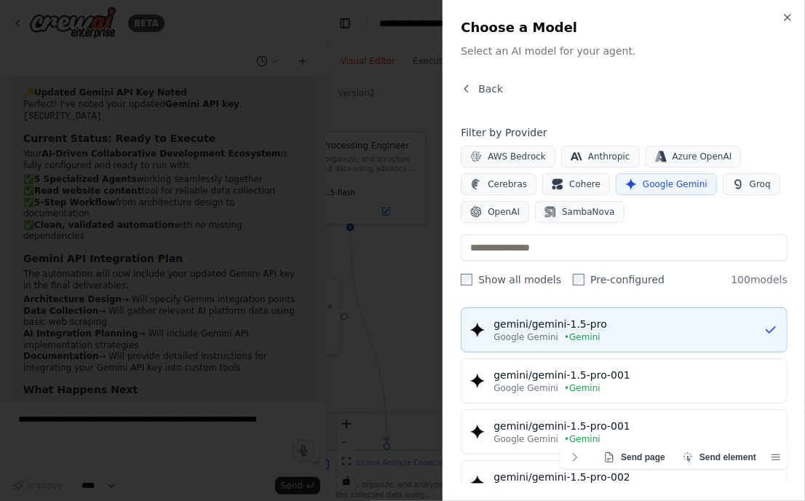
scroll to position [819, 0]
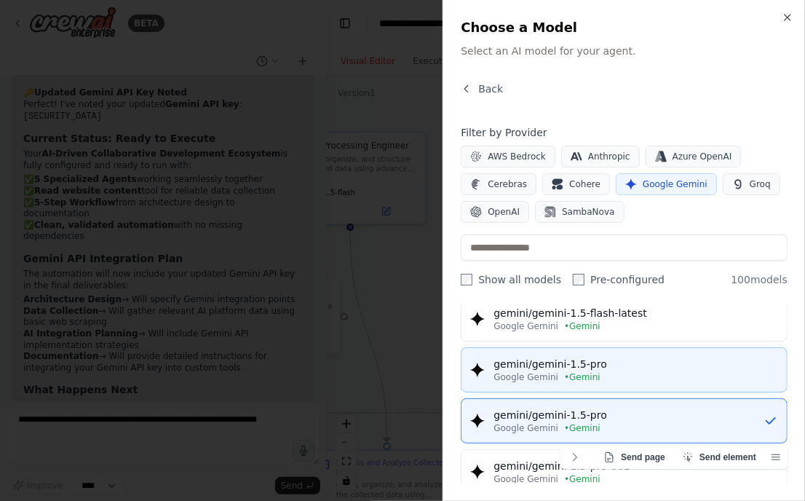
click at [651, 357] on div "gemini/gemini-1.5-pro" at bounding box center [635, 364] width 285 height 15
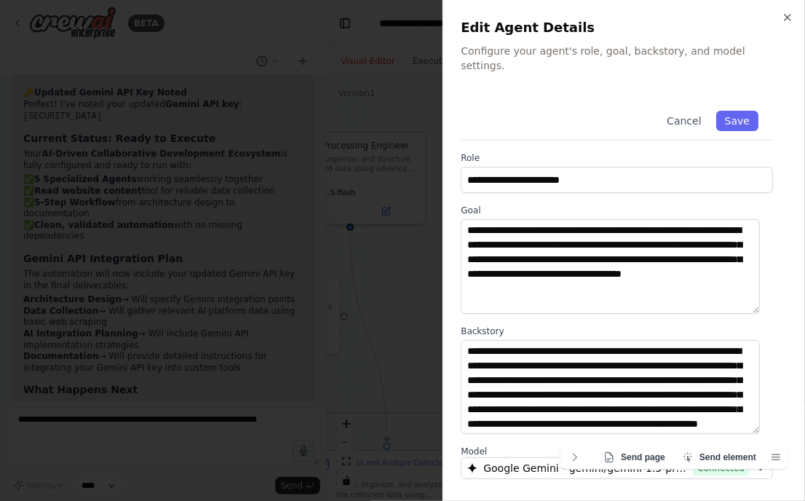
click at [728, 117] on div "Cancel Save" at bounding box center [617, 118] width 312 height 44
click at [728, 113] on button "Save" at bounding box center [737, 121] width 42 height 20
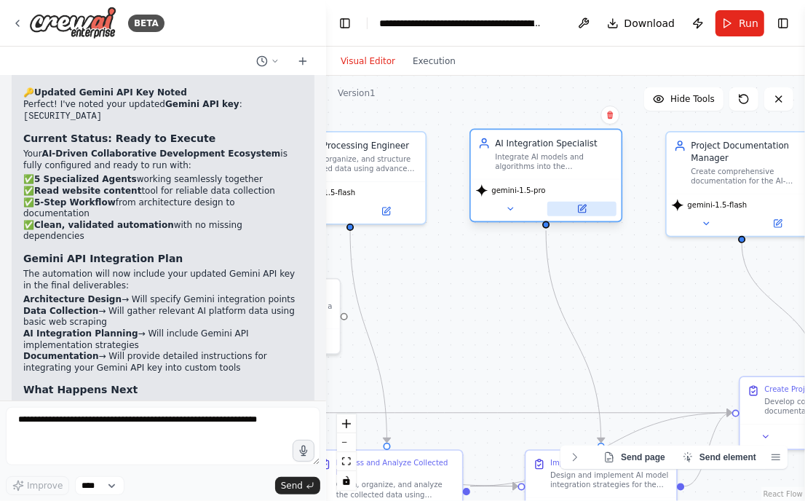
click at [579, 210] on icon at bounding box center [581, 208] width 7 height 7
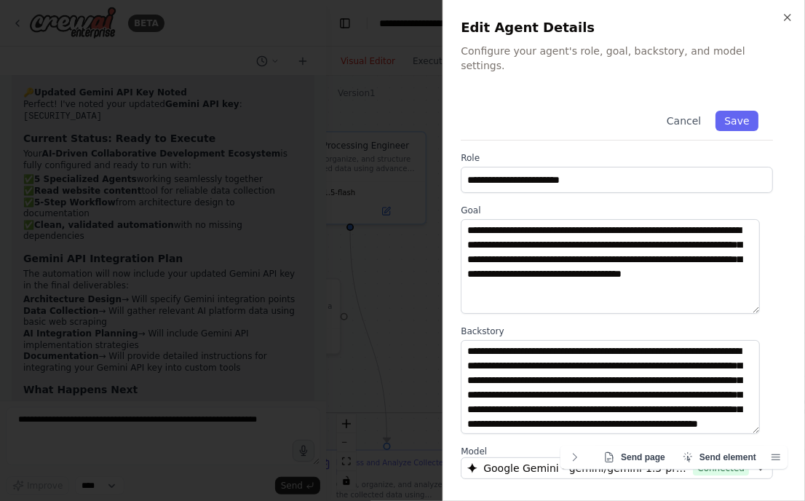
scroll to position [156, 0]
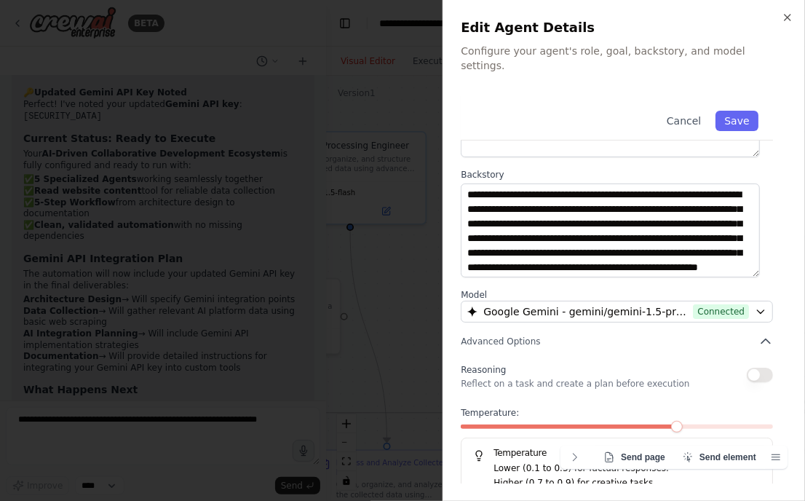
click at [378, 261] on div at bounding box center [402, 250] width 805 height 501
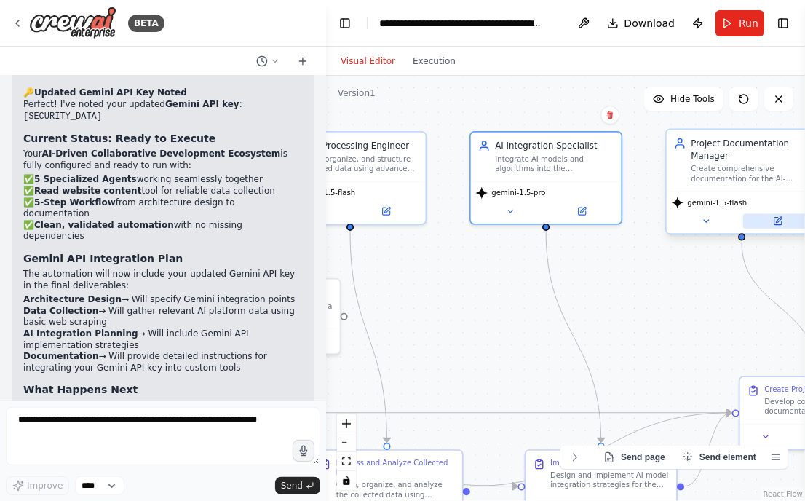
click at [771, 220] on button at bounding box center [777, 221] width 69 height 15
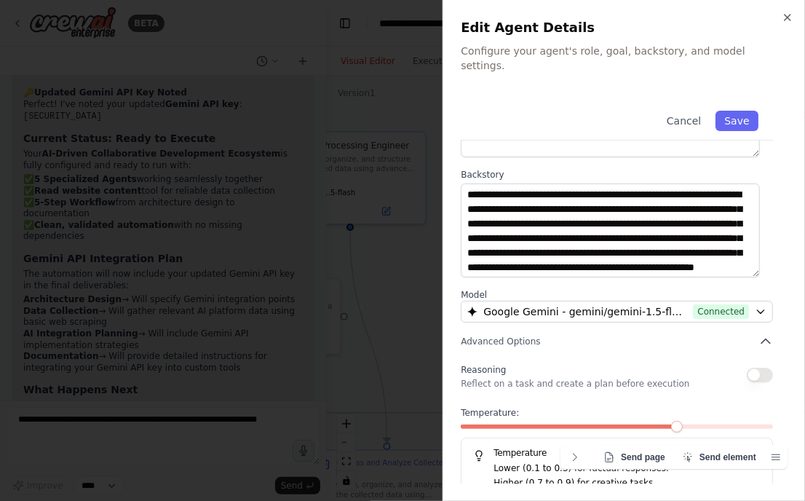
click at [430, 277] on div at bounding box center [402, 250] width 805 height 501
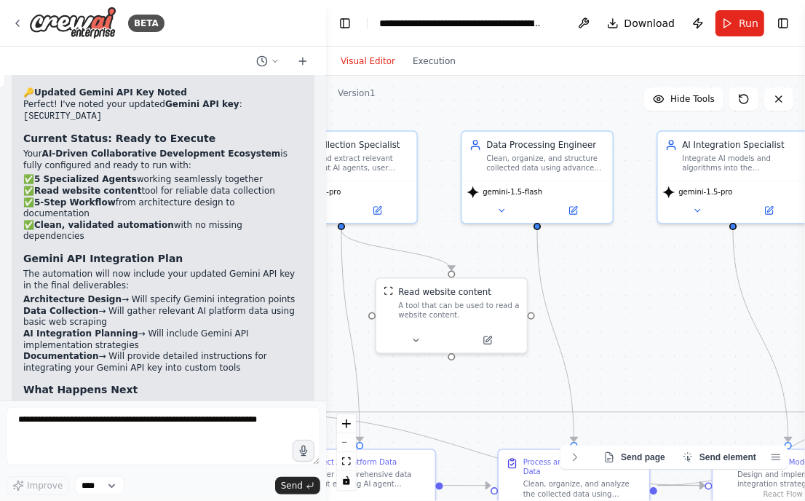
drag, startPoint x: 627, startPoint y: 300, endPoint x: 784, endPoint y: 294, distance: 156.6
click at [805, 309] on html "BETA The AI-Driven Collaborative Development Ecosystem for Continuous Learning …" at bounding box center [402, 250] width 805 height 501
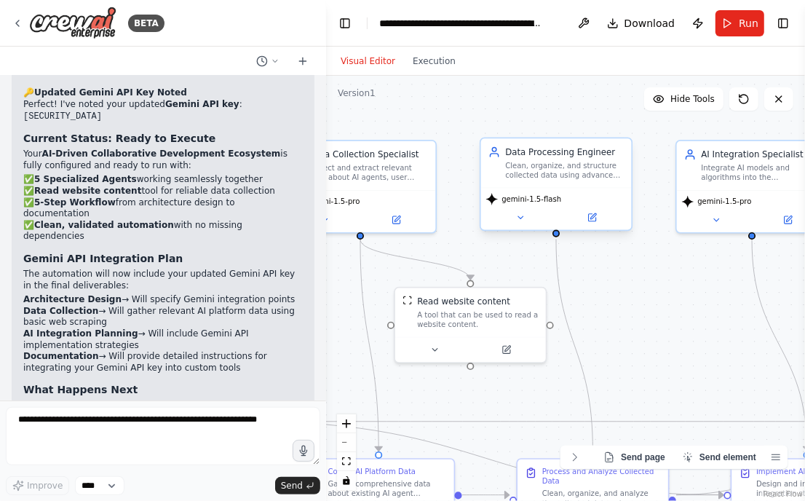
click at [542, 197] on span "gemini-1.5-flash" at bounding box center [531, 198] width 60 height 9
click at [597, 218] on button at bounding box center [591, 217] width 69 height 15
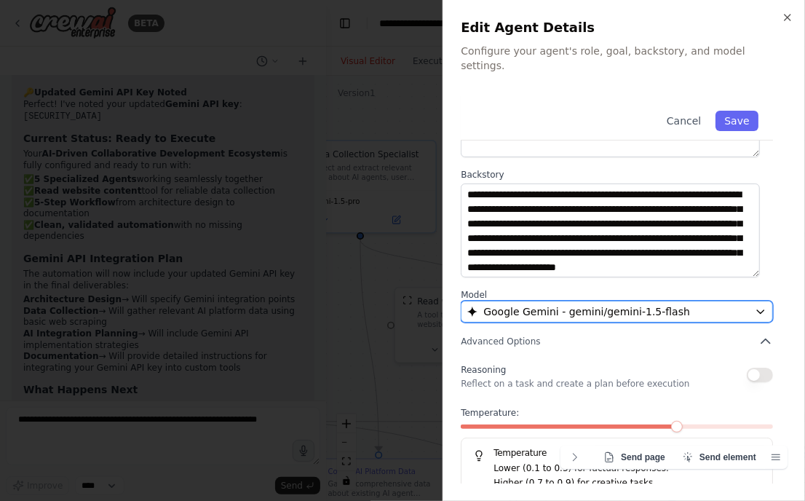
click at [676, 304] on div "Google Gemini - gemini/gemini-1.5-flash" at bounding box center [608, 311] width 282 height 15
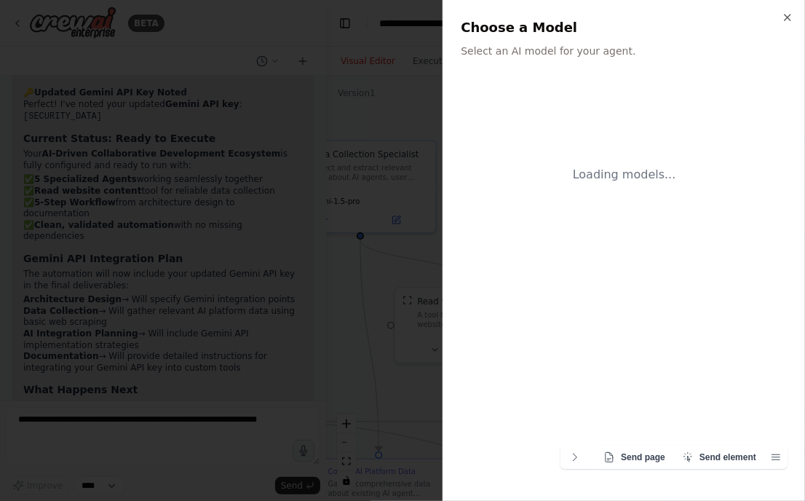
scroll to position [0, 0]
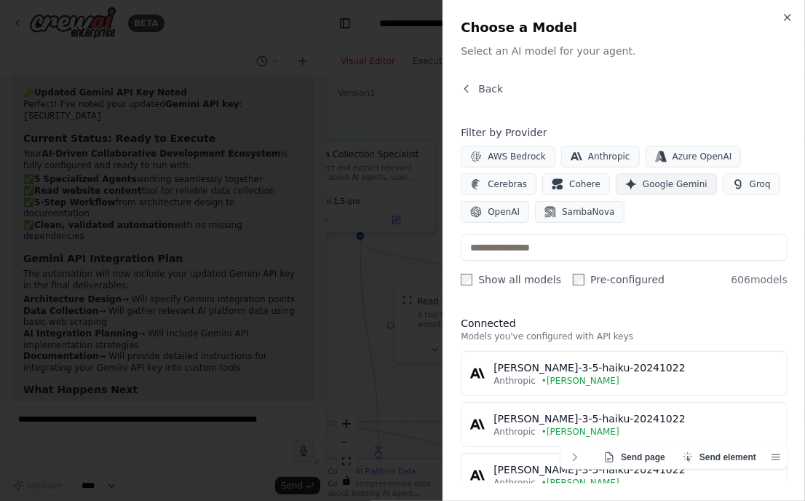
click at [655, 192] on button "Google Gemini" at bounding box center [666, 184] width 101 height 22
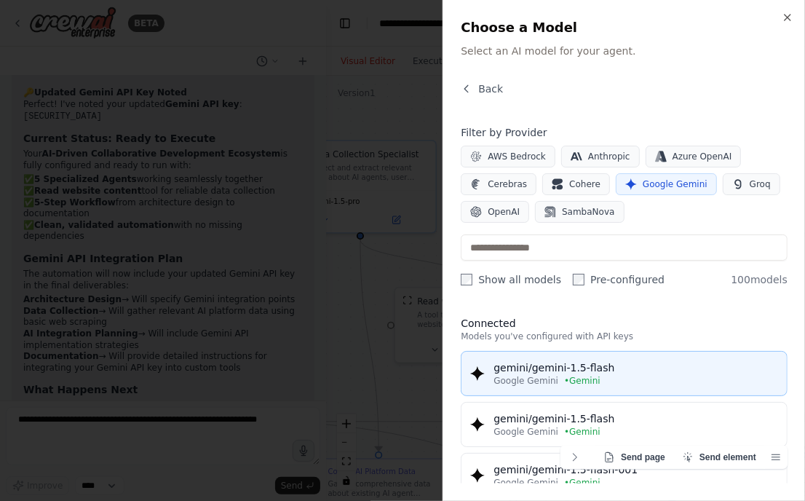
click at [623, 362] on button "gemini/gemini-1.5-flash Google Gemini • Gemini" at bounding box center [624, 373] width 327 height 45
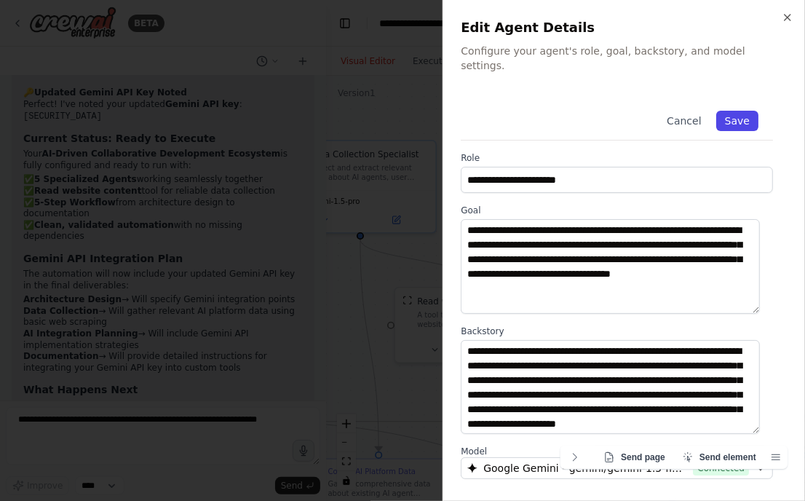
click at [723, 111] on button "Save" at bounding box center [737, 121] width 42 height 20
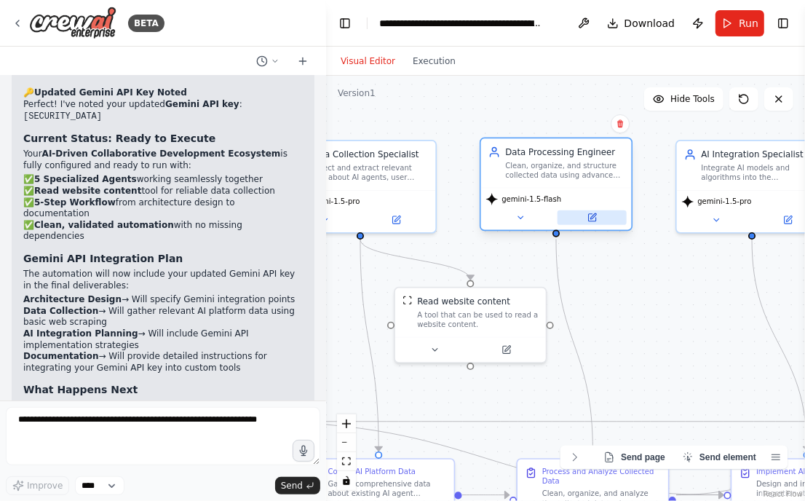
click at [597, 216] on button at bounding box center [591, 217] width 69 height 15
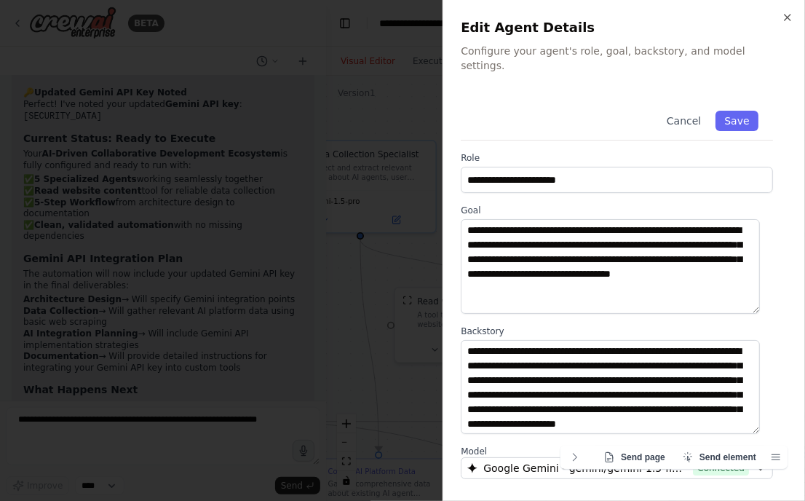
scroll to position [156, 0]
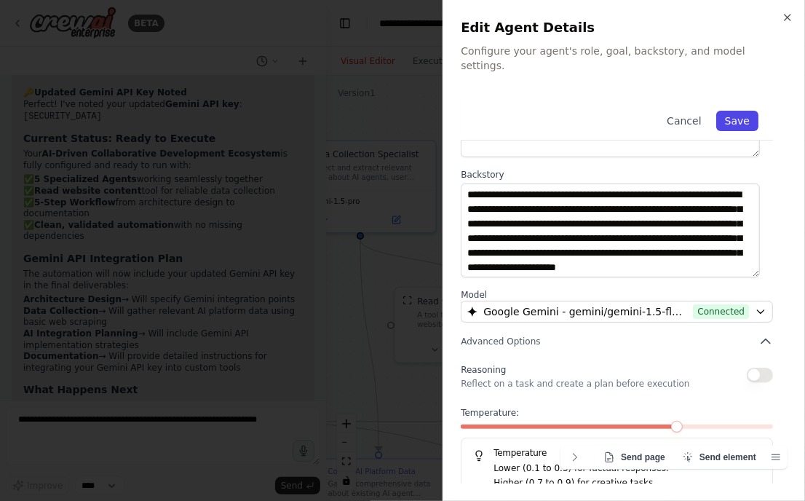
click at [720, 111] on button "Save" at bounding box center [737, 121] width 42 height 20
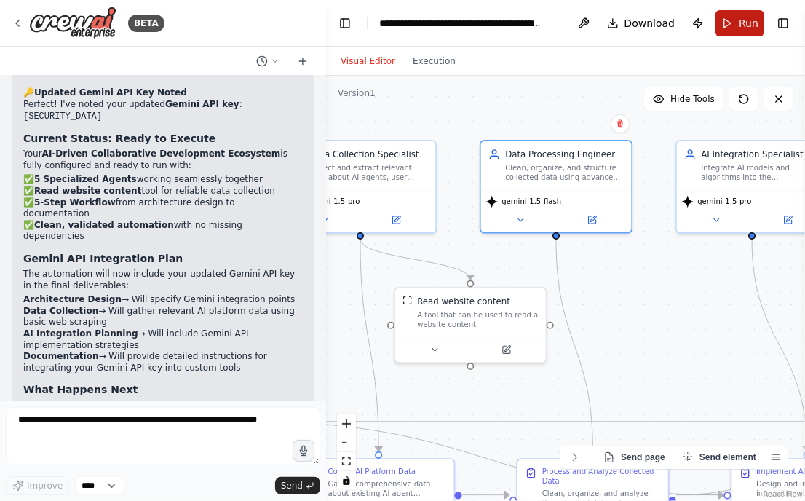
click at [746, 30] on span "Run" at bounding box center [749, 23] width 20 height 15
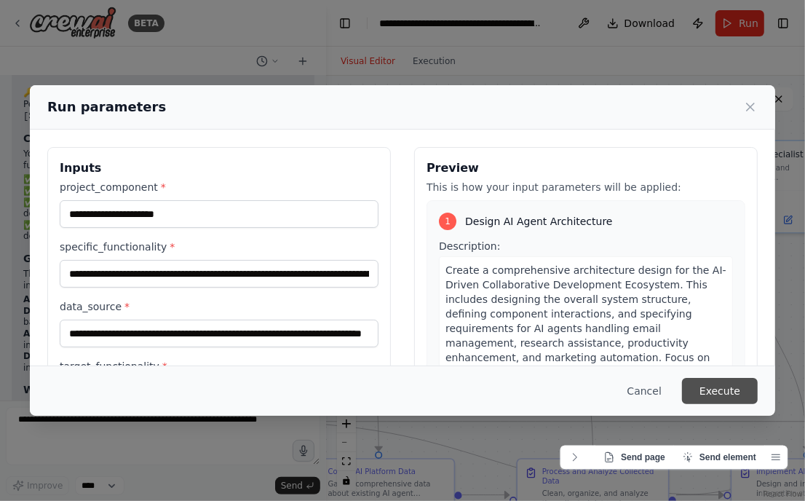
click at [720, 362] on button "Execute" at bounding box center [720, 391] width 76 height 26
click at [720, 362] on div ".deletable-edge-delete-btn { width: 20px; height: 20px; border: 0px solid #ffff…" at bounding box center [565, 288] width 479 height 425
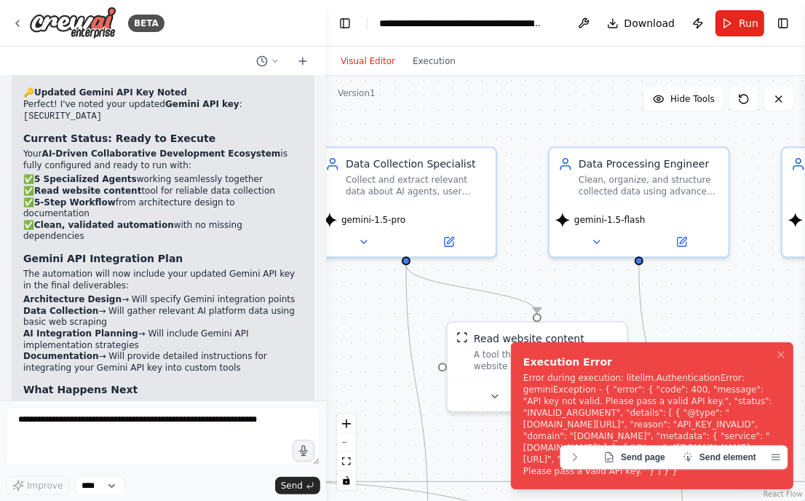
drag, startPoint x: 537, startPoint y: 267, endPoint x: 675, endPoint y: 354, distance: 162.9
click at [675, 354] on div "BETA The AI-Driven Collaborative Development Ecosystem for Continuous Learning …" at bounding box center [402, 250] width 805 height 501
click at [379, 219] on span "gemini-1.5-pro" at bounding box center [373, 217] width 64 height 12
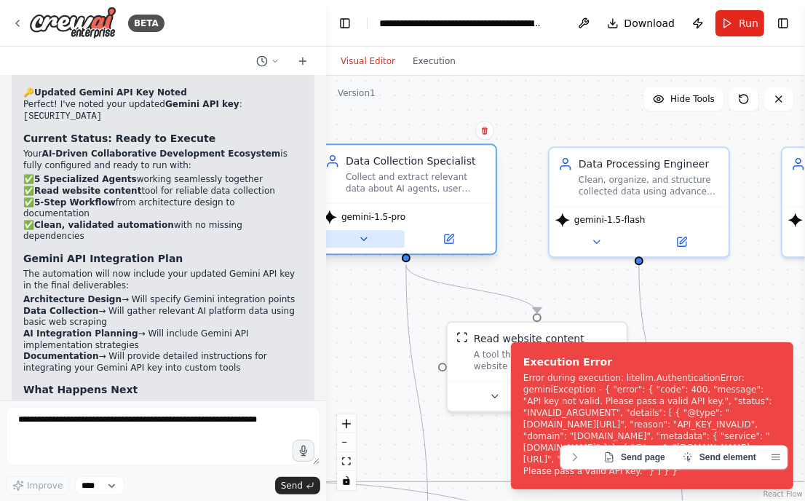
click at [362, 233] on icon at bounding box center [363, 239] width 12 height 12
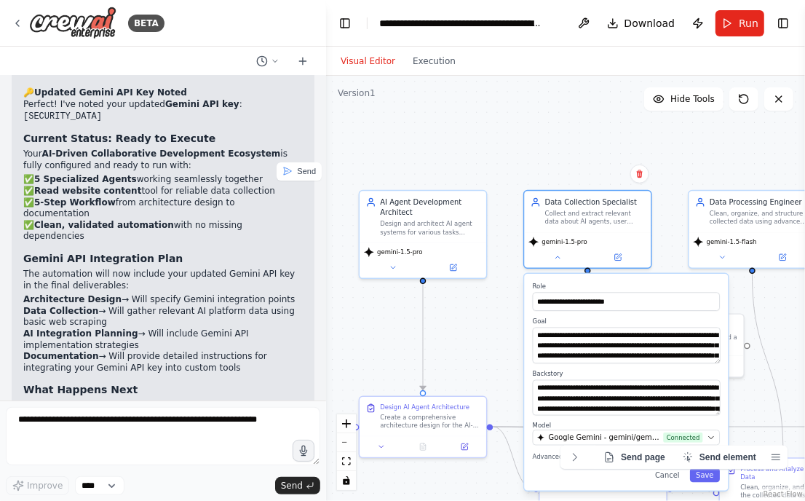
drag, startPoint x: 357, startPoint y: 285, endPoint x: 497, endPoint y: 261, distance: 141.8
click at [497, 261] on div ".deletable-edge-delete-btn { width: 20px; height: 20px; border: 0px solid #ffff…" at bounding box center [565, 288] width 479 height 425
click at [411, 269] on button at bounding box center [393, 265] width 58 height 12
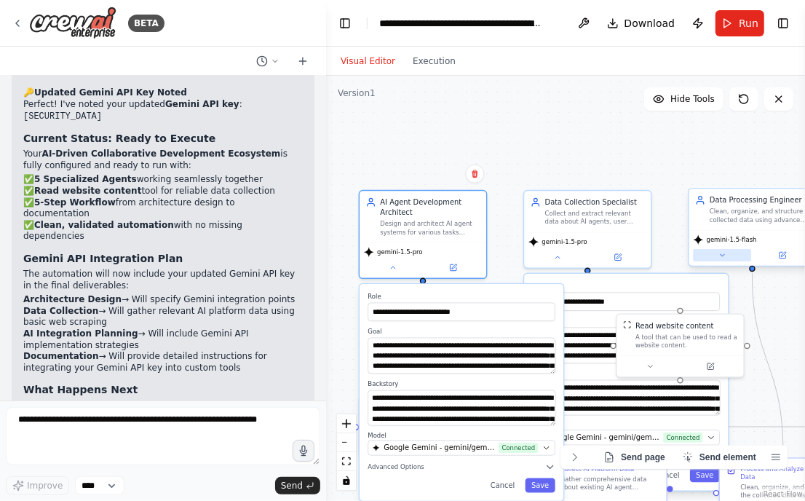
click at [735, 255] on button at bounding box center [722, 255] width 58 height 12
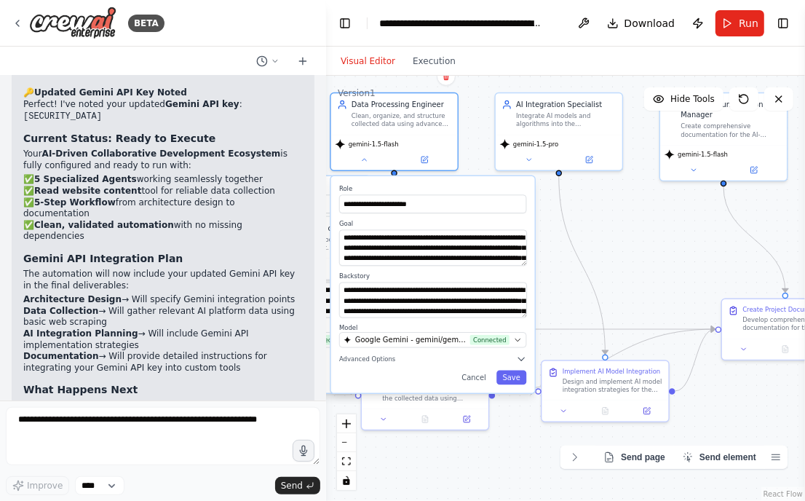
drag, startPoint x: 624, startPoint y: 178, endPoint x: 274, endPoint y: 89, distance: 361.1
click at [266, 81] on div "BETA The AI-Driven Collaborative Development Ecosystem for Continuous Learning …" at bounding box center [402, 250] width 805 height 501
click at [554, 165] on div "gemini-1.5-pro" at bounding box center [558, 151] width 127 height 36
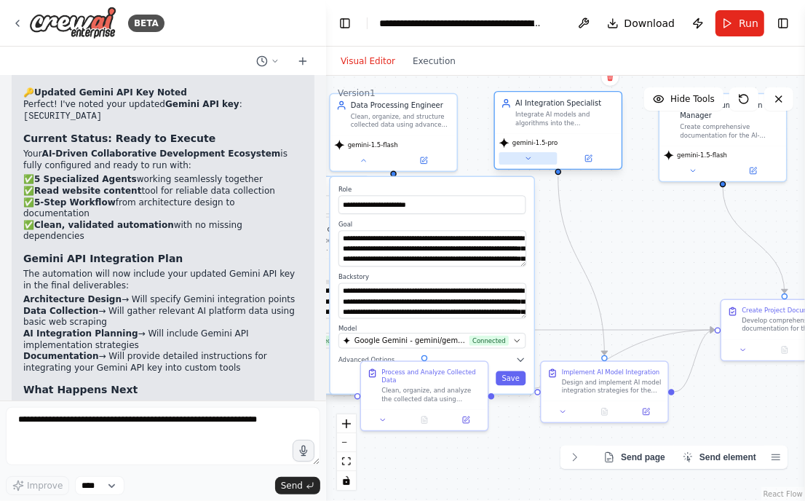
click at [535, 156] on button at bounding box center [528, 158] width 58 height 12
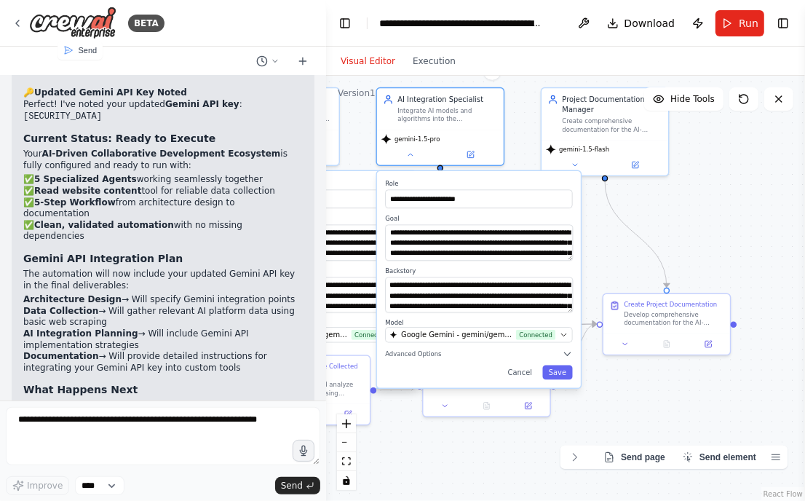
drag, startPoint x: 718, startPoint y: 220, endPoint x: 563, endPoint y: 210, distance: 155.3
click at [563, 210] on div ".deletable-edge-delete-btn { width: 20px; height: 20px; border: 0px solid #ffff…" at bounding box center [565, 288] width 479 height 425
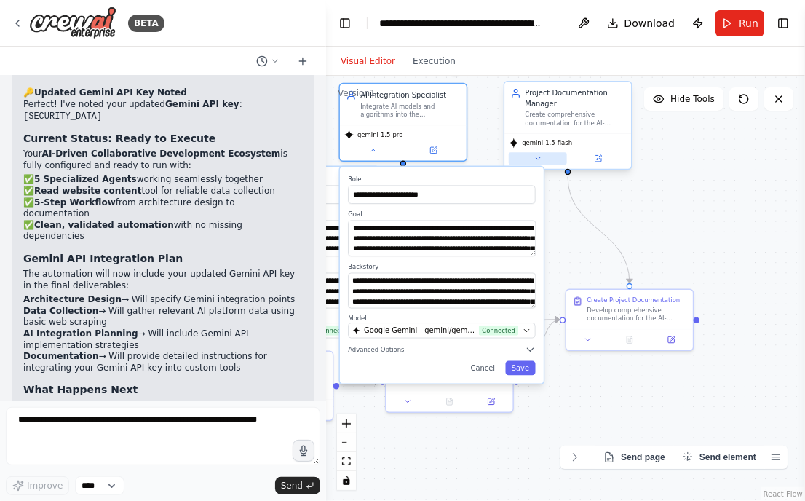
click at [545, 164] on button at bounding box center [538, 158] width 58 height 12
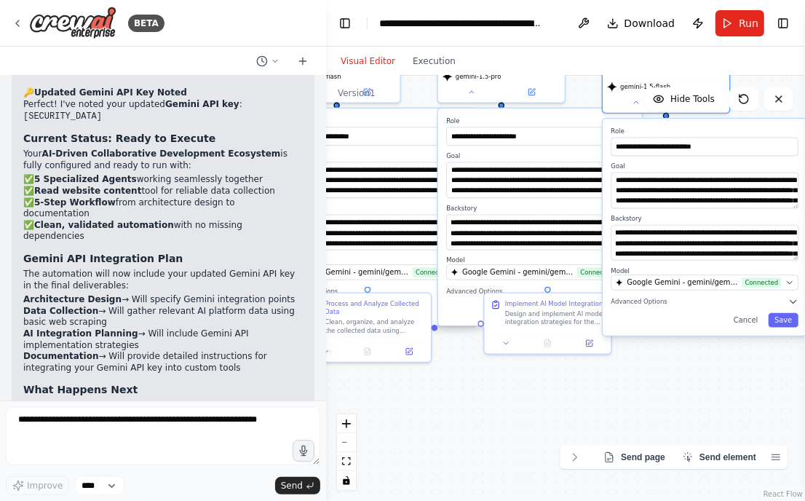
drag, startPoint x: 728, startPoint y: 299, endPoint x: 890, endPoint y: 175, distance: 204.0
click at [805, 175] on html "BETA The AI-Driven Collaborative Development Ecosystem for Continuous Learning …" at bounding box center [402, 250] width 805 height 501
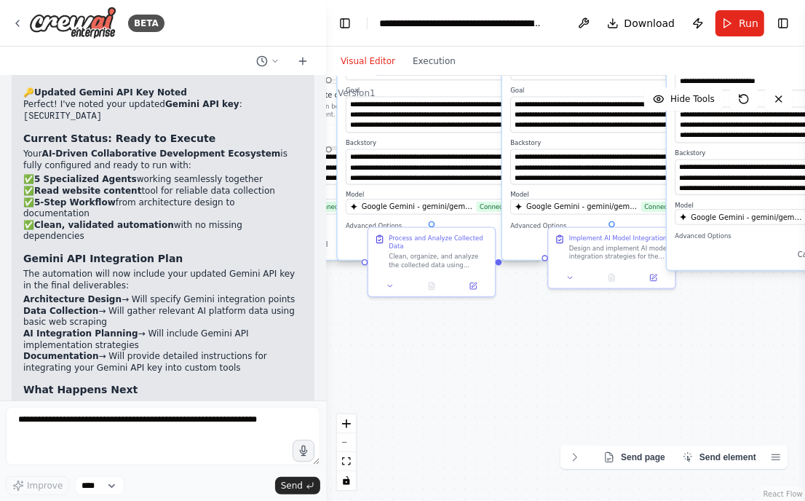
drag, startPoint x: 597, startPoint y: 391, endPoint x: 854, endPoint y: 309, distance: 269.5
click at [805, 309] on html "BETA The AI-Driven Collaborative Development Ecosystem for Continuous Learning …" at bounding box center [402, 250] width 805 height 501
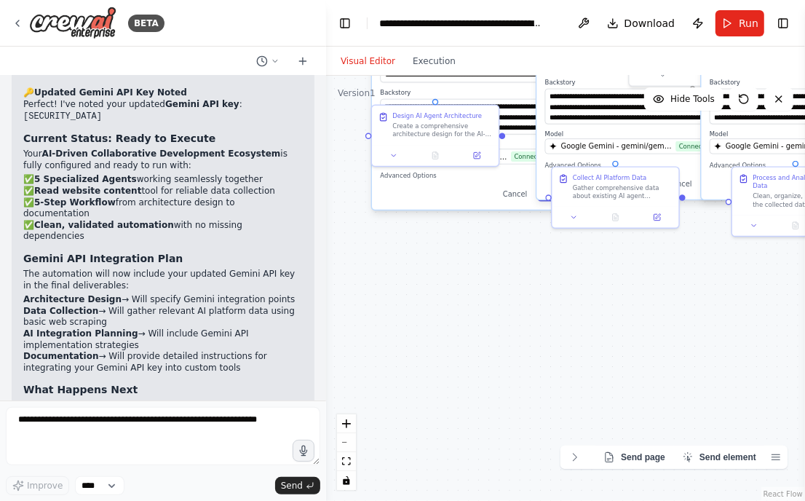
drag, startPoint x: 560, startPoint y: 303, endPoint x: 832, endPoint y: 365, distance: 280.0
click at [805, 362] on html "BETA The AI-Driven Collaborative Development Ecosystem for Continuous Learning …" at bounding box center [402, 250] width 805 height 501
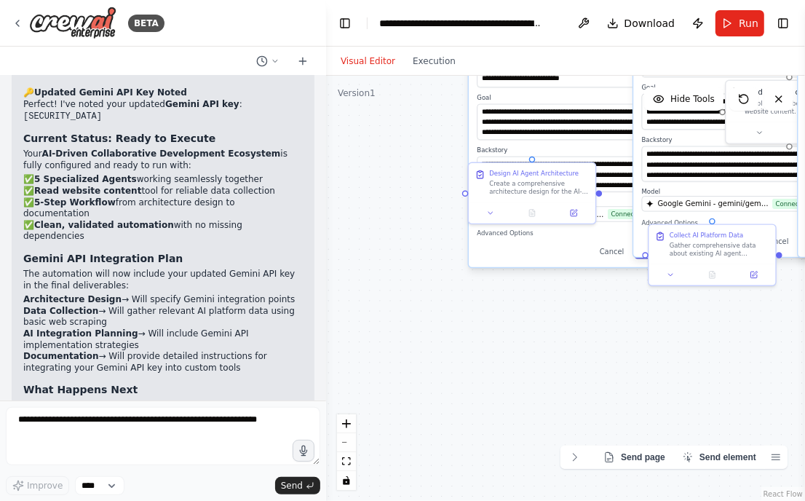
drag, startPoint x: 706, startPoint y: 367, endPoint x: 386, endPoint y: 365, distance: 320.2
click at [386, 362] on div ".deletable-edge-delete-btn { width: 20px; height: 20px; border: 0px solid #ffff…" at bounding box center [565, 288] width 479 height 425
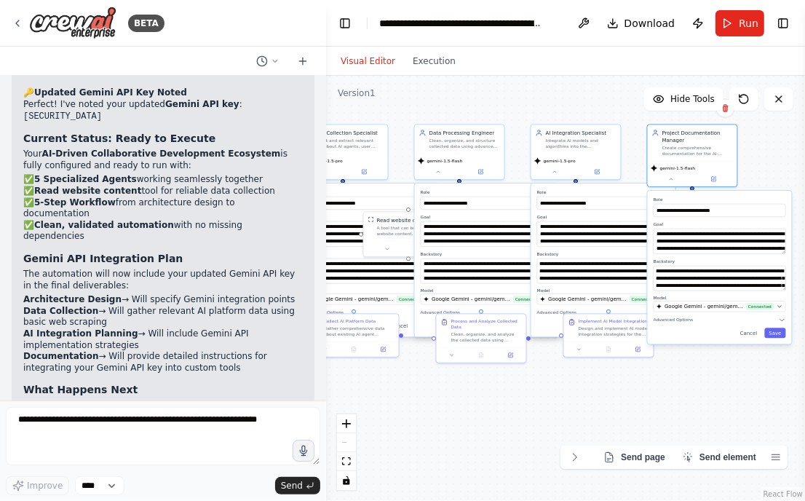
drag, startPoint x: 671, startPoint y: 375, endPoint x: 591, endPoint y: 422, distance: 92.6
click at [591, 362] on div ".deletable-edge-delete-btn { width: 20px; height: 20px; border: 0px solid #ffff…" at bounding box center [565, 288] width 479 height 425
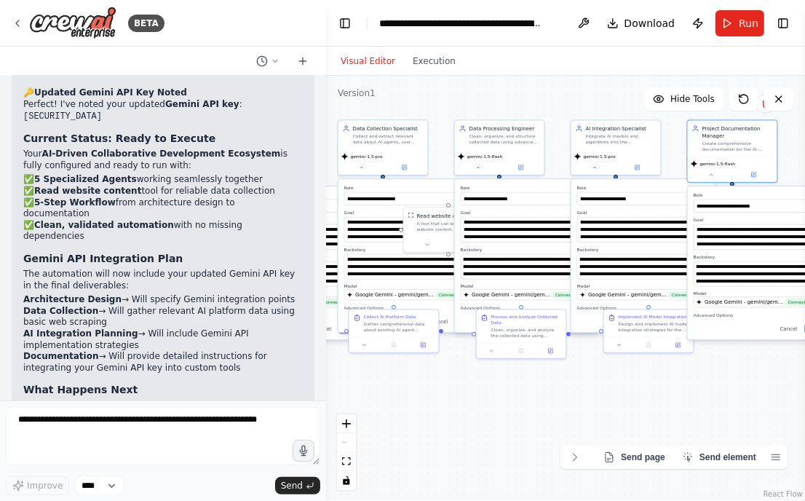
drag, startPoint x: 546, startPoint y: 417, endPoint x: 586, endPoint y: 413, distance: 40.3
click at [586, 362] on div ".deletable-edge-delete-btn { width: 20px; height: 20px; border: 0px solid #ffff…" at bounding box center [565, 288] width 479 height 425
click at [629, 23] on span "Download" at bounding box center [649, 23] width 51 height 15
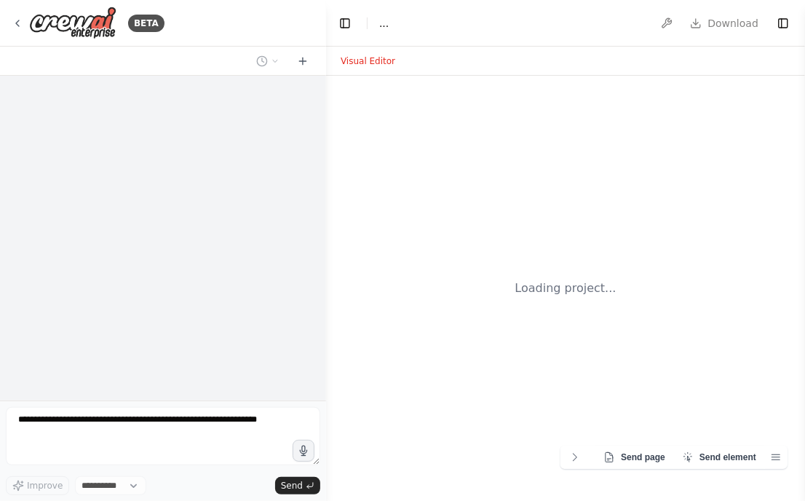
select select "****"
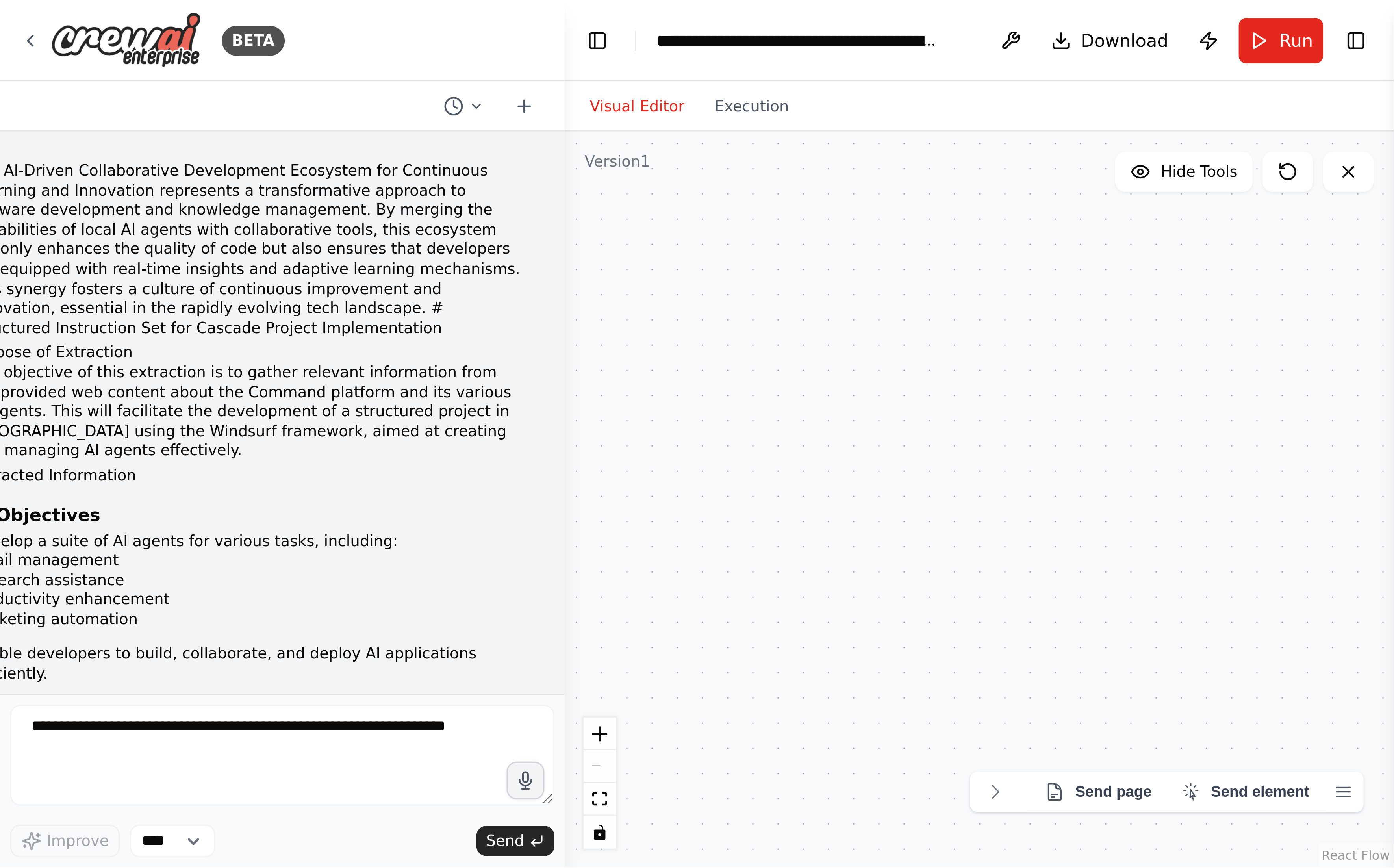
scroll to position [2900, 0]
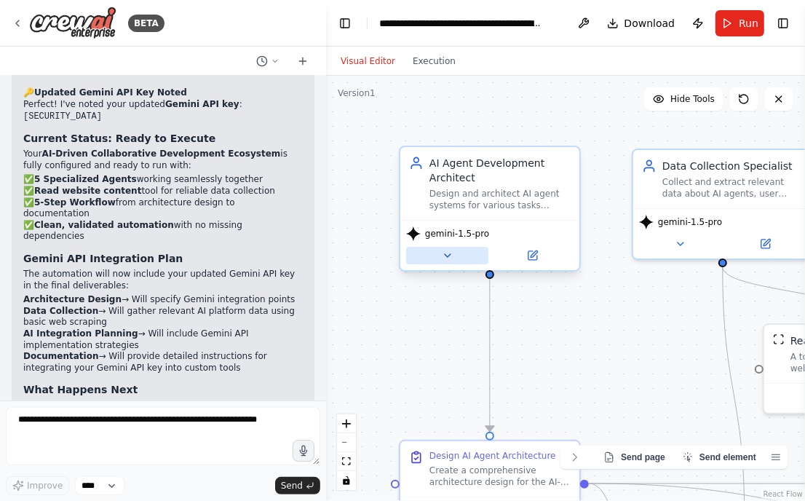
click at [453, 261] on button at bounding box center [447, 255] width 82 height 17
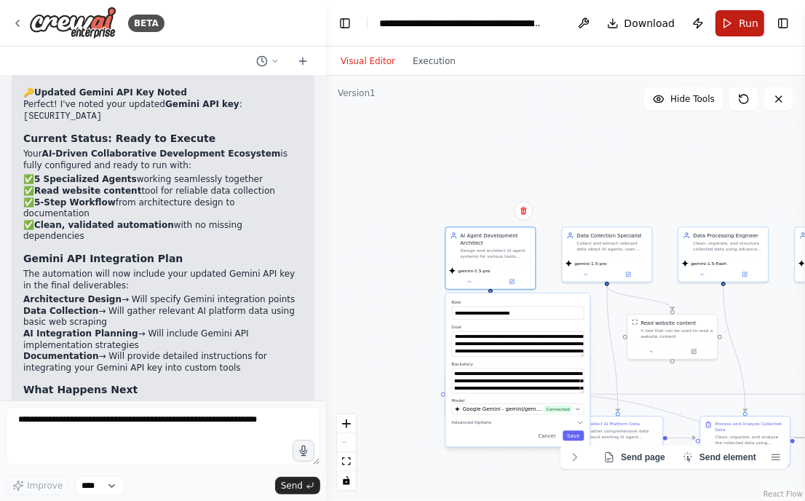
click at [739, 14] on button "Run" at bounding box center [739, 23] width 49 height 26
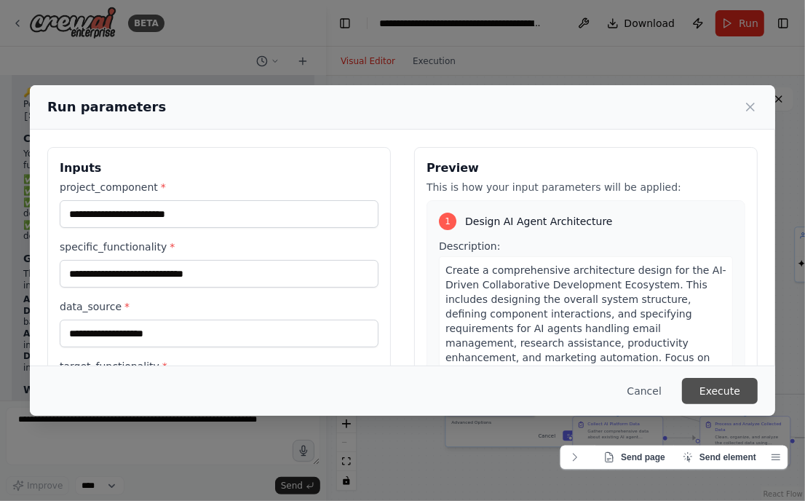
click at [720, 386] on button "Execute" at bounding box center [720, 391] width 76 height 26
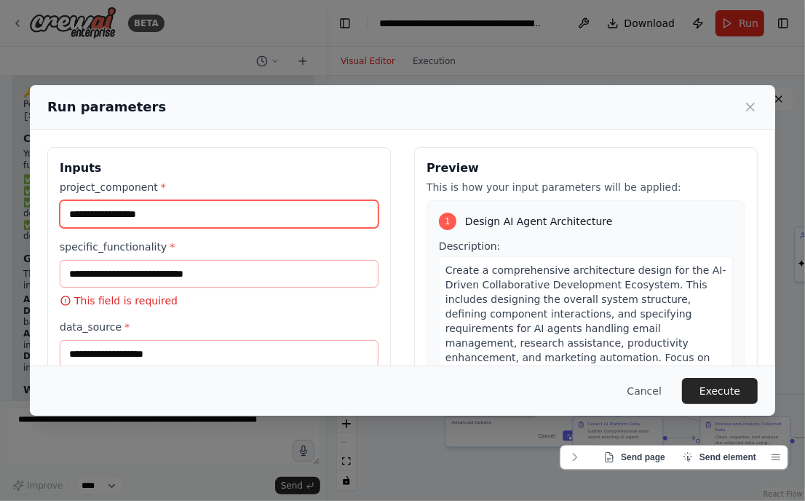
type input "**********"
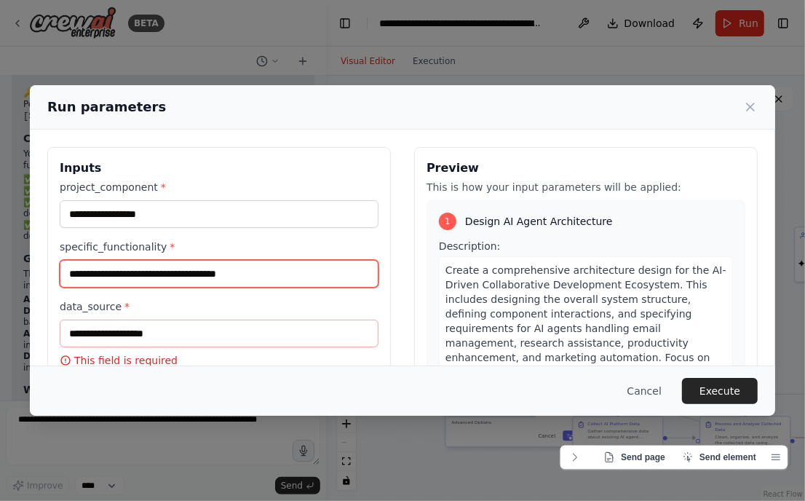
type input "**********"
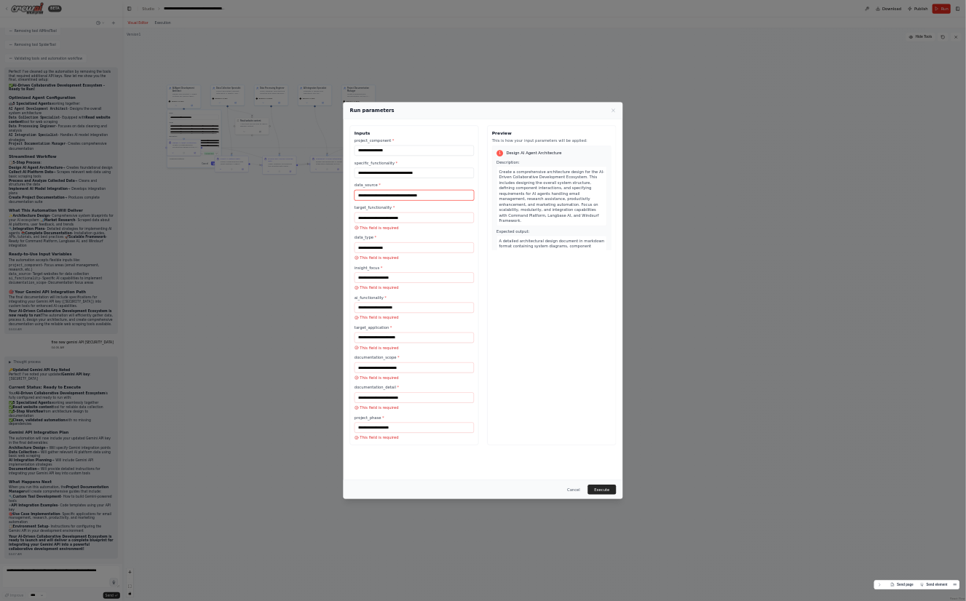
scroll to position [4507, 0]
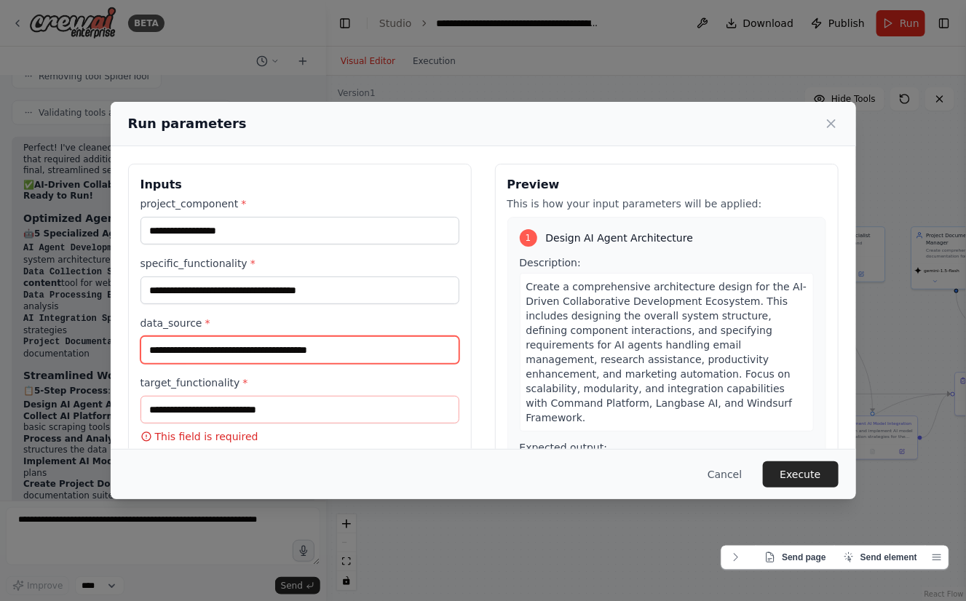
type input "**********"
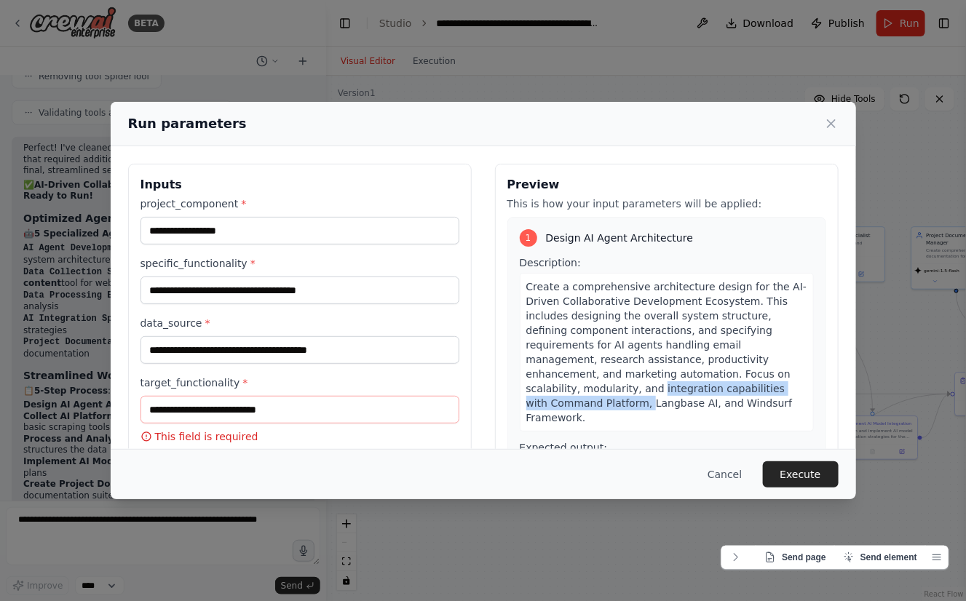
drag, startPoint x: 501, startPoint y: 393, endPoint x: 507, endPoint y: 402, distance: 11.1
click at [507, 402] on div "1 Design AI Agent Architecture Description: Create a comprehensive architecture…" at bounding box center [666, 401] width 319 height 368
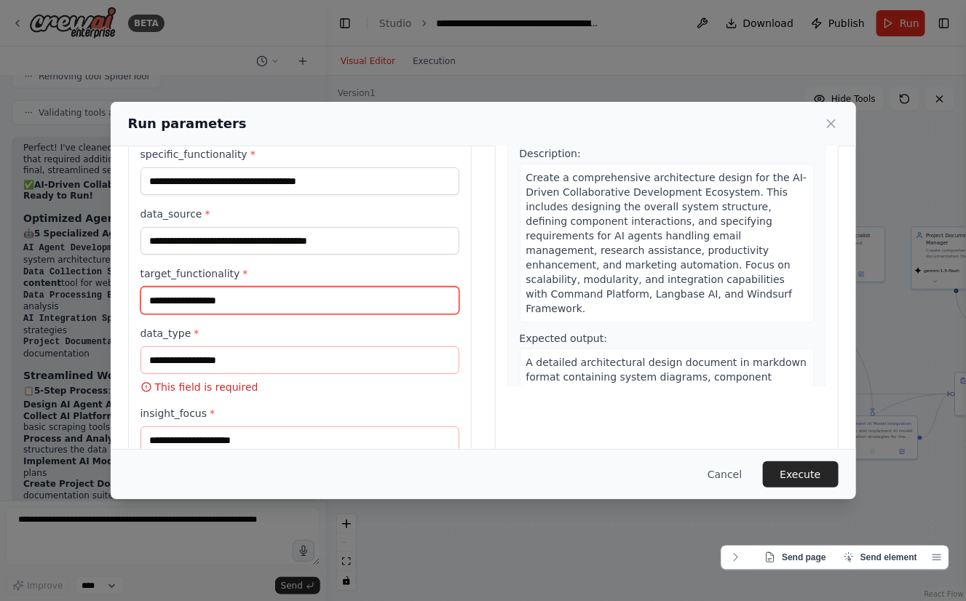
scroll to position [218, 0]
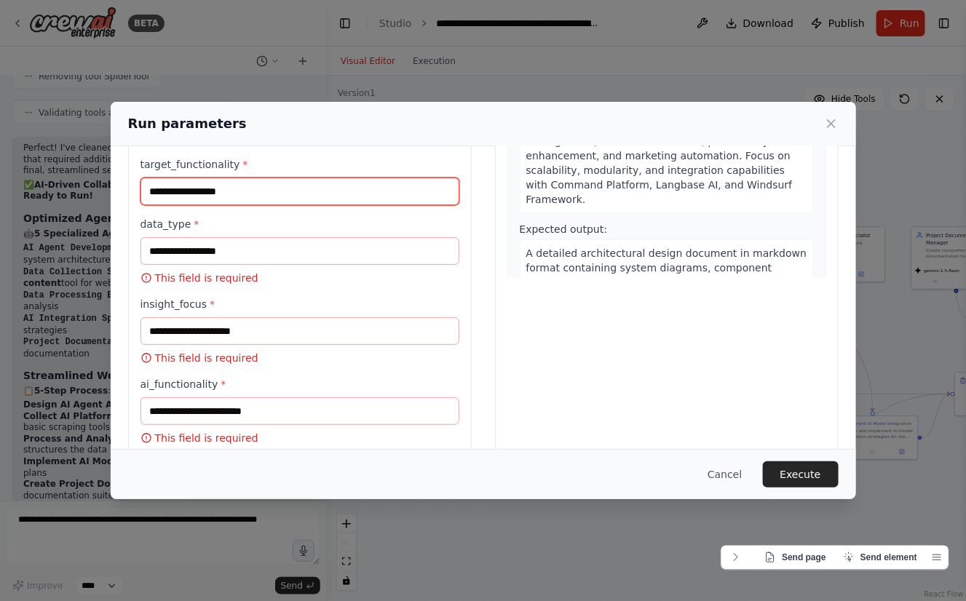
type input "**********"
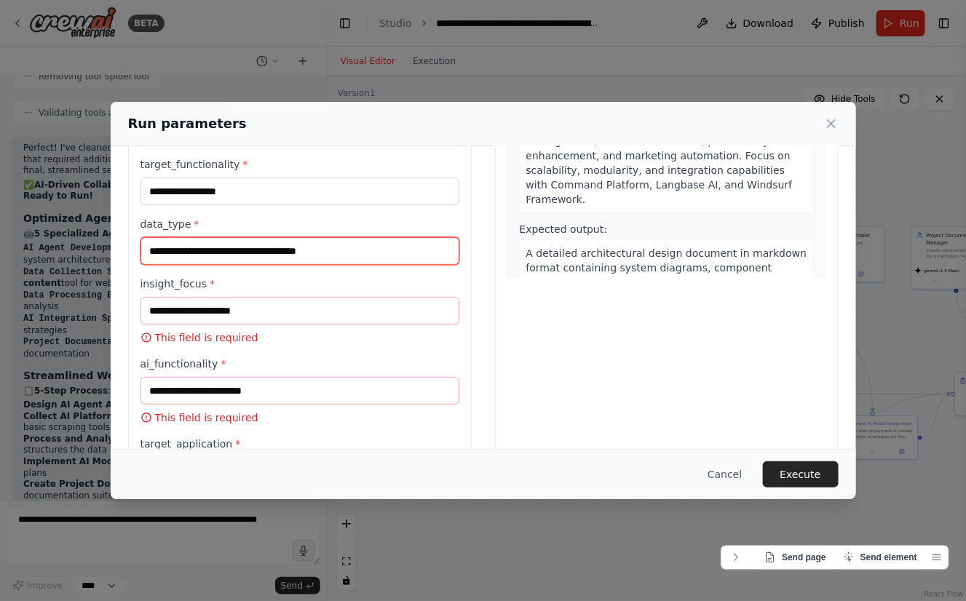
type input "**********"
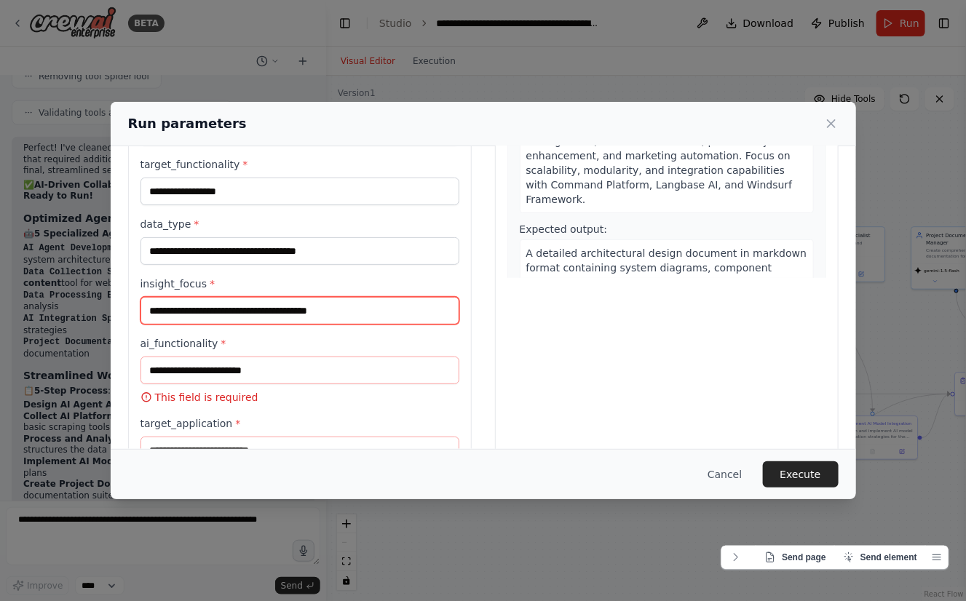
type input "**********"
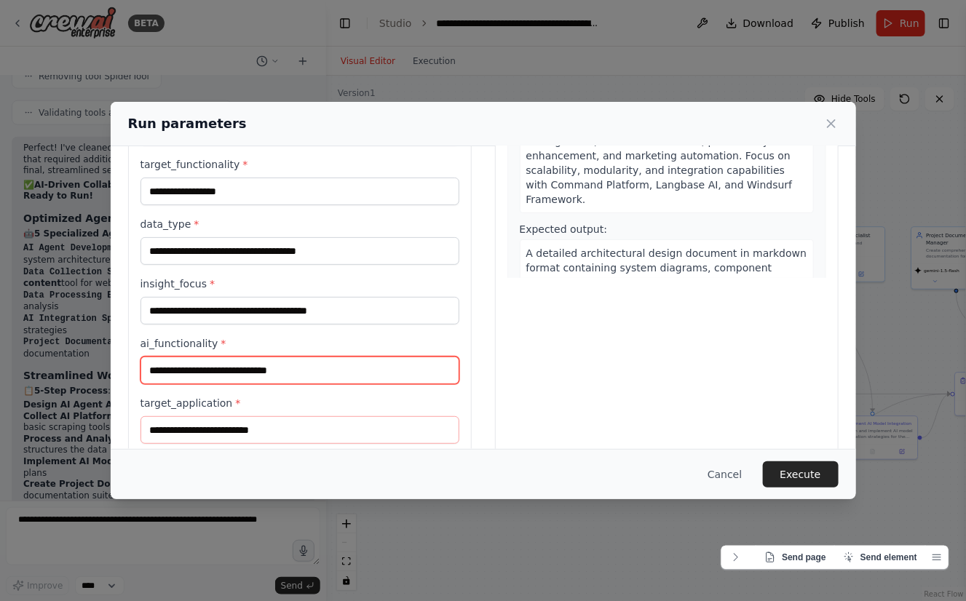
type input "**********"
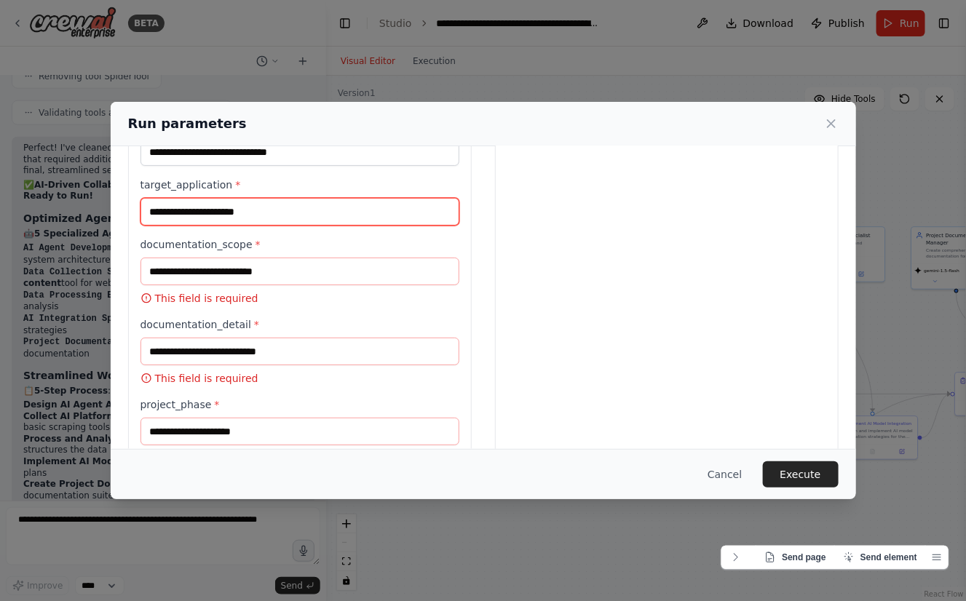
scroll to position [483, 0]
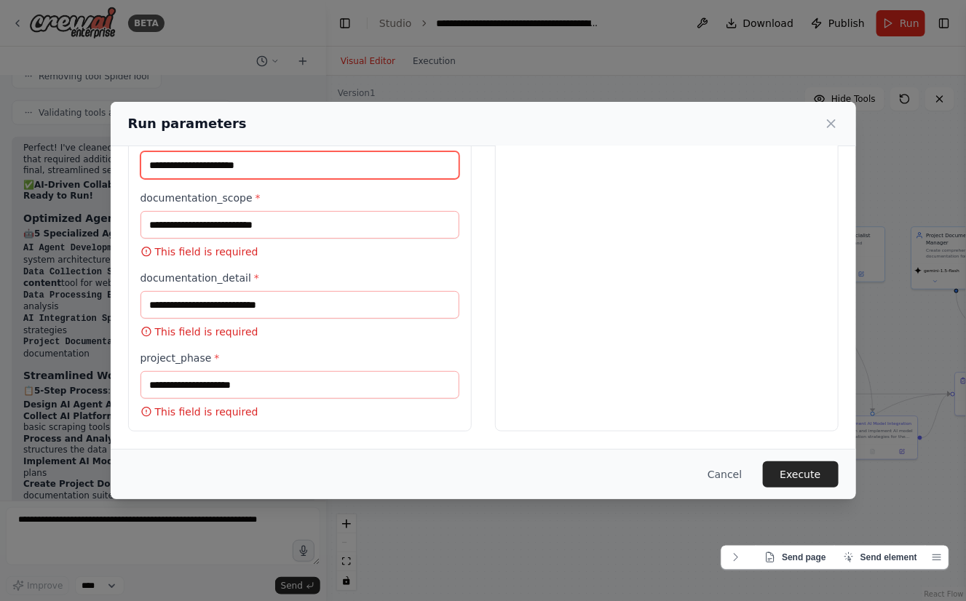
type input "**********"
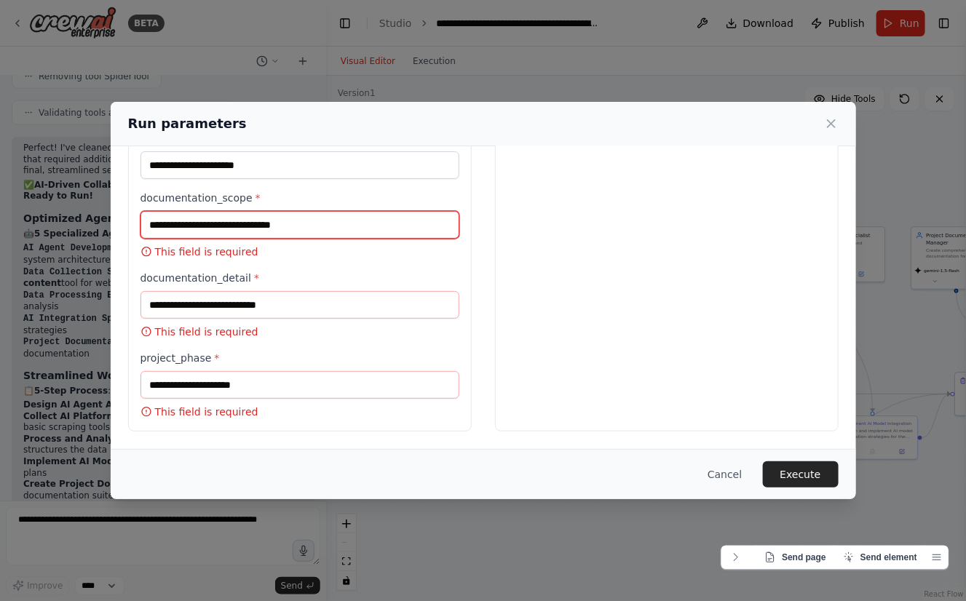
scroll to position [463, 0]
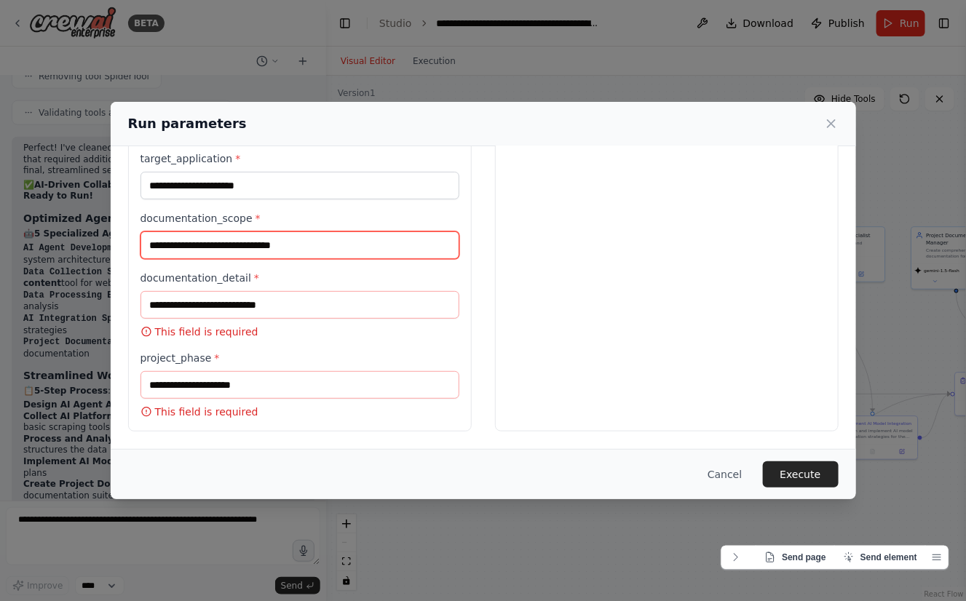
type input "**********"
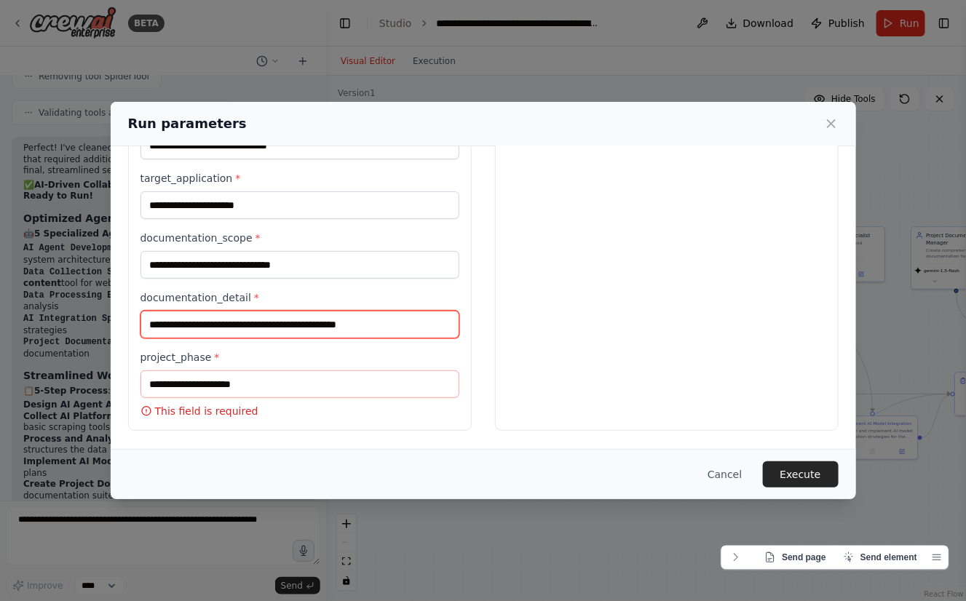
scroll to position [442, 0]
type input "**********"
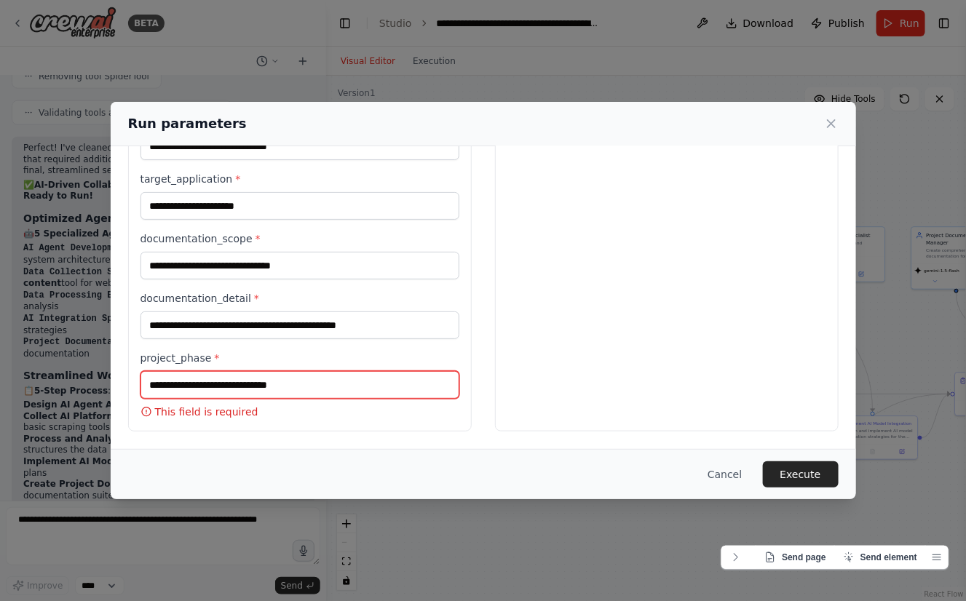
scroll to position [422, 0]
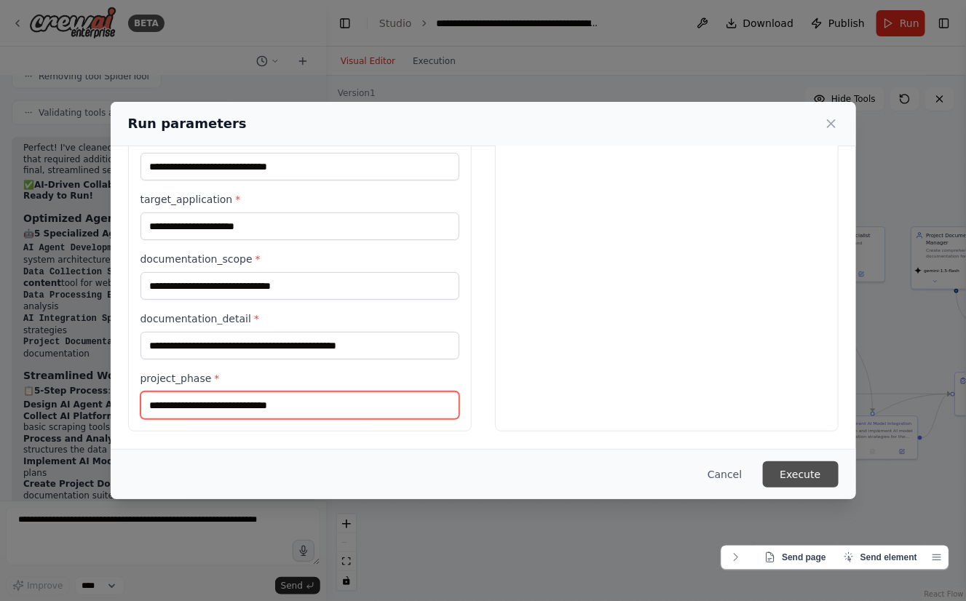
type input "**********"
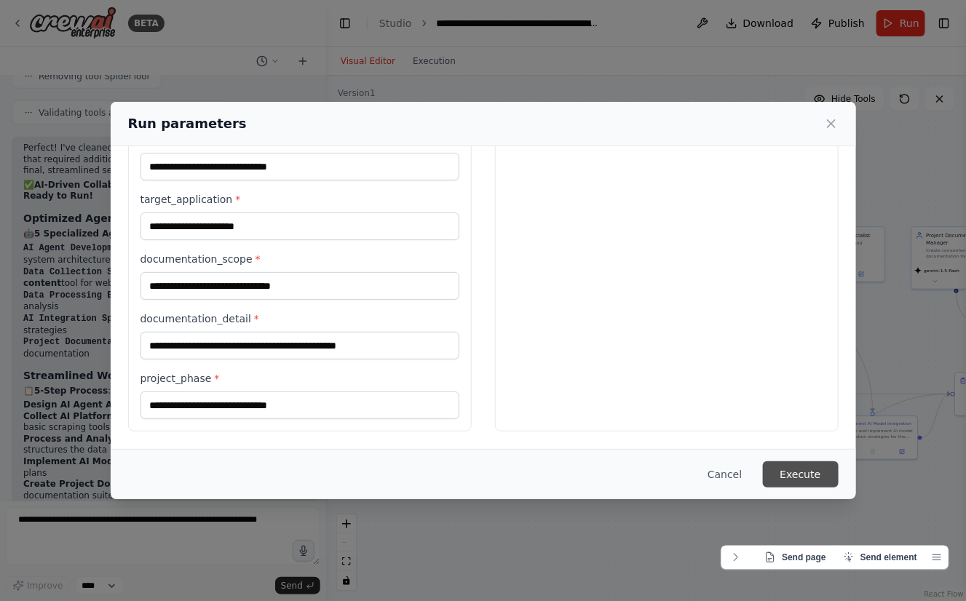
click at [788, 467] on button "Execute" at bounding box center [801, 474] width 76 height 26
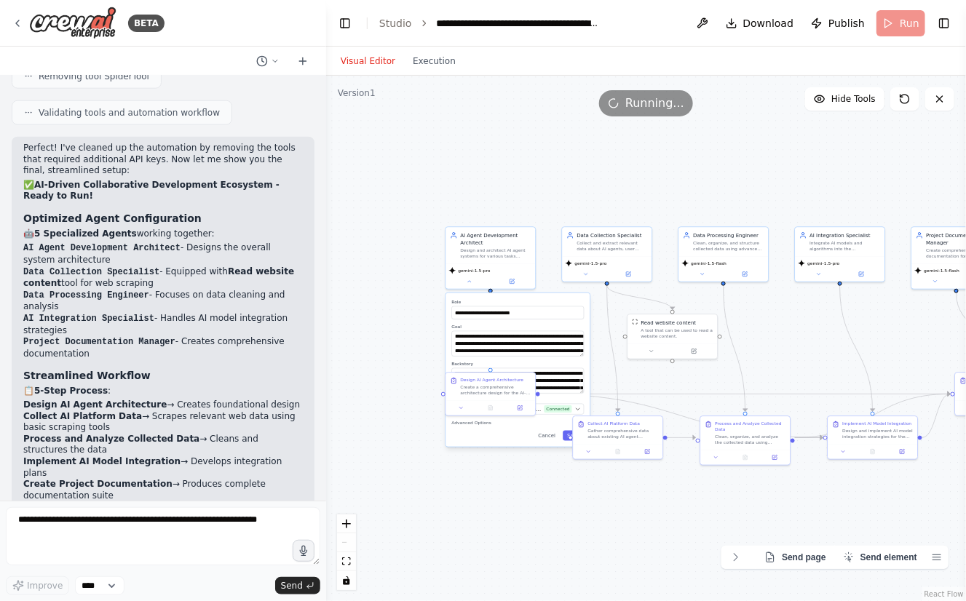
click at [804, 20] on header "**********" at bounding box center [646, 23] width 640 height 47
